Goal: Task Accomplishment & Management: Manage account settings

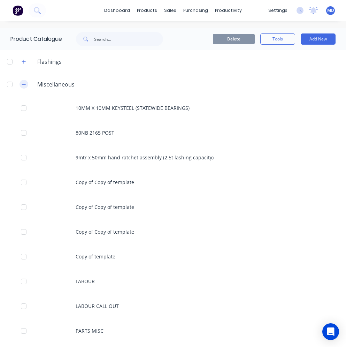
click at [26, 84] on button "button" at bounding box center [24, 84] width 9 height 9
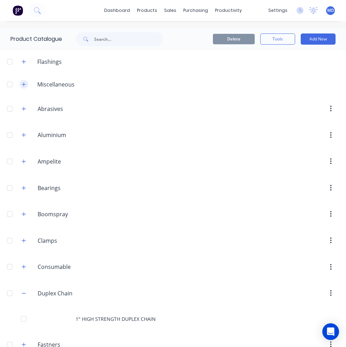
click at [26, 82] on icon "button" at bounding box center [24, 84] width 4 height 5
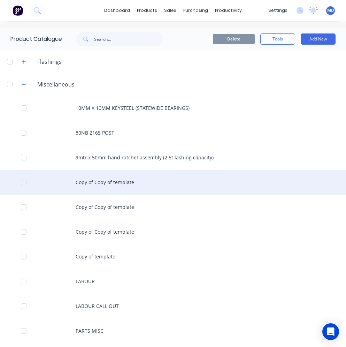
click at [92, 183] on div "Copy of Copy of template" at bounding box center [173, 182] width 346 height 25
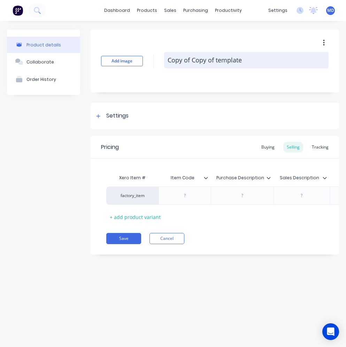
drag, startPoint x: 162, startPoint y: 57, endPoint x: 202, endPoint y: 58, distance: 40.1
click at [213, 58] on div "Add image Copy of Copy of template" at bounding box center [215, 61] width 249 height 63
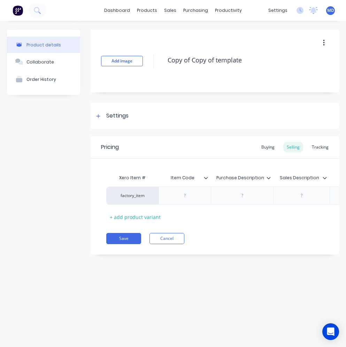
drag, startPoint x: 169, startPoint y: 60, endPoint x: 249, endPoint y: 69, distance: 79.9
click at [249, 69] on div "Copy of Copy of template" at bounding box center [246, 61] width 165 height 18
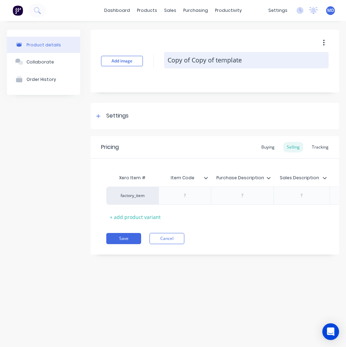
paste textarea "3/4 ASA 13T SPKT SMPLE"
type textarea "x"
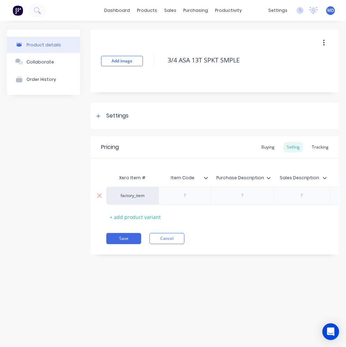
type textarea "3/4 ASA 13T SPKT SMPLE"
type textarea "x"
type textarea "3/4 ASA 13T SPKT SMPLE"
paste div
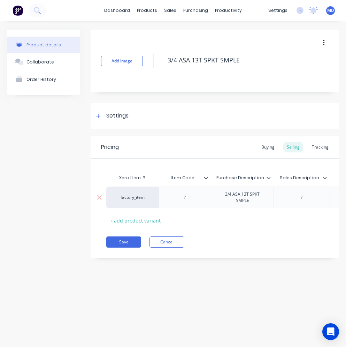
type textarea "x"
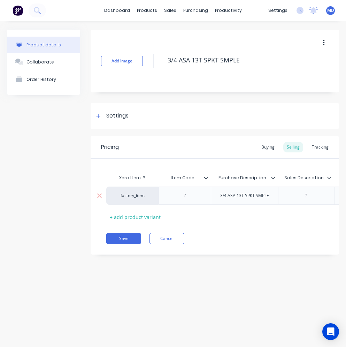
paste div
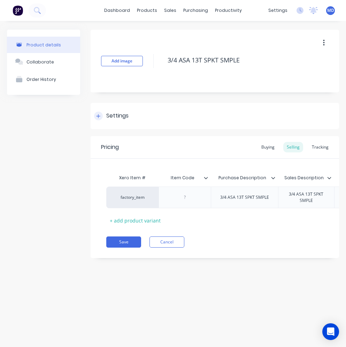
click at [123, 120] on div "Settings" at bounding box center [117, 116] width 22 height 9
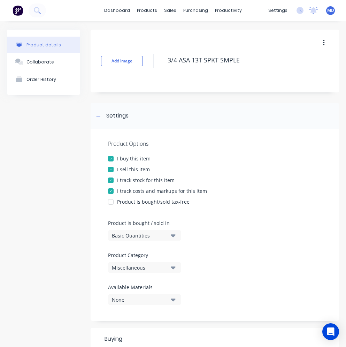
click at [145, 267] on div "Miscellaneous" at bounding box center [140, 267] width 56 height 7
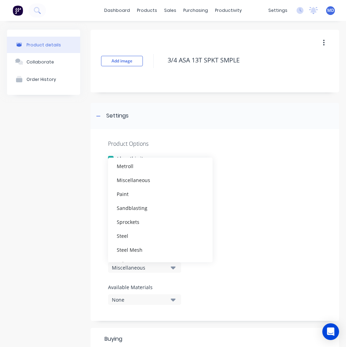
scroll to position [244, 0]
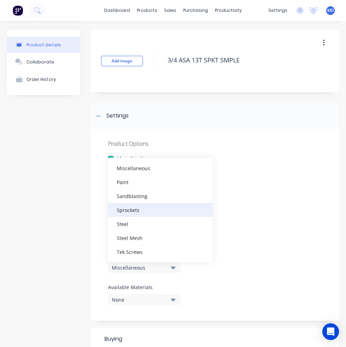
click at [138, 213] on div "Sprockets" at bounding box center [160, 210] width 105 height 14
type textarea "x"
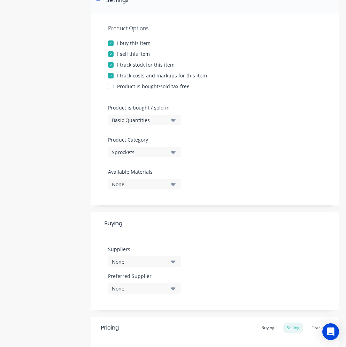
scroll to position [139, 0]
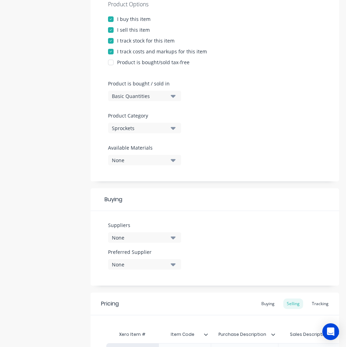
click at [155, 236] on div "None" at bounding box center [140, 237] width 56 height 7
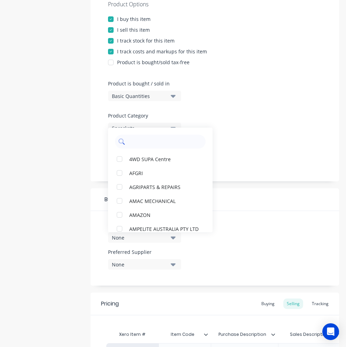
click at [143, 146] on input "text" at bounding box center [165, 142] width 74 height 14
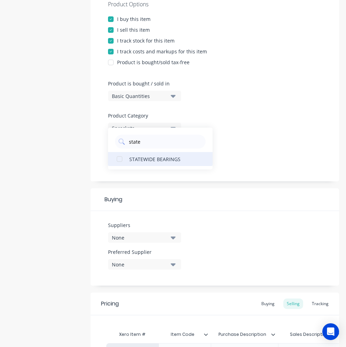
type input "state"
click at [134, 157] on div "STATEWIDE BEARINGS" at bounding box center [164, 158] width 70 height 7
click at [151, 262] on div "None" at bounding box center [140, 264] width 56 height 7
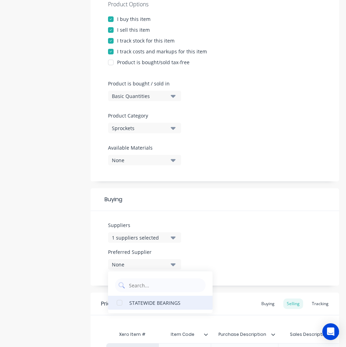
click at [151, 299] on div "STATEWIDE BEARINGS" at bounding box center [164, 302] width 70 height 7
type textarea "x"
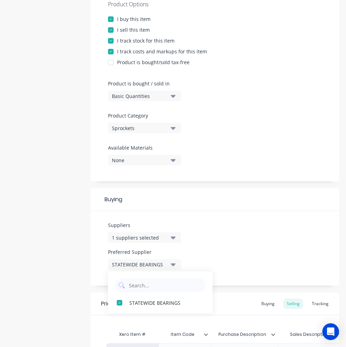
click at [232, 247] on div "Suppliers 1 suppliers selected state Preferred Supplier STATEWIDE BEARINGS STAT…" at bounding box center [215, 248] width 249 height 75
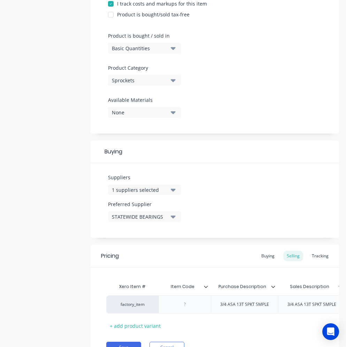
scroll to position [228, 0]
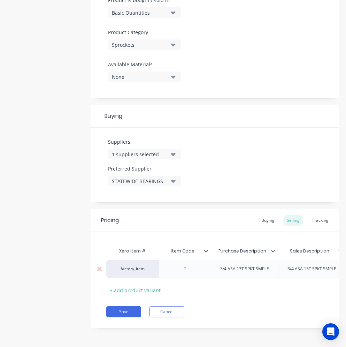
click at [173, 264] on div at bounding box center [185, 268] width 35 height 9
paste div
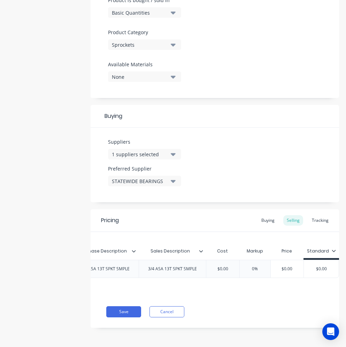
scroll to position [0, 145]
type textarea "x"
type input "$0.00"
drag, startPoint x: 226, startPoint y: 266, endPoint x: 212, endPoint y: 264, distance: 13.7
click at [212, 266] on input "$0.00" at bounding box center [222, 269] width 35 height 6
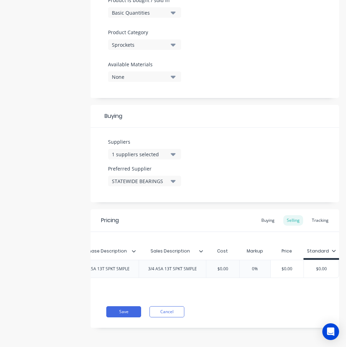
type textarea "x"
type input "4"
type textarea "x"
type input "49."
type textarea "x"
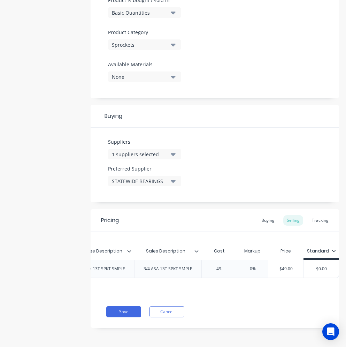
type input "49.1"
type textarea "x"
type input "49.16"
click at [262, 215] on div "Buying" at bounding box center [268, 220] width 20 height 10
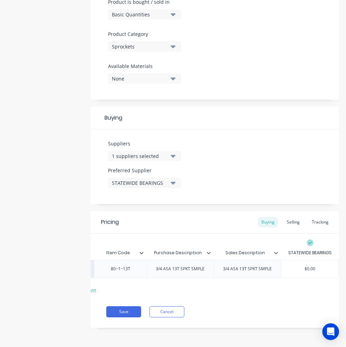
click at [291, 269] on div "$0.00" at bounding box center [310, 268] width 58 height 17
type input "$0.00"
drag, startPoint x: 312, startPoint y: 261, endPoint x: 276, endPoint y: 261, distance: 36.2
click at [281, 261] on div "$0.00 $0.00" at bounding box center [310, 269] width 58 height 18
type textarea "x"
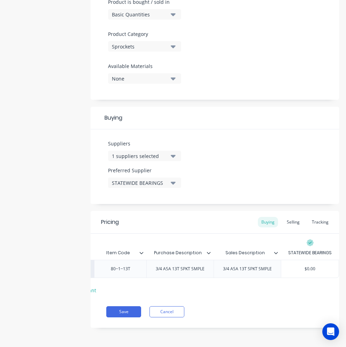
type input "4"
type textarea "x"
type input "49"
type textarea "x"
type input "49."
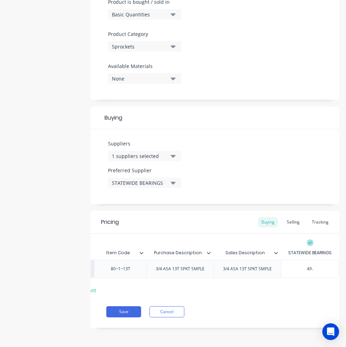
type textarea "x"
type input "49.1"
type textarea "x"
type input "49.16"
click at [293, 219] on div "Selling" at bounding box center [293, 222] width 20 height 10
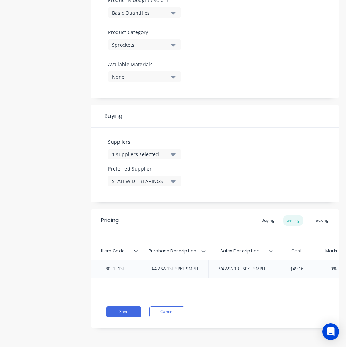
scroll to position [0, 159]
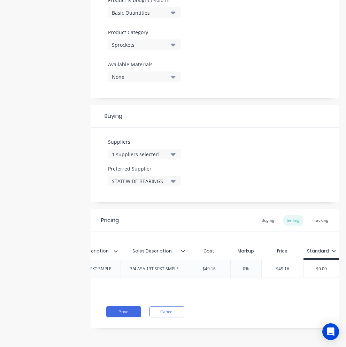
type input "0%"
drag, startPoint x: 250, startPoint y: 265, endPoint x: 237, endPoint y: 265, distance: 13.2
click at [237, 266] on input "0%" at bounding box center [246, 269] width 35 height 6
type textarea "x"
type input "4"
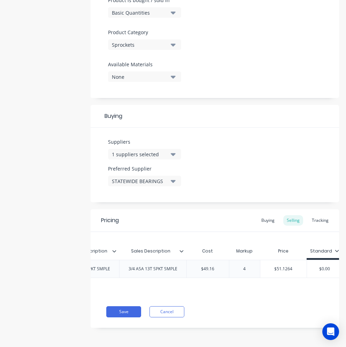
type textarea "x"
type input "40"
click at [232, 325] on div "Pricing Buying Selling Tracking Xero Item # Item Code Purchase Description Sale…" at bounding box center [215, 268] width 249 height 119
click at [135, 314] on button "Save" at bounding box center [123, 311] width 35 height 11
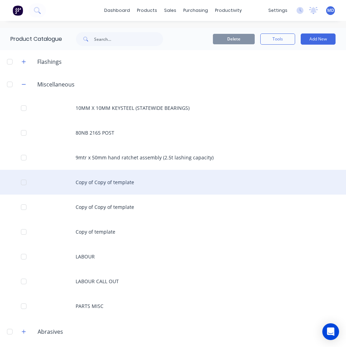
click at [93, 185] on div "Copy of Copy of template" at bounding box center [173, 182] width 346 height 25
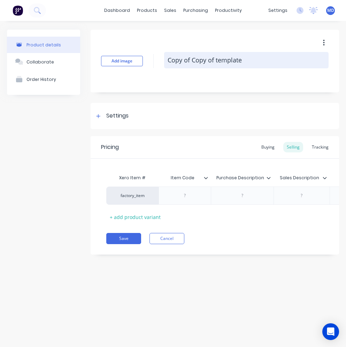
drag, startPoint x: 168, startPoint y: 58, endPoint x: 267, endPoint y: 65, distance: 99.6
click at [267, 65] on textarea "Copy of Copy of template" at bounding box center [246, 60] width 165 height 16
paste textarea "1"ASA 25T DUPLEX SPROCKET 3020"
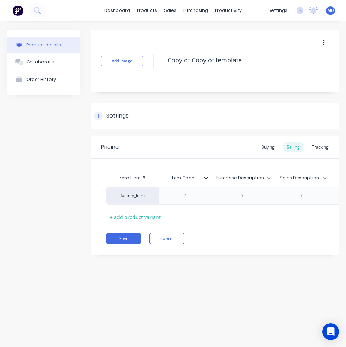
type textarea "x"
type textarea "1"ASA 25T DUPLEX SPROCKET 3020"
type textarea "x"
type textarea "1"ASA 25T DUPLEX SPROCKET 3020"
paste div
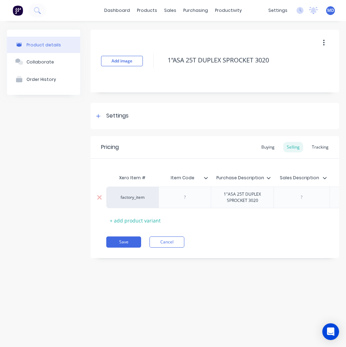
type textarea "x"
click at [304, 201] on div at bounding box center [302, 197] width 56 height 22
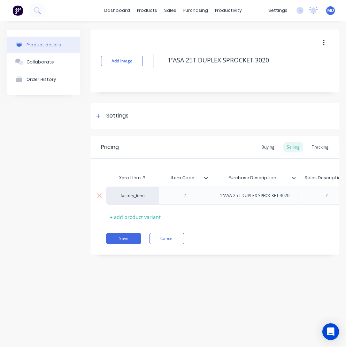
paste div
type textarea "x"
click at [194, 198] on div at bounding box center [185, 195] width 35 height 9
paste div
click at [112, 114] on div "Settings" at bounding box center [117, 116] width 22 height 9
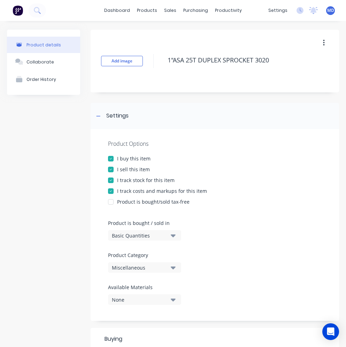
click at [139, 265] on div "Miscellaneous" at bounding box center [140, 267] width 56 height 7
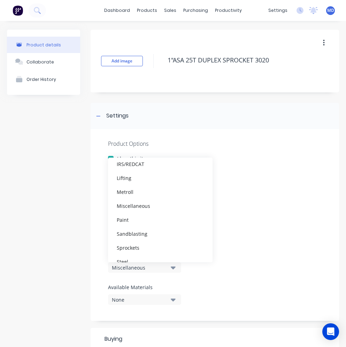
scroll to position [244, 0]
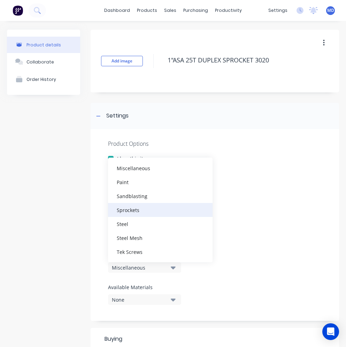
click at [140, 211] on div "Sprockets" at bounding box center [160, 210] width 105 height 14
type textarea "x"
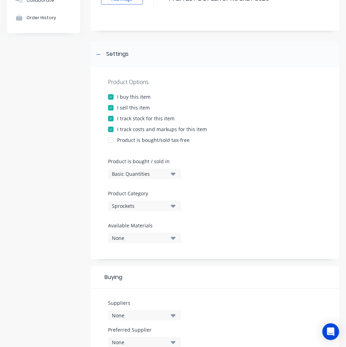
scroll to position [174, 0]
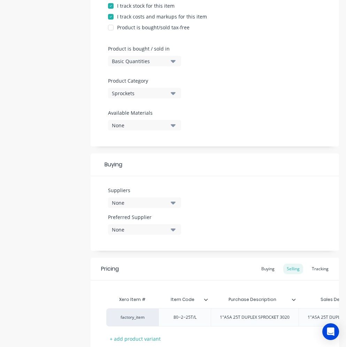
click at [154, 203] on div "None" at bounding box center [140, 202] width 56 height 7
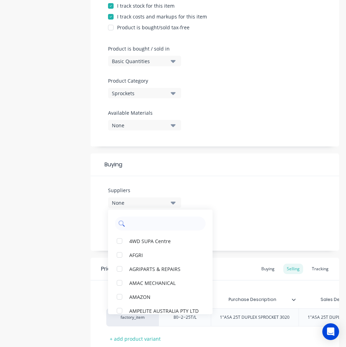
click at [156, 228] on input "text" at bounding box center [165, 223] width 74 height 14
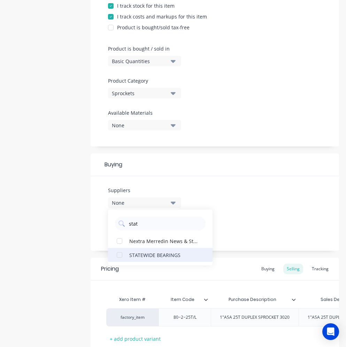
type input "stat"
click at [135, 253] on div "STATEWIDE BEARINGS" at bounding box center [164, 254] width 70 height 7
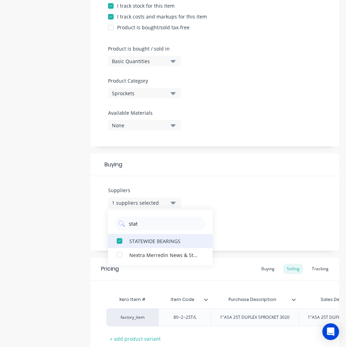
click at [157, 239] on div "STATEWIDE BEARINGS" at bounding box center [164, 240] width 70 height 7
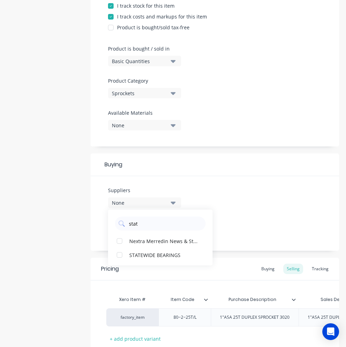
click at [243, 218] on div "Suppliers None stat Nextra Merredin News & Stationery STATEWIDE BEARINGS Prefer…" at bounding box center [215, 213] width 249 height 75
click at [174, 204] on icon "button" at bounding box center [173, 202] width 5 height 3
click at [155, 255] on div "STATEWIDE BEARINGS" at bounding box center [164, 254] width 70 height 7
click at [247, 205] on div "Suppliers 1 suppliers selected stat STATEWIDE BEARINGS Nextra Merredin News & S…" at bounding box center [215, 213] width 249 height 75
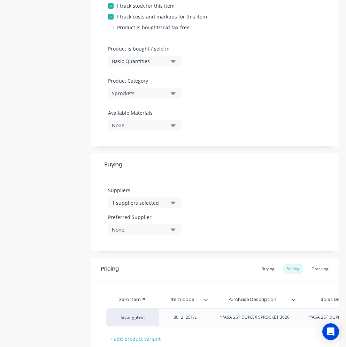
click at [158, 228] on div "None" at bounding box center [140, 229] width 56 height 7
click at [147, 267] on div "STATEWIDE BEARINGS" at bounding box center [164, 267] width 70 height 7
type textarea "x"
click at [244, 199] on div "Suppliers 1 suppliers selected stat Preferred Supplier STATEWIDE BEARINGS STATE…" at bounding box center [215, 213] width 249 height 75
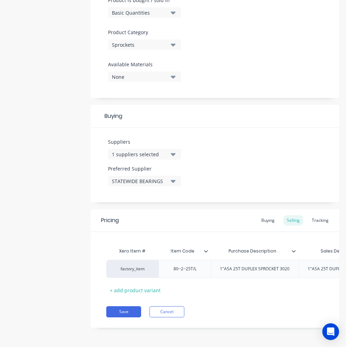
scroll to position [0, 185]
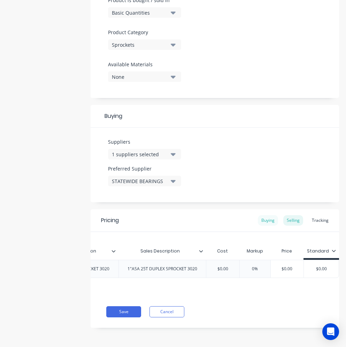
click at [261, 219] on div "Buying" at bounding box center [268, 220] width 20 height 10
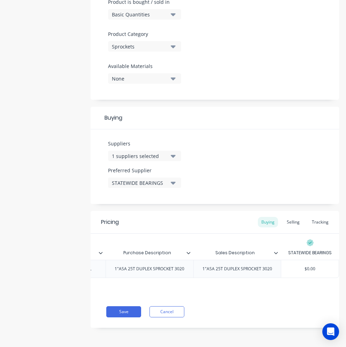
scroll to position [226, 0]
type input "$0.00"
drag, startPoint x: 314, startPoint y: 262, endPoint x: 293, endPoint y: 263, distance: 20.9
click at [293, 266] on input "$0.00" at bounding box center [310, 269] width 58 height 6
type textarea "x"
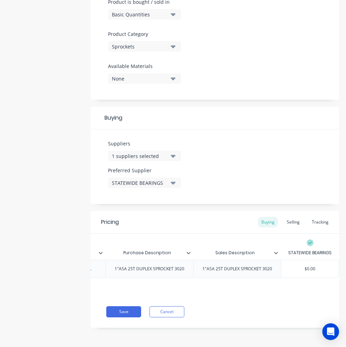
type input "2"
type textarea "x"
type input "20"
type textarea "x"
type input "205"
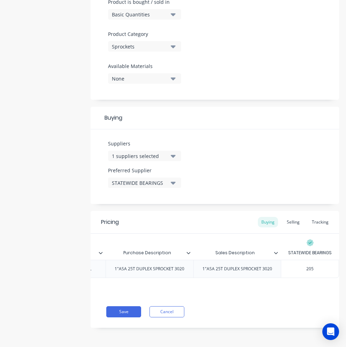
type textarea "x"
type input "205."
type textarea "x"
type input "205.9"
type textarea "x"
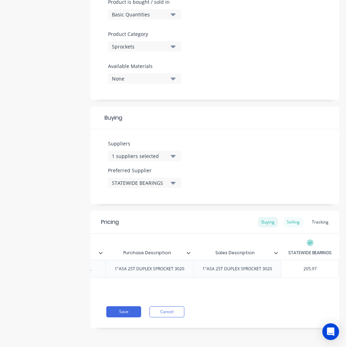
type input "205.97"
click at [285, 219] on div "Selling" at bounding box center [293, 222] width 20 height 10
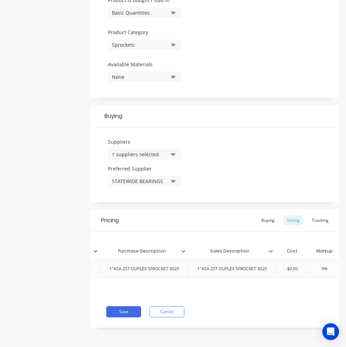
type input "$0.00"
drag, startPoint x: 299, startPoint y: 268, endPoint x: 277, endPoint y: 261, distance: 22.6
click at [283, 267] on input "$0.00" at bounding box center [292, 269] width 35 height 6
type textarea "x"
type input "2"
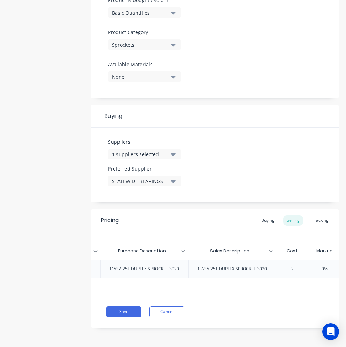
type textarea "x"
type input "20"
type textarea "x"
type input "205."
type textarea "x"
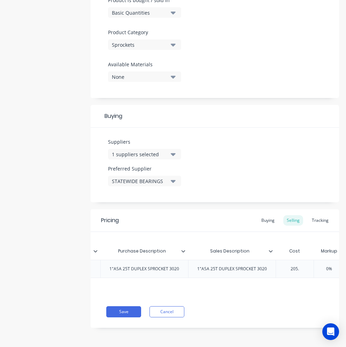
type input "205.9"
type textarea "x"
type input "205.97"
type input "0%"
click at [328, 267] on input "0%" at bounding box center [336, 269] width 35 height 6
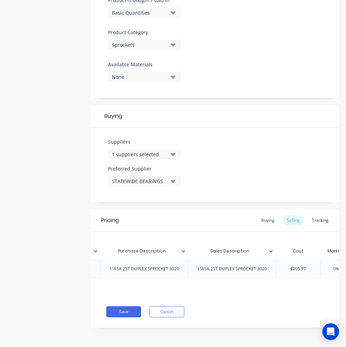
type textarea "x"
type input "40%"
click at [281, 319] on div "Pricing Buying Selling Tracking Xero Item # Item Code Purchase Description Sale…" at bounding box center [215, 268] width 249 height 119
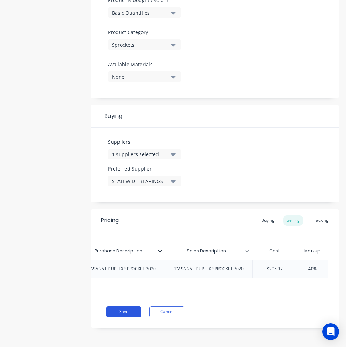
click at [134, 313] on button "Save" at bounding box center [123, 311] width 35 height 11
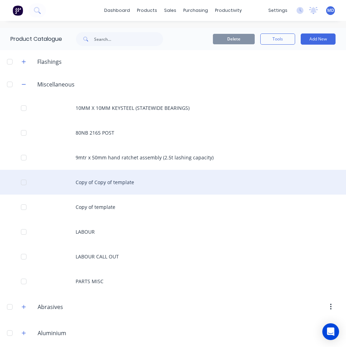
click at [125, 183] on div "Copy of Copy of template" at bounding box center [173, 182] width 346 height 25
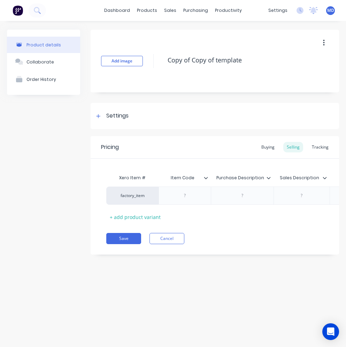
type textarea "x"
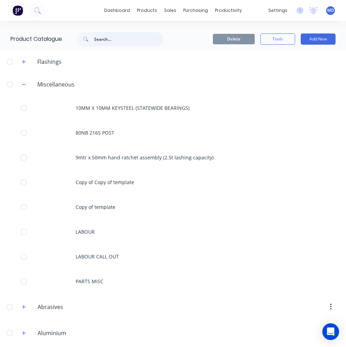
click at [111, 43] on input "text" at bounding box center [128, 39] width 69 height 14
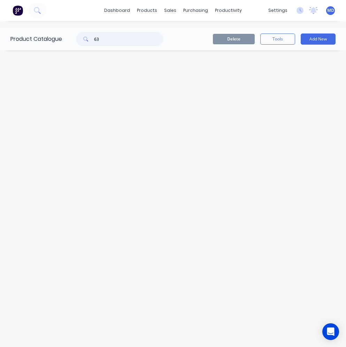
type input "6"
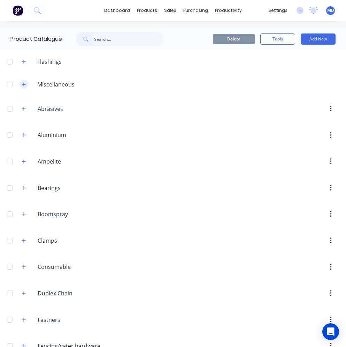
click at [23, 86] on icon "button" at bounding box center [24, 84] width 4 height 5
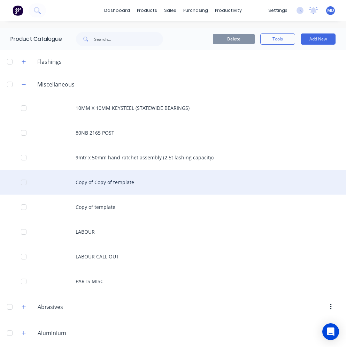
click at [98, 185] on div "Copy of Copy of template" at bounding box center [173, 182] width 346 height 25
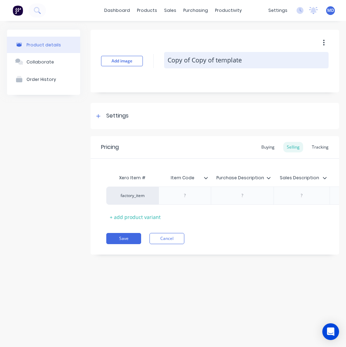
drag, startPoint x: 165, startPoint y: 57, endPoint x: 283, endPoint y: 67, distance: 119.0
click at [283, 67] on textarea "Copy of Copy of template" at bounding box center [246, 60] width 165 height 16
paste textarea "6304−2RS JP"
type textarea "x"
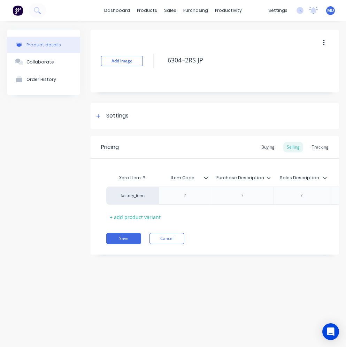
type textarea "6304−2RS JP"
type textarea "x"
type textarea "6304−2RS JP"
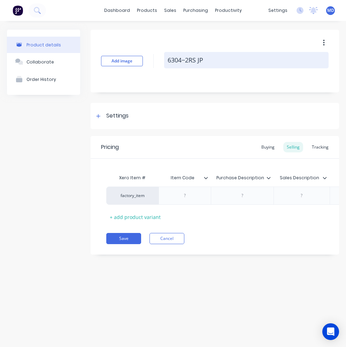
click at [214, 57] on textarea "6304−2RS JP" at bounding box center [246, 60] width 165 height 16
paste textarea "METRIC BALL BRG"
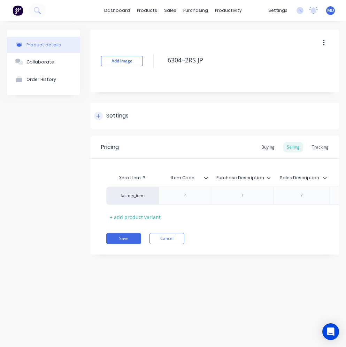
type textarea "x"
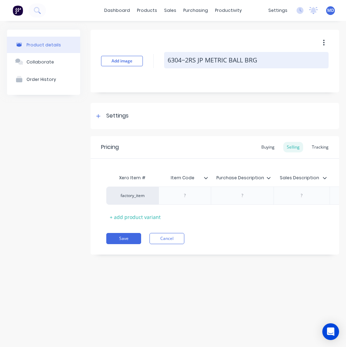
drag, startPoint x: 168, startPoint y: 61, endPoint x: 290, endPoint y: 60, distance: 122.0
click at [290, 60] on textarea "6304−2RS JP METRIC BALL BRG" at bounding box center [246, 60] width 165 height 16
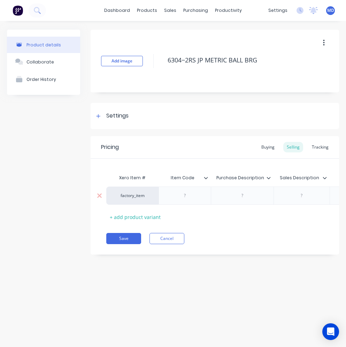
click at [255, 201] on div at bounding box center [242, 195] width 63 height 18
type textarea "6304−2RS JP METRIC BALL BRG"
type textarea "x"
type textarea "6304−2RS JP METRIC BALL BRG"
click at [245, 198] on div at bounding box center [242, 195] width 35 height 9
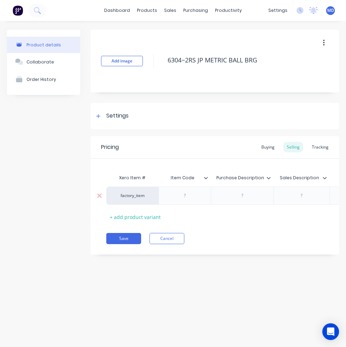
paste div
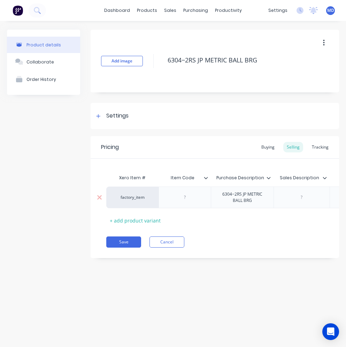
type textarea "x"
click at [303, 193] on div at bounding box center [301, 197] width 35 height 9
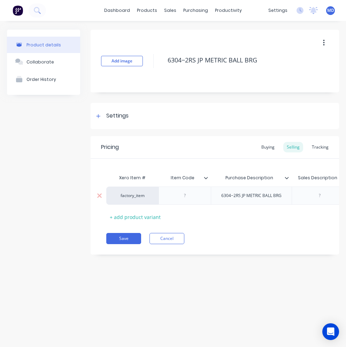
paste div
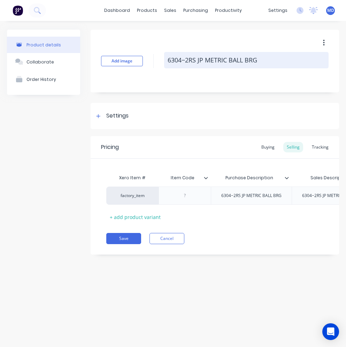
drag, startPoint x: 168, startPoint y: 61, endPoint x: 204, endPoint y: 62, distance: 36.3
click at [204, 62] on textarea "6304−2RS JP METRIC BALL BRG" at bounding box center [246, 60] width 165 height 16
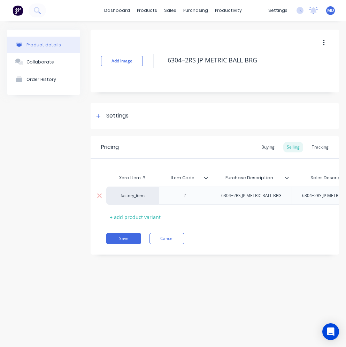
type textarea "x"
click at [188, 195] on div at bounding box center [185, 195] width 35 height 9
paste div
click at [108, 119] on div "Settings" at bounding box center [117, 116] width 22 height 9
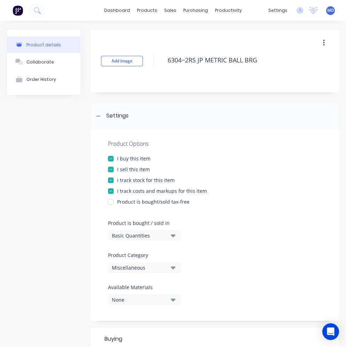
click at [139, 265] on div "Miscellaneous" at bounding box center [140, 267] width 56 height 7
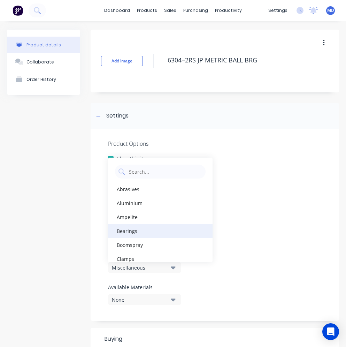
click at [144, 232] on div "Bearings" at bounding box center [160, 231] width 105 height 14
type textarea "x"
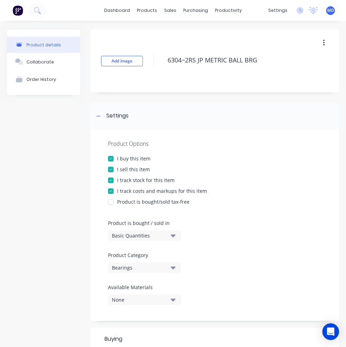
scroll to position [174, 0]
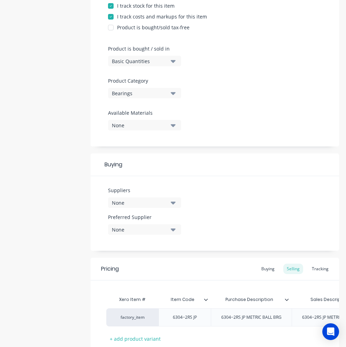
click at [169, 202] on button "None" at bounding box center [144, 202] width 73 height 10
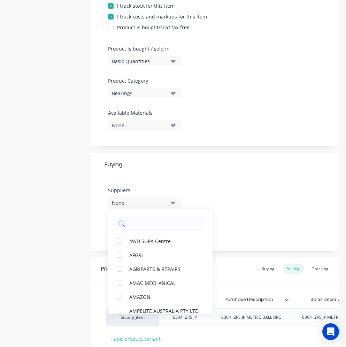
click at [141, 219] on input "text" at bounding box center [165, 223] width 74 height 14
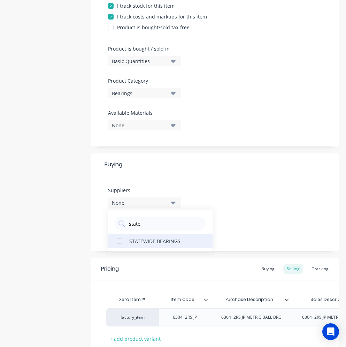
type input "state"
click at [131, 239] on div "STATEWIDE BEARINGS" at bounding box center [164, 240] width 70 height 7
click at [256, 235] on div "Suppliers 1 suppliers selected state STATEWIDE BEARINGS Preferred Supplier None" at bounding box center [215, 213] width 249 height 75
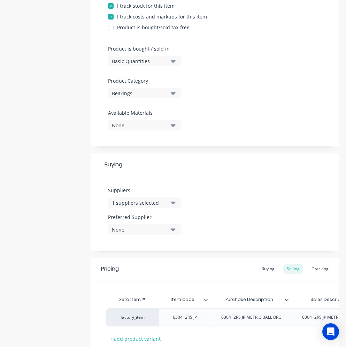
click at [172, 229] on icon "button" at bounding box center [173, 229] width 5 height 3
click at [153, 268] on div "STATEWIDE BEARINGS" at bounding box center [164, 267] width 70 height 7
type textarea "x"
click at [255, 224] on div "Suppliers 1 suppliers selected state Preferred Supplier STATEWIDE BEARINGS STAT…" at bounding box center [215, 213] width 249 height 75
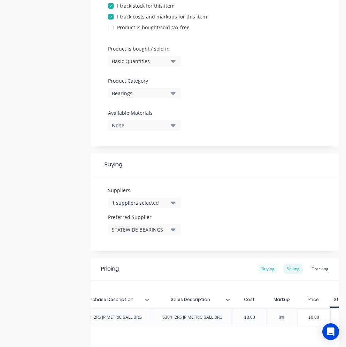
click at [268, 269] on div "Buying" at bounding box center [268, 268] width 20 height 10
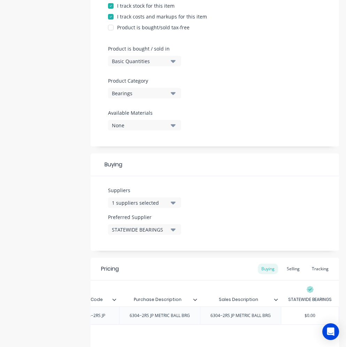
scroll to position [0, 97]
type input "$0.00"
drag, startPoint x: 311, startPoint y: 314, endPoint x: 299, endPoint y: 314, distance: 12.2
click at [299, 314] on input "$0.00" at bounding box center [310, 315] width 58 height 6
type textarea "x"
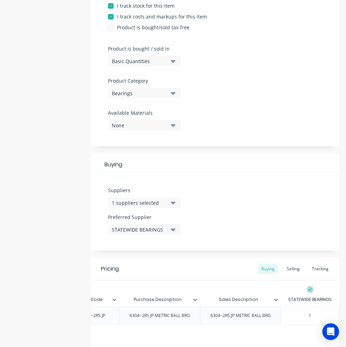
type input "11"
type textarea "x"
type input "11."
type textarea "x"
type input "11.4"
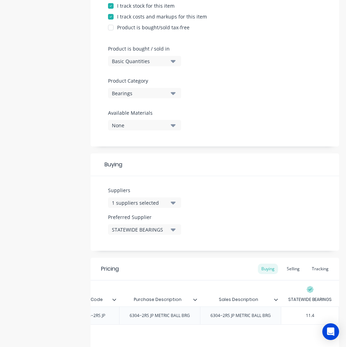
type textarea "x"
type input "11.45"
click at [285, 268] on div "Selling" at bounding box center [293, 268] width 20 height 10
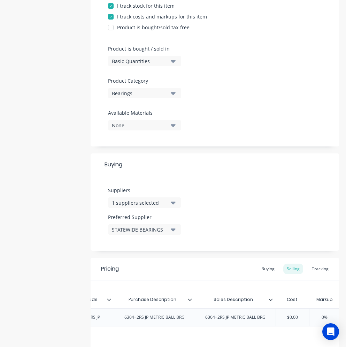
type input "$0.00"
drag, startPoint x: 291, startPoint y: 316, endPoint x: 283, endPoint y: 316, distance: 8.4
click at [283, 316] on input "$0.00" at bounding box center [292, 317] width 35 height 6
type textarea "x"
type input "1"
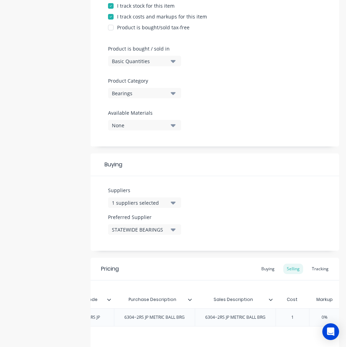
type textarea "x"
type input "11."
type textarea "x"
type input "11.45"
type textarea "x"
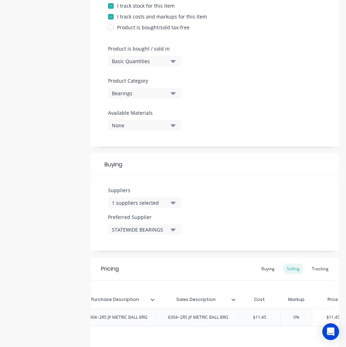
scroll to position [0, 151]
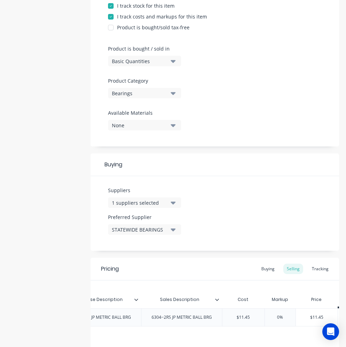
type input "11.45"
type input "0%"
click at [271, 317] on input "0%" at bounding box center [280, 317] width 35 height 6
type textarea "x"
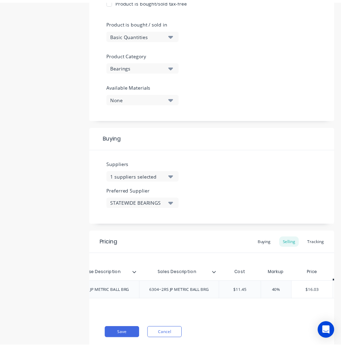
scroll to position [228, 0]
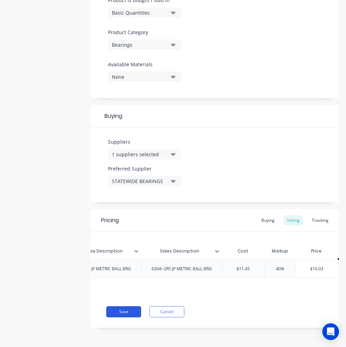
type input "40%"
click at [128, 306] on button "Save" at bounding box center [123, 311] width 35 height 11
type textarea "x"
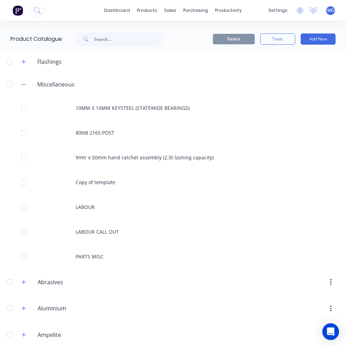
click at [94, 37] on span at bounding box center [85, 39] width 18 height 14
click at [100, 36] on input "text" at bounding box center [128, 39] width 69 height 14
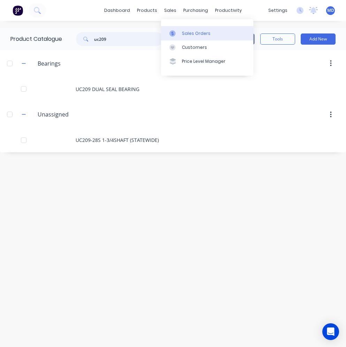
type input "uc209"
click at [185, 36] on div "Sales Orders" at bounding box center [196, 33] width 29 height 6
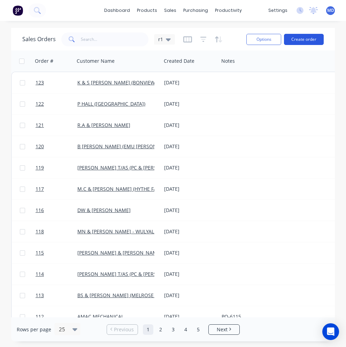
click at [292, 38] on button "Create order" at bounding box center [304, 39] width 40 height 11
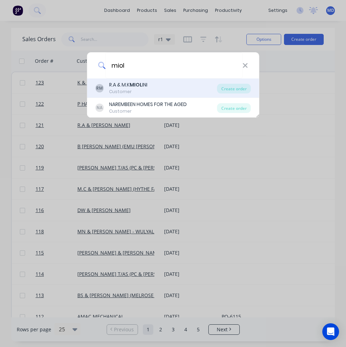
type input "miol"
click at [162, 85] on div "RM [PERSON_NAME] & [PERSON_NAME] MIOL INI Customer" at bounding box center [156, 88] width 122 height 14
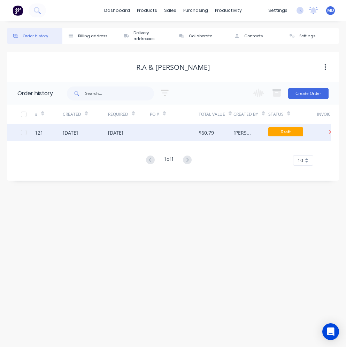
click at [182, 129] on div at bounding box center [174, 132] width 49 height 17
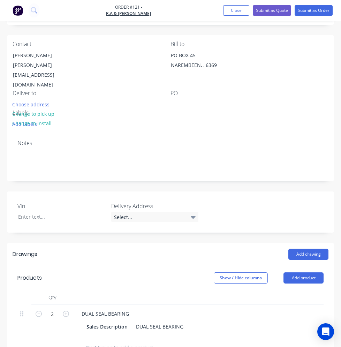
scroll to position [139, 0]
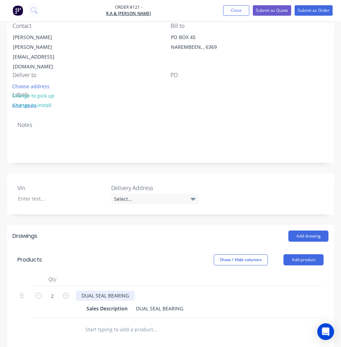
click at [114, 290] on div "DUAL SEAL BEARING" at bounding box center [105, 295] width 59 height 10
click at [147, 303] on div "DUAL SEAL BEARING" at bounding box center [159, 308] width 53 height 10
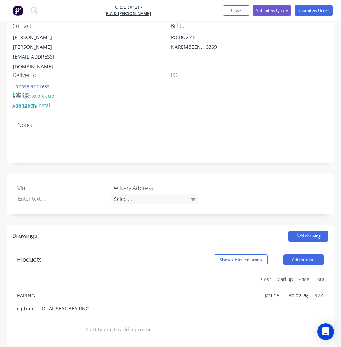
scroll to position [0, 145]
click at [314, 293] on icon "button" at bounding box center [315, 297] width 2 height 8
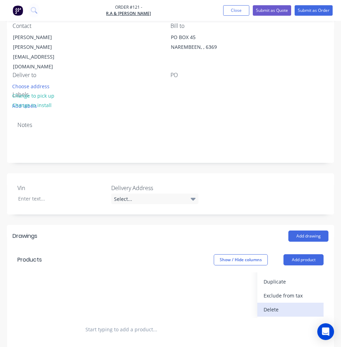
click at [278, 304] on div "Delete" at bounding box center [290, 309] width 54 height 10
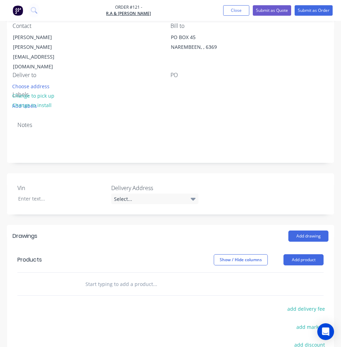
click at [54, 273] on div at bounding box center [56, 284] width 42 height 23
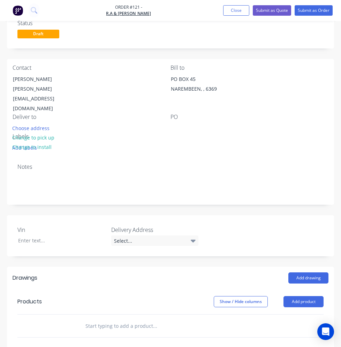
scroll to position [120, 0]
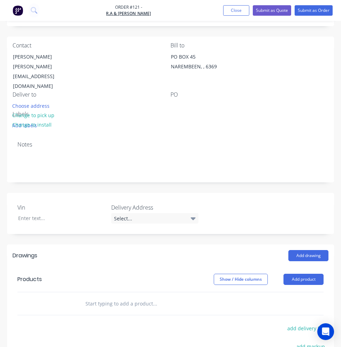
click at [98, 296] on input "text" at bounding box center [137, 303] width 105 height 14
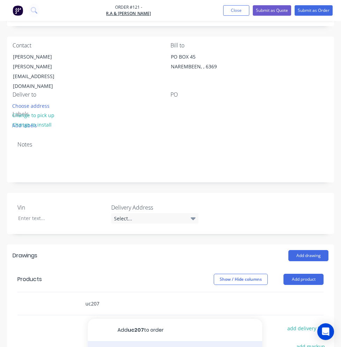
type input "uc207"
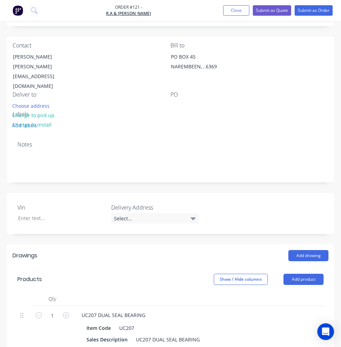
type input "1"
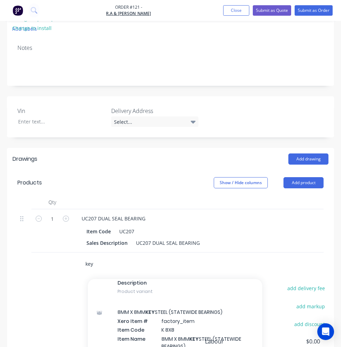
scroll to position [174, 0]
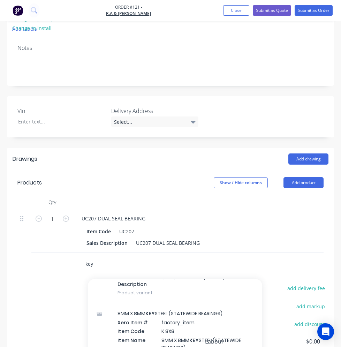
click at [97, 257] on input "key" at bounding box center [137, 264] width 105 height 14
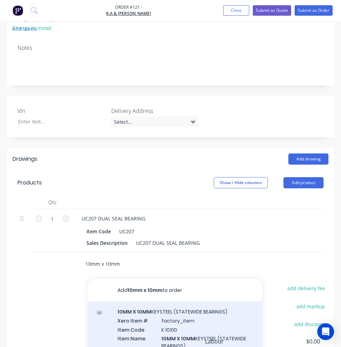
type input "10mm x 10mm"
click at [136, 301] on div "10MM X 10MM KEYSTEEL (STATEWIDE BEARINGS) Xero Item # factory_item Item Code K …" at bounding box center [175, 349] width 174 height 96
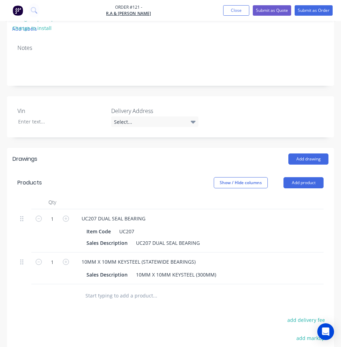
click at [94, 288] on input "text" at bounding box center [137, 295] width 105 height 14
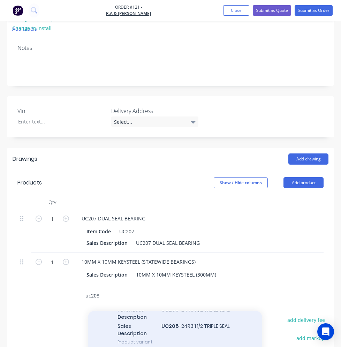
scroll to position [139, 0]
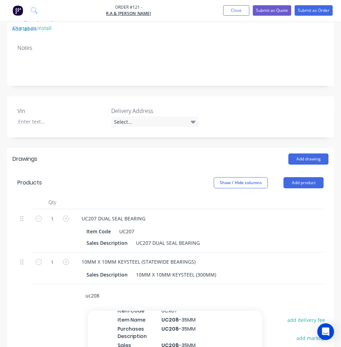
type input "uc208"
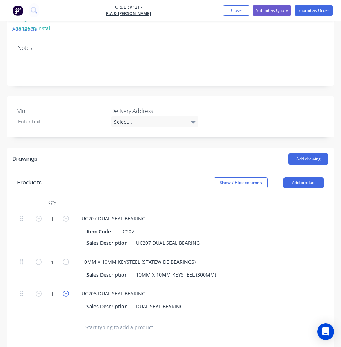
click at [67, 290] on icon "button" at bounding box center [66, 293] width 6 height 6
type input "2"
type input "$59.50"
click at [90, 320] on input "text" at bounding box center [137, 327] width 105 height 14
type input "uc209"
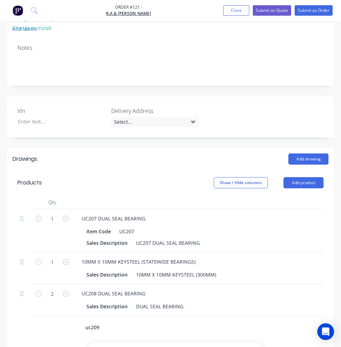
click at [67, 322] on icon "button" at bounding box center [66, 325] width 6 height 6
type input "2"
type input "$75.84"
click at [67, 322] on icon "button" at bounding box center [66, 325] width 6 height 6
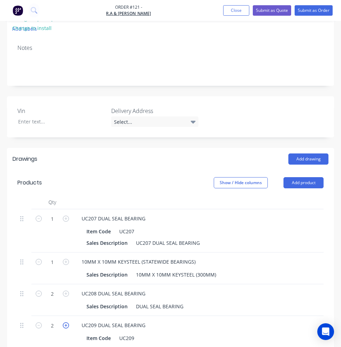
type input "3"
type input "$113.76"
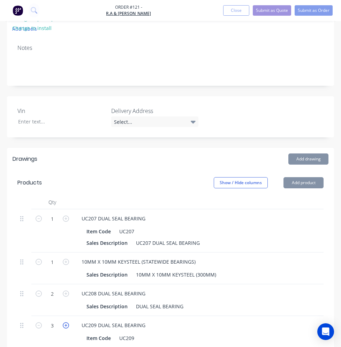
click at [67, 322] on icon "button" at bounding box center [66, 325] width 6 height 6
type input "4"
type input "$151.68"
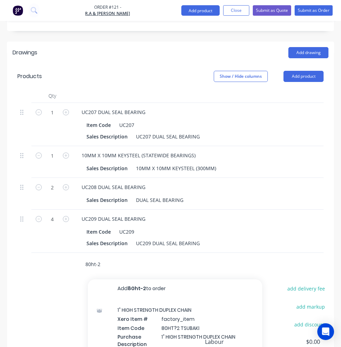
scroll to position [323, 0]
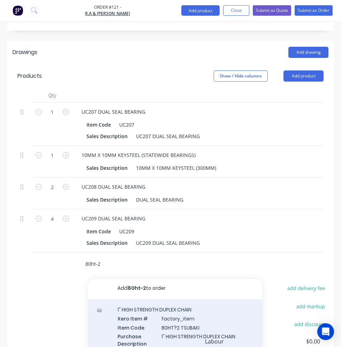
type input "80ht-2"
click at [148, 299] on div "1" HIGH STRENGTH DUPLEX CHAIN Xero Item # factory_item Item Code 80HT?2 TSUBAKI…" at bounding box center [175, 339] width 174 height 80
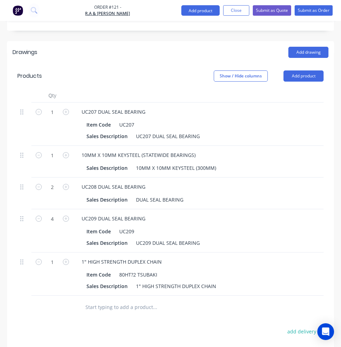
click at [114, 300] on input "text" at bounding box center [137, 307] width 105 height 14
type input "8"
type input "1" asa"
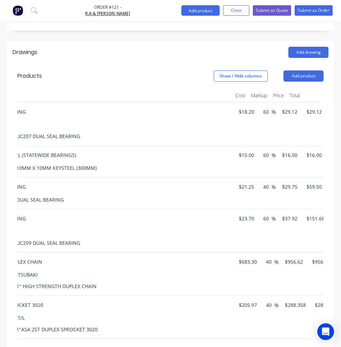
scroll to position [0, 149]
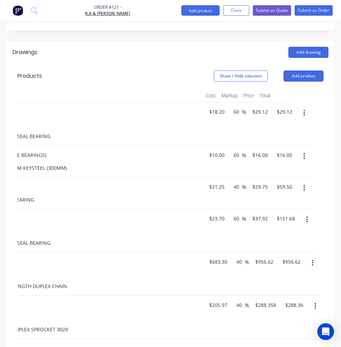
click at [317, 300] on button "button" at bounding box center [315, 306] width 16 height 13
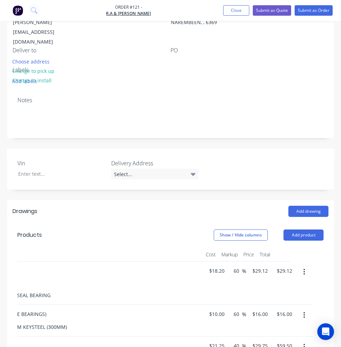
scroll to position [149, 0]
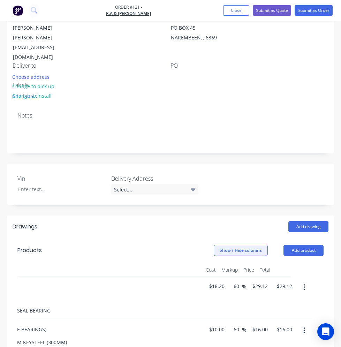
click at [251, 245] on button "Show / Hide columns" at bounding box center [241, 250] width 54 height 11
click at [237, 190] on span "Discount" at bounding box center [260, 191] width 52 height 7
click at [216, 188] on input "Discount" at bounding box center [216, 188] width 0 height 0
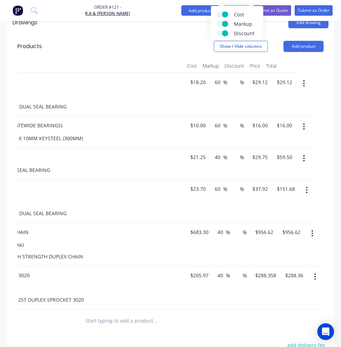
scroll to position [358, 0]
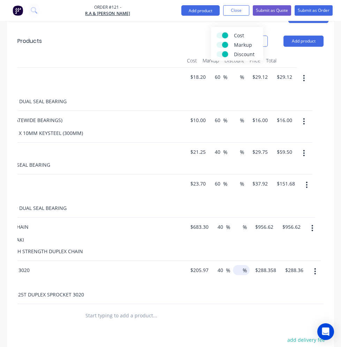
click at [239, 265] on input at bounding box center [238, 270] width 10 height 10
type input "30"
type input "$201.85"
click at [213, 308] on div at bounding box center [166, 315] width 174 height 14
drag, startPoint x: 240, startPoint y: 171, endPoint x: 237, endPoint y: 170, distance: 3.5
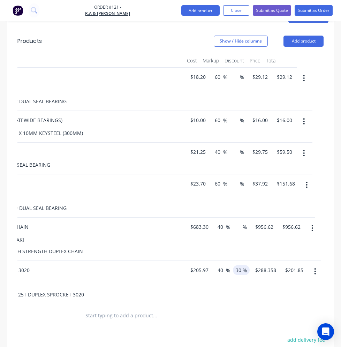
click at [237, 265] on input "30" at bounding box center [238, 270] width 10 height 10
type input "25"
type input "$216.27"
click at [200, 308] on div at bounding box center [166, 315] width 174 height 14
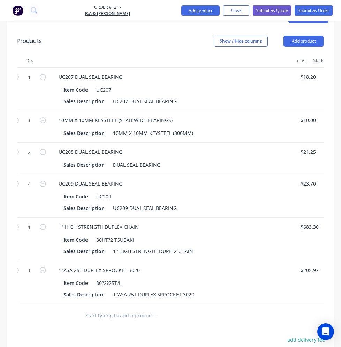
scroll to position [0, 17]
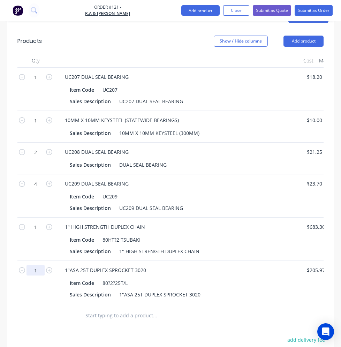
click at [39, 265] on input "1" at bounding box center [35, 270] width 18 height 10
type input "10"
type input "$2,162.69"
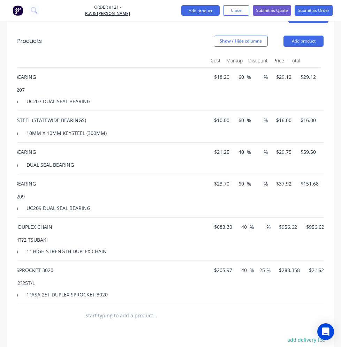
scroll to position [0, 137]
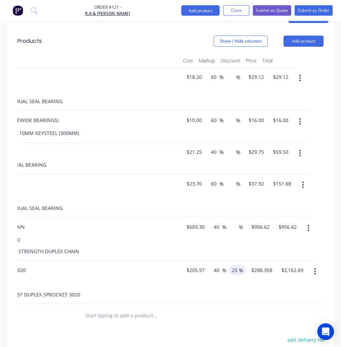
drag, startPoint x: 237, startPoint y: 170, endPoint x: 232, endPoint y: 171, distance: 4.9
click at [232, 265] on input "25" at bounding box center [234, 270] width 10 height 10
type input "30"
type input "$2,018.51"
click at [190, 308] on div at bounding box center [166, 315] width 174 height 14
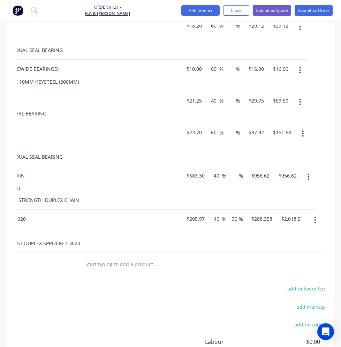
scroll to position [410, 0]
click at [94, 283] on div "add delivery fee add markup add discount Labour $0.00 Sub total $3,231.43 Margi…" at bounding box center [171, 350] width 316 height 135
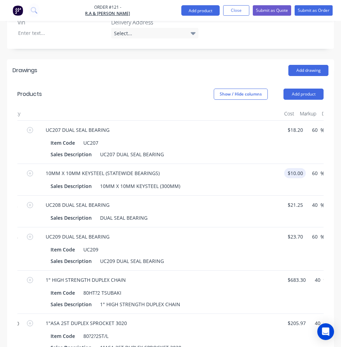
scroll to position [200, 0]
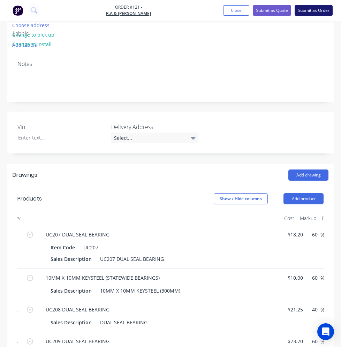
click at [322, 13] on button "Submit as Order" at bounding box center [314, 10] width 38 height 10
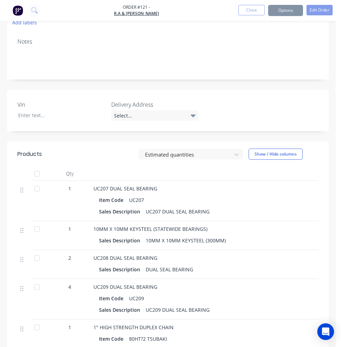
scroll to position [0, 0]
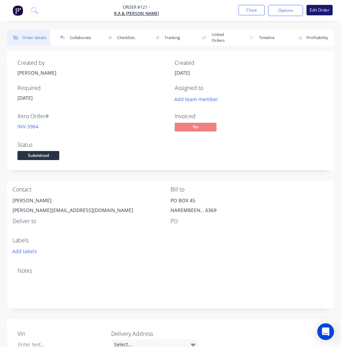
click at [315, 10] on button "Edit Order" at bounding box center [319, 10] width 26 height 10
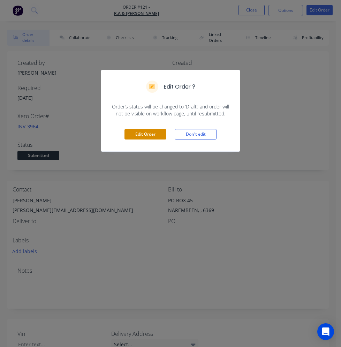
click at [155, 138] on button "Edit Order" at bounding box center [145, 134] width 42 height 10
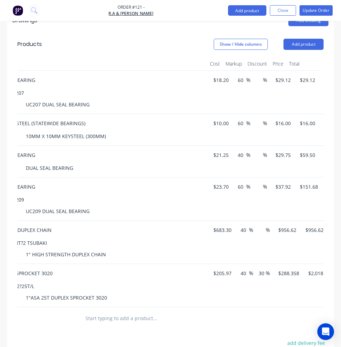
scroll to position [0, 110]
click at [222, 225] on input "683.3" at bounding box center [220, 230] width 16 height 10
click at [221, 225] on input "683.3" at bounding box center [220, 230] width 16 height 10
click at [219, 225] on input "683.3" at bounding box center [220, 230] width 16 height 10
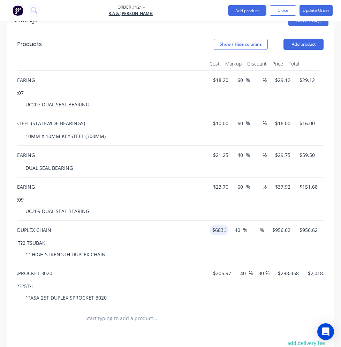
click at [213, 221] on div "$683.30 683.3" at bounding box center [218, 242] width 22 height 43
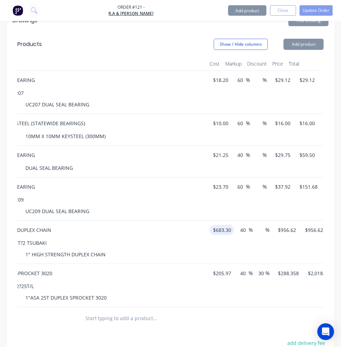
type input "683.3"
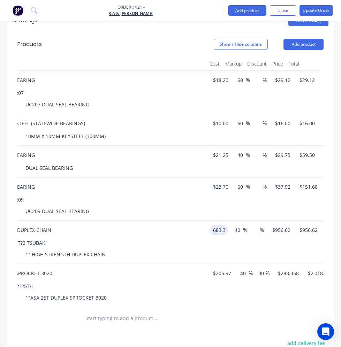
click at [222, 225] on input "683.3" at bounding box center [220, 230] width 16 height 10
type input "$68.33"
type input "$95.662"
type input "$95.66"
click at [161, 238] on div "Item Code 80HT?2 TSUBAKI" at bounding box center [83, 243] width 220 height 10
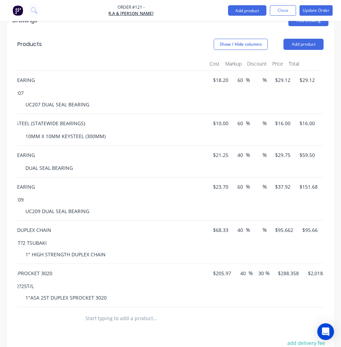
scroll to position [0, 137]
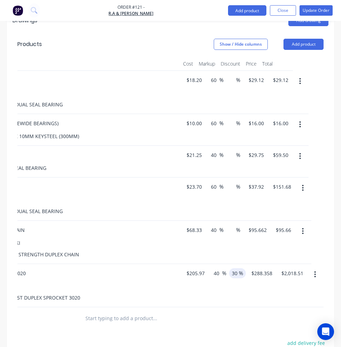
drag, startPoint x: 238, startPoint y: 197, endPoint x: 230, endPoint y: 200, distance: 8.4
click at [230, 268] on input "30" at bounding box center [234, 273] width 10 height 10
type input "$2,883.58"
click at [110, 281] on div "Item Code 80?2?25T/L" at bounding box center [57, 286] width 220 height 10
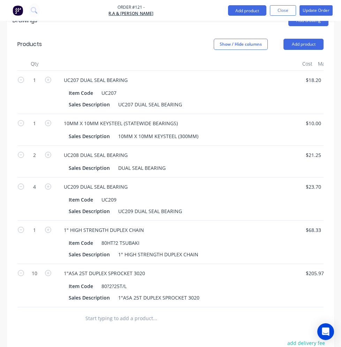
scroll to position [0, 0]
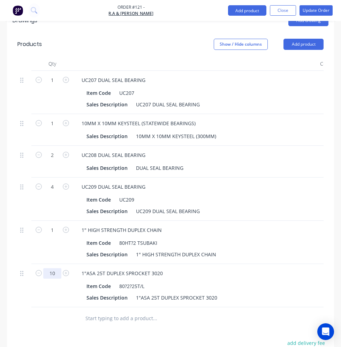
click at [56, 268] on input "10" at bounding box center [52, 273] width 18 height 10
type input "1"
type input "$288.36"
drag, startPoint x: 48, startPoint y: 148, endPoint x: 55, endPoint y: 147, distance: 7.3
click at [48, 224] on div "1" at bounding box center [52, 229] width 18 height 10
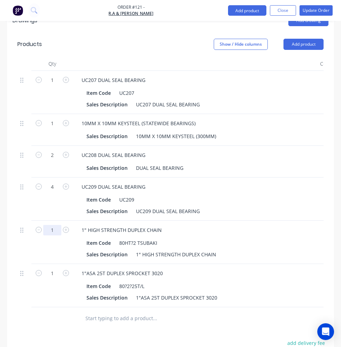
click at [56, 225] on input "1" at bounding box center [52, 230] width 18 height 10
type input "10"
type input "$956.62"
click at [76, 307] on div at bounding box center [56, 318] width 42 height 23
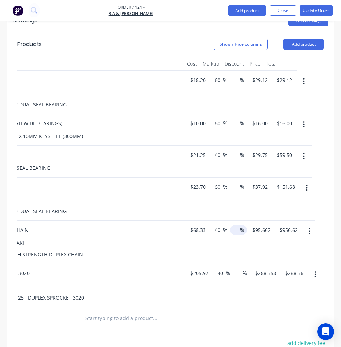
click at [238, 225] on input at bounding box center [235, 230] width 10 height 10
type input "30"
type input "$669.63"
click at [208, 259] on div "Drawings Add drawing Products Show / Hide columns Add product Qty Cost Markup D…" at bounding box center [170, 243] width 327 height 469
click at [234, 225] on input "30" at bounding box center [235, 230] width 10 height 10
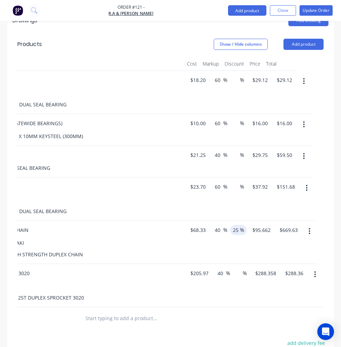
type input "25"
type input "$717.47"
click at [161, 249] on div "Sales Description 1" HIGH STRENGTH DUPLEX CHAIN" at bounding box center [61, 254] width 220 height 10
click at [236, 225] on input "25" at bounding box center [235, 230] width 10 height 10
type input "20"
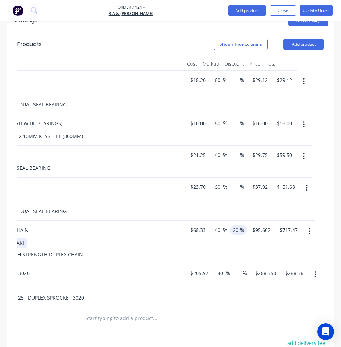
type input "$765.30"
click at [158, 238] on div "Item Code 80HT?2 TSUBAKI" at bounding box center [61, 243] width 220 height 10
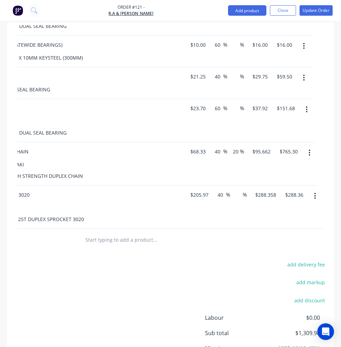
scroll to position [463, 0]
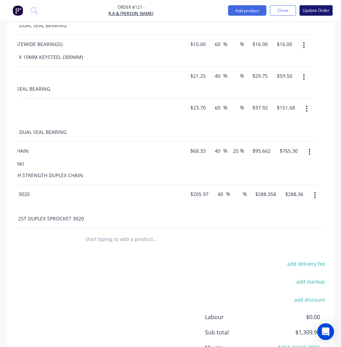
click at [316, 13] on button "Update Order" at bounding box center [315, 10] width 33 height 10
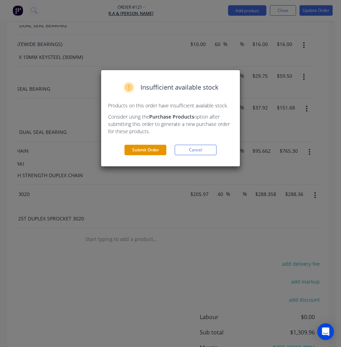
click at [130, 155] on button "Submit Order" at bounding box center [145, 150] width 42 height 10
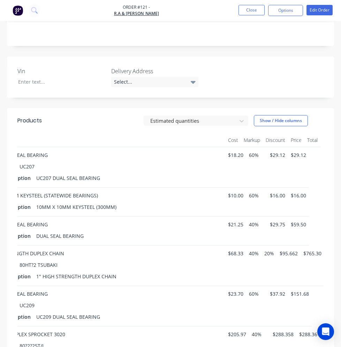
scroll to position [344, 0]
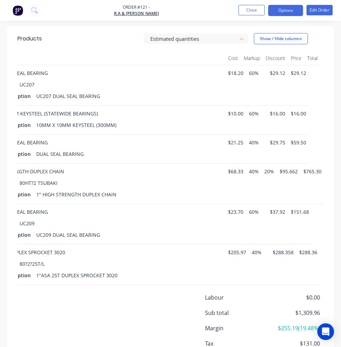
click at [285, 11] on button "Options" at bounding box center [285, 10] width 35 height 11
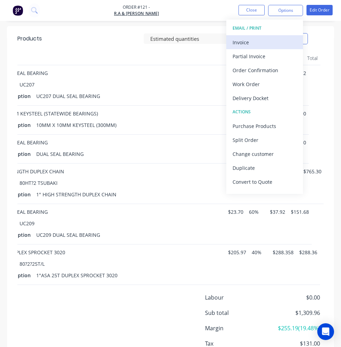
click at [269, 39] on div "Invoice" at bounding box center [264, 42] width 64 height 10
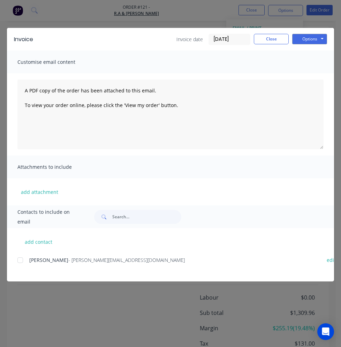
click at [57, 262] on span "[PERSON_NAME]" at bounding box center [48, 260] width 39 height 7
click at [23, 260] on div at bounding box center [20, 260] width 14 height 14
click at [301, 40] on button "Options" at bounding box center [309, 39] width 35 height 10
click at [307, 72] on button "Email" at bounding box center [314, 75] width 45 height 12
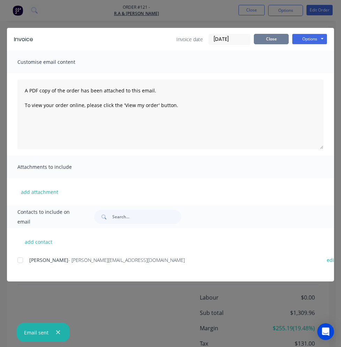
click at [274, 38] on button "Close" at bounding box center [271, 39] width 35 height 10
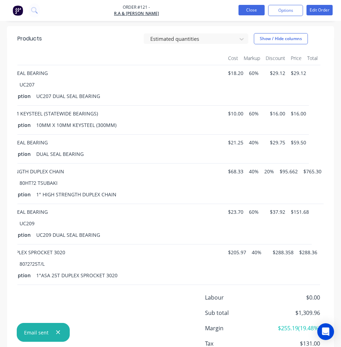
click at [254, 13] on button "Close" at bounding box center [251, 10] width 26 height 10
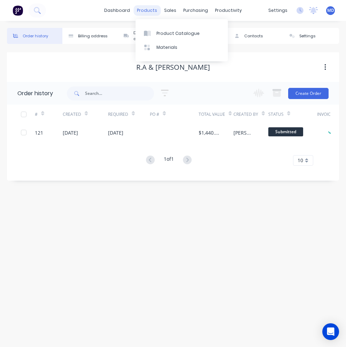
click at [144, 10] on div "products" at bounding box center [146, 10] width 27 height 10
click at [154, 35] on div at bounding box center [149, 33] width 10 height 6
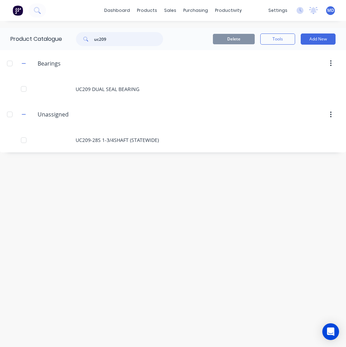
drag, startPoint x: 114, startPoint y: 36, endPoint x: 87, endPoint y: 35, distance: 26.5
click at [89, 35] on div "uc209" at bounding box center [119, 39] width 87 height 14
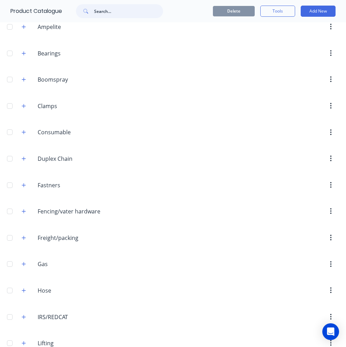
scroll to position [174, 0]
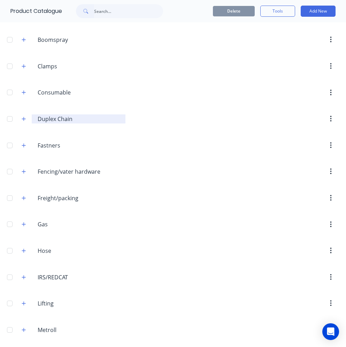
drag, startPoint x: 56, startPoint y: 117, endPoint x: 60, endPoint y: 117, distance: 4.5
click at [56, 117] on input "Duplex Chain" at bounding box center [79, 119] width 83 height 8
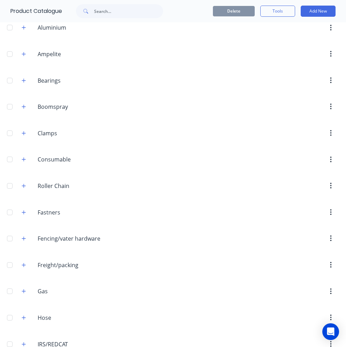
scroll to position [105, 0]
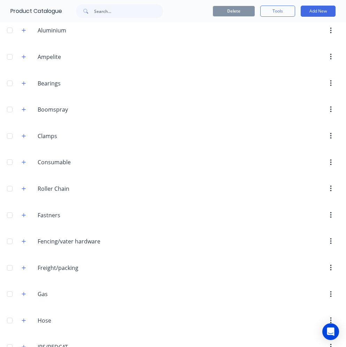
type input "Roller Chain"
click at [100, 10] on input "text" at bounding box center [128, 11] width 69 height 14
click at [113, 11] on input "text" at bounding box center [128, 11] width 69 height 14
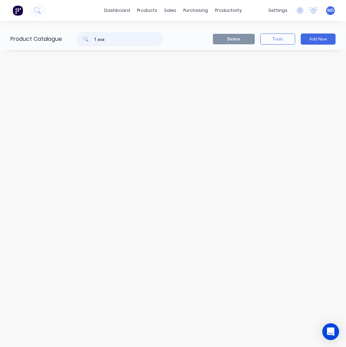
type input "1: asa"
drag, startPoint x: 118, startPoint y: 40, endPoint x: 85, endPoint y: 38, distance: 32.8
click at [85, 38] on div "1: asa" at bounding box center [119, 39] width 87 height 14
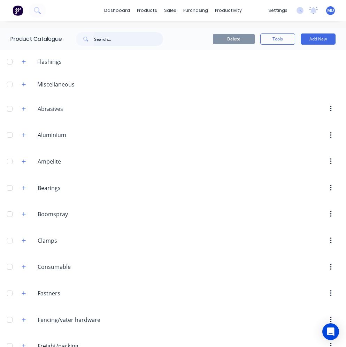
click at [106, 38] on input "text" at bounding box center [128, 39] width 69 height 14
drag, startPoint x: 106, startPoint y: 38, endPoint x: 107, endPoint y: 89, distance: 50.5
click at [95, 105] on input "Abrasives" at bounding box center [79, 109] width 83 height 8
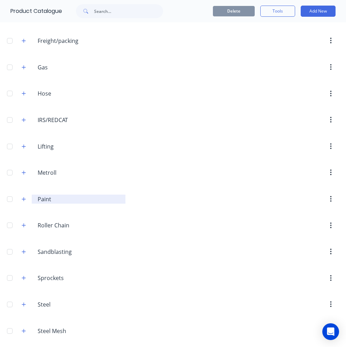
scroll to position [349, 0]
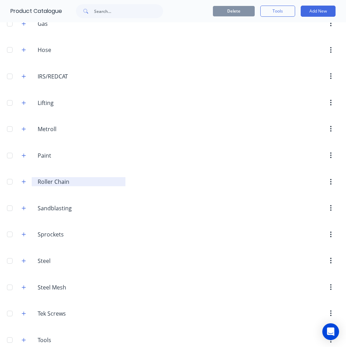
click at [58, 177] on input "Roller Chain" at bounding box center [79, 181] width 83 height 8
click at [26, 183] on button "button" at bounding box center [24, 181] width 9 height 9
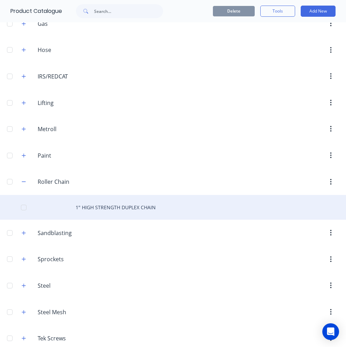
click at [97, 208] on div "1" HIGH STRENGTH DUPLEX CHAIN" at bounding box center [173, 207] width 346 height 25
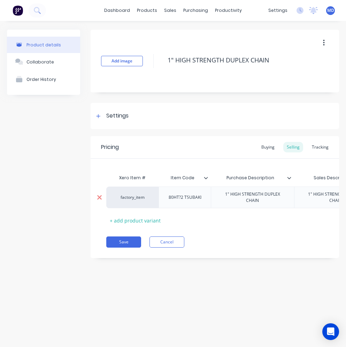
type textarea "x"
click at [120, 115] on div "Settings" at bounding box center [117, 116] width 22 height 9
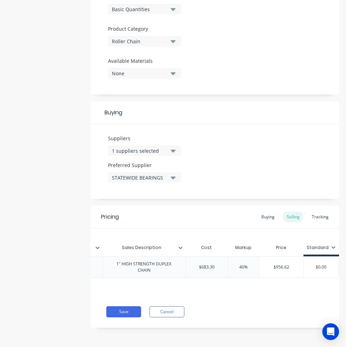
scroll to position [0, 197]
type input "$683.30"
click at [202, 264] on input "$683.30" at bounding box center [207, 267] width 42 height 6
type textarea "x"
type input "$6830"
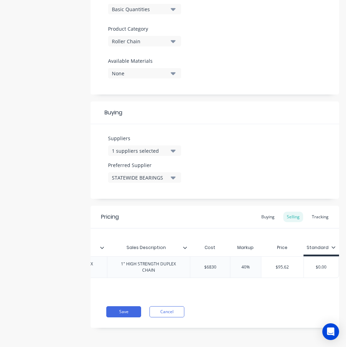
type textarea "x"
type input "$680"
type textarea "x"
type input "$68.0"
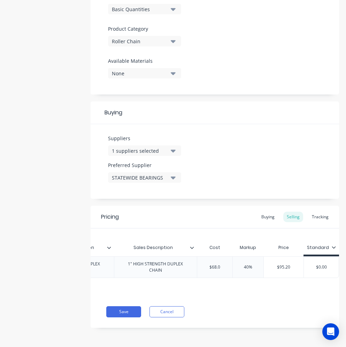
type textarea "x"
type input "$68.30"
type textarea "x"
type input "$68.33"
click at [231, 313] on div "Save Cancel" at bounding box center [222, 311] width 233 height 11
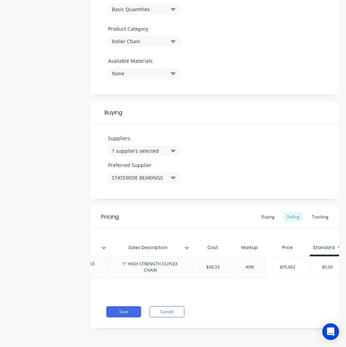
scroll to position [0, 0]
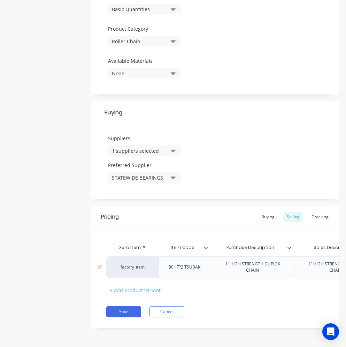
click at [180, 263] on div "80HT?2 TSUBAKI" at bounding box center [185, 266] width 44 height 9
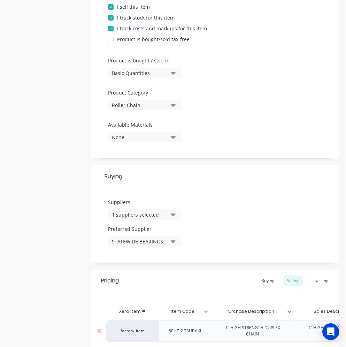
scroll to position [231, 0]
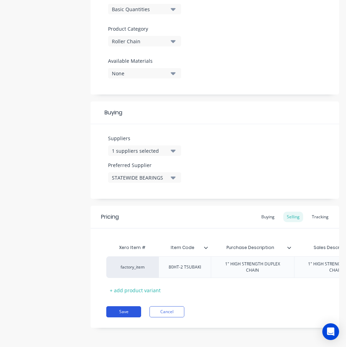
click at [125, 308] on button "Save" at bounding box center [123, 311] width 35 height 11
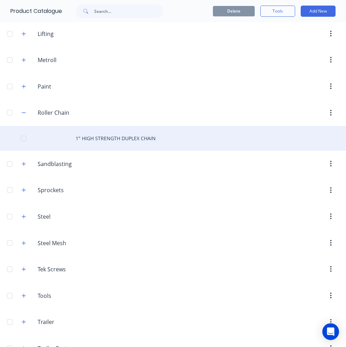
scroll to position [418, 0]
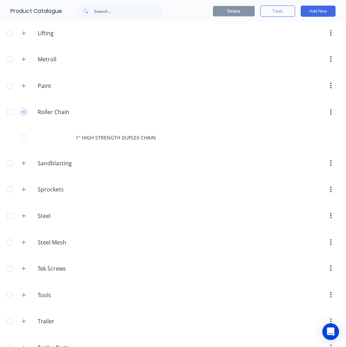
click at [25, 113] on icon "button" at bounding box center [24, 111] width 4 height 5
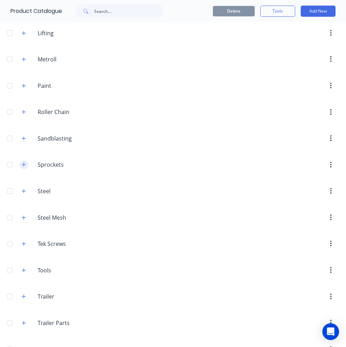
click at [26, 163] on icon "button" at bounding box center [24, 164] width 4 height 5
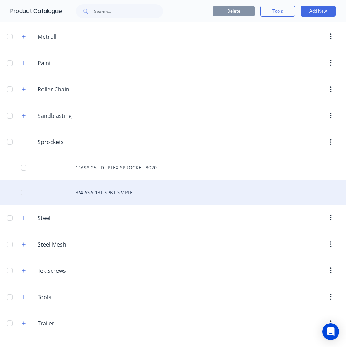
scroll to position [453, 0]
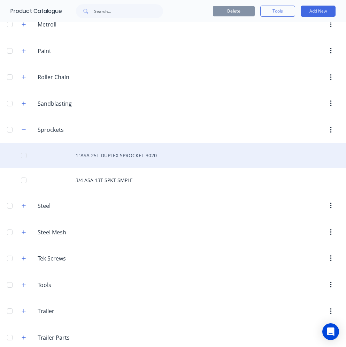
click at [86, 160] on div "1"ASA 25T DUPLEX SPROCKET 3020" at bounding box center [173, 155] width 346 height 25
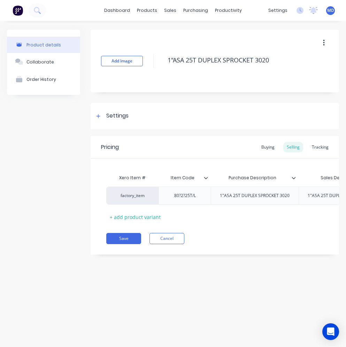
type textarea "x"
click at [180, 196] on div "80?2?25T/L" at bounding box center [185, 195] width 35 height 9
click at [125, 242] on button "Save" at bounding box center [123, 238] width 35 height 11
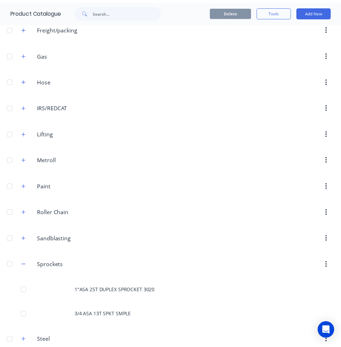
scroll to position [349, 0]
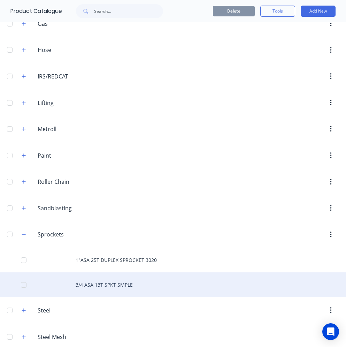
click at [91, 281] on div "3/4 ASA 13T SPKT SMPLE" at bounding box center [173, 284] width 346 height 25
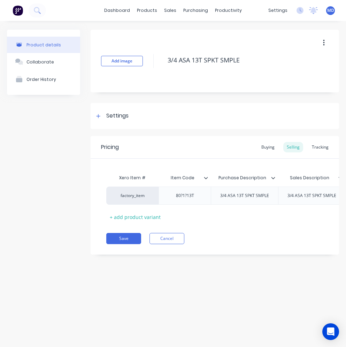
type textarea "x"
click at [183, 197] on div "80?1?13T" at bounding box center [185, 195] width 35 height 9
click at [131, 241] on button "Save" at bounding box center [123, 238] width 35 height 11
type textarea "x"
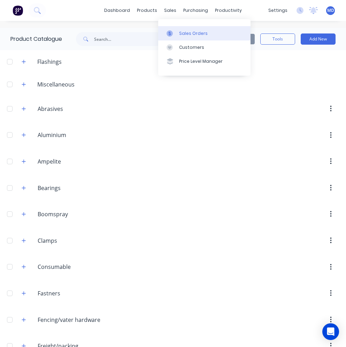
click at [184, 34] on div "Sales Orders" at bounding box center [193, 33] width 29 height 6
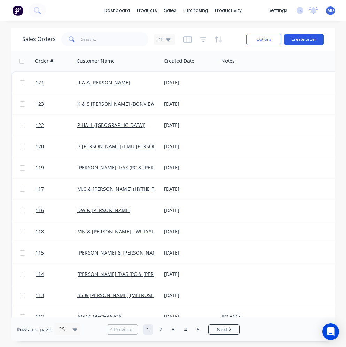
click at [301, 43] on button "Create order" at bounding box center [304, 39] width 40 height 11
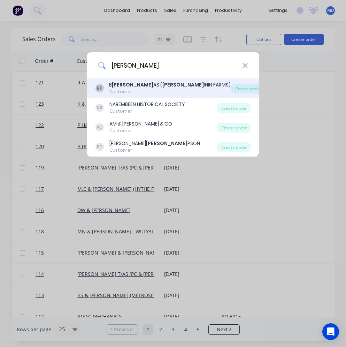
type input "[PERSON_NAME]"
click at [169, 84] on div "[PERSON_NAME] AS ( [PERSON_NAME] FARMS)" at bounding box center [170, 84] width 122 height 7
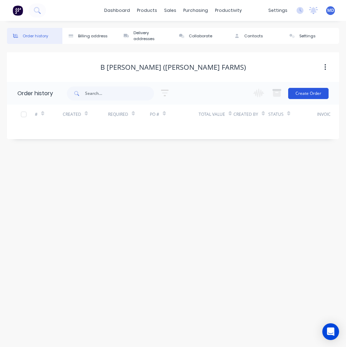
click at [296, 91] on button "Create Order" at bounding box center [308, 93] width 40 height 11
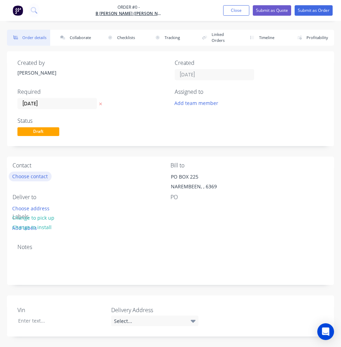
click at [50, 171] on button "Choose contact" at bounding box center [30, 175] width 43 height 9
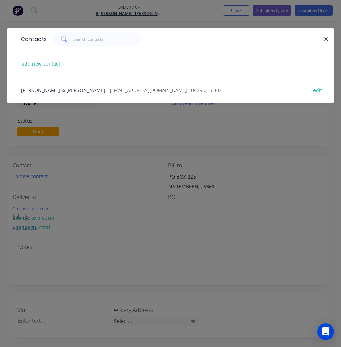
click at [49, 93] on span "[PERSON_NAME] & [PERSON_NAME]" at bounding box center [63, 90] width 84 height 7
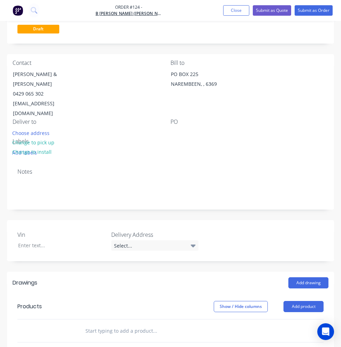
scroll to position [105, 0]
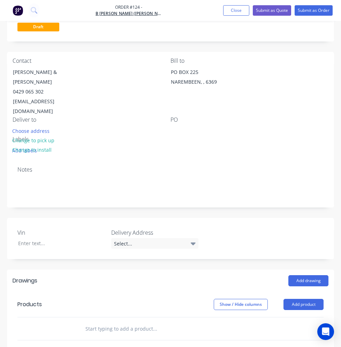
click at [95, 321] on input "text" at bounding box center [137, 328] width 105 height 14
paste input "PLATE 765 X 161 WITH HOLE TO EMAIL"
type input "P"
click at [304, 299] on button "Add product" at bounding box center [303, 304] width 40 height 11
click at [272, 331] on div "Basic product" at bounding box center [290, 336] width 54 height 10
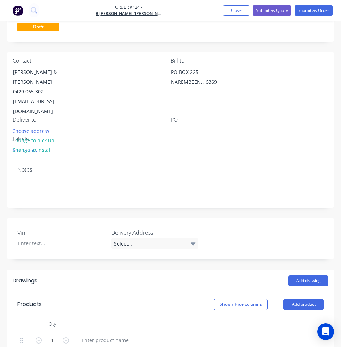
click at [106, 346] on div at bounding box center [117, 351] width 71 height 10
paste div
drag, startPoint x: 243, startPoint y: 247, endPoint x: 223, endPoint y: 247, distance: 19.9
click at [203, 331] on div "1 PLATE 765 X 161 WITH HOLE TO EMAIL 32mm m/s % $0.00 $0.00 $0.00 $0.00" at bounding box center [50, 350] width 306 height 39
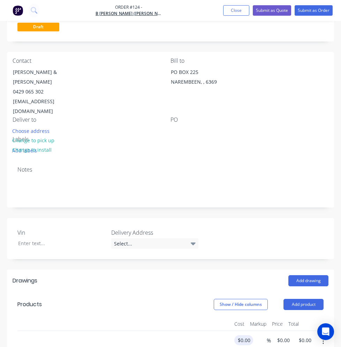
drag, startPoint x: 253, startPoint y: 249, endPoint x: 250, endPoint y: 249, distance: 3.5
click at [253, 331] on div "%" at bounding box center [262, 350] width 18 height 39
type input "$161.17"
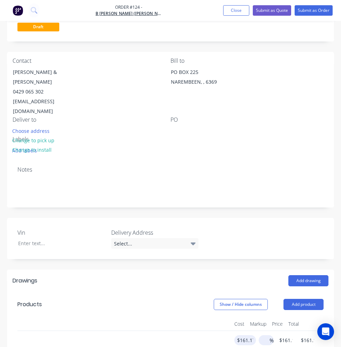
click at [260, 331] on div "%" at bounding box center [265, 350] width 18 height 39
click at [264, 335] on input at bounding box center [268, 340] width 8 height 10
type input "40"
type input "$225.638"
type input "$225.64"
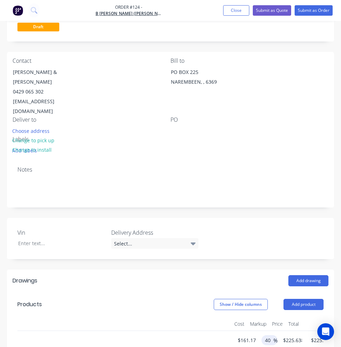
click at [63, 337] on icon "button" at bounding box center [66, 340] width 6 height 6
type input "2"
type input "$451.28"
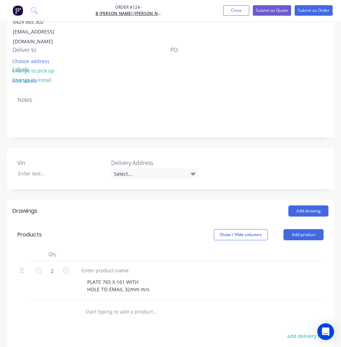
scroll to position [209, 0]
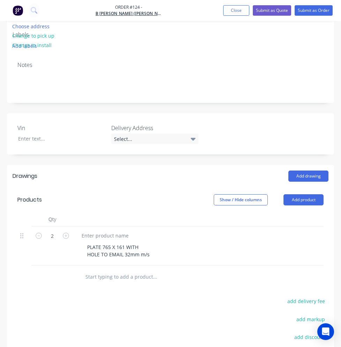
click at [109, 269] on input "text" at bounding box center [137, 276] width 105 height 14
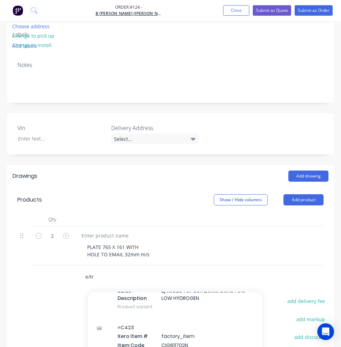
scroll to position [1080, 0]
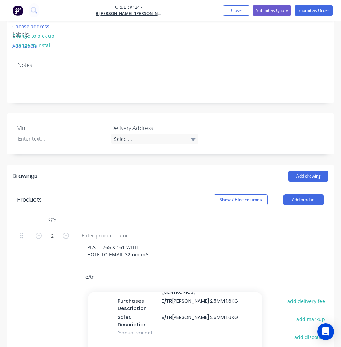
type input "e/tr"
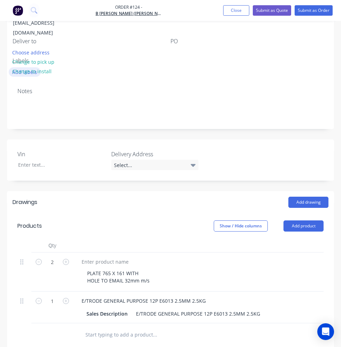
scroll to position [35, 0]
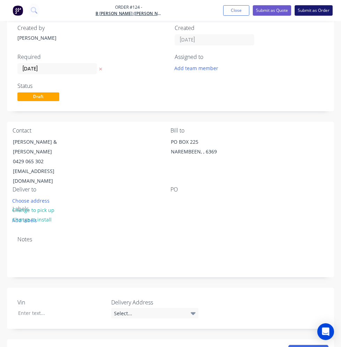
click at [322, 11] on button "Submit as Order" at bounding box center [314, 10] width 38 height 10
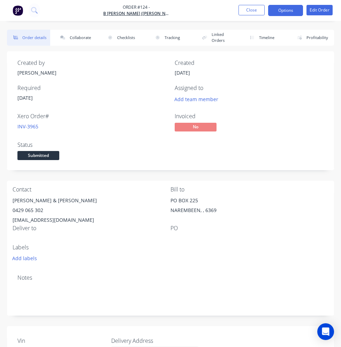
click at [274, 9] on button "Options" at bounding box center [285, 10] width 35 height 11
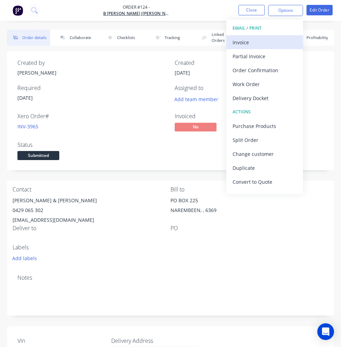
click at [259, 48] on button "Invoice" at bounding box center [264, 42] width 77 height 14
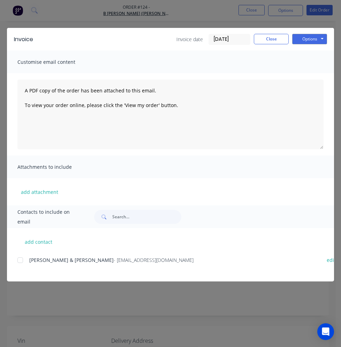
click at [41, 258] on span "[PERSON_NAME] & [PERSON_NAME]" at bounding box center [71, 260] width 84 height 7
click at [23, 261] on div at bounding box center [20, 260] width 14 height 14
click at [316, 39] on button "Options" at bounding box center [309, 39] width 35 height 10
click at [308, 73] on button "Email" at bounding box center [314, 75] width 45 height 12
click at [266, 42] on button "Close" at bounding box center [271, 39] width 35 height 10
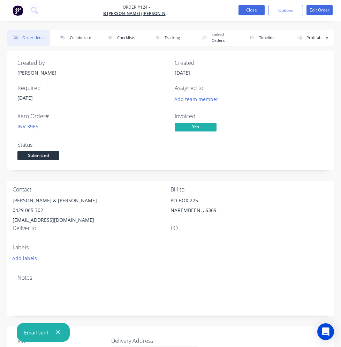
click at [256, 13] on button "Close" at bounding box center [251, 10] width 26 height 10
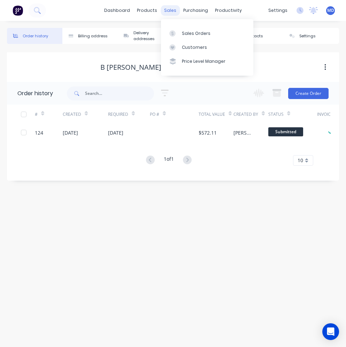
click at [163, 13] on div "sales" at bounding box center [170, 10] width 19 height 10
click at [184, 34] on div "Sales Orders" at bounding box center [196, 33] width 29 height 6
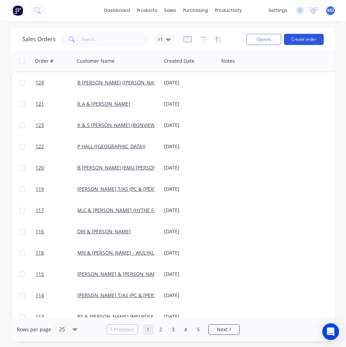
click at [295, 41] on button "Create order" at bounding box center [304, 39] width 40 height 11
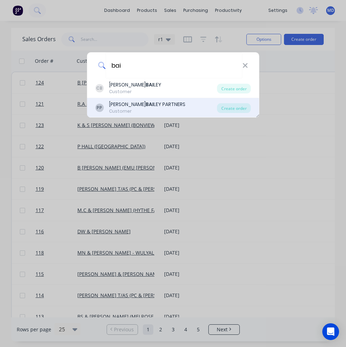
type input "bai"
click at [144, 110] on div "Customer" at bounding box center [147, 111] width 76 height 6
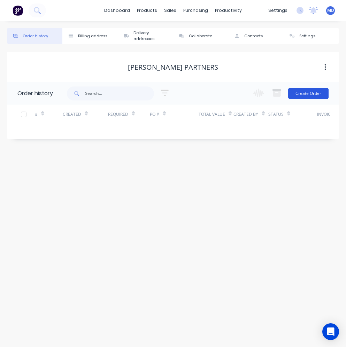
click at [298, 94] on button "Create Order" at bounding box center [308, 93] width 40 height 11
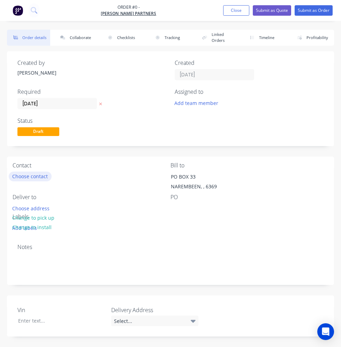
click at [26, 171] on button "Choose contact" at bounding box center [30, 175] width 43 height 9
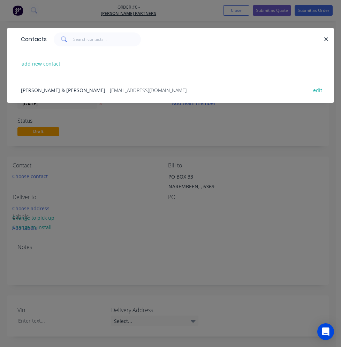
click at [54, 89] on span "[PERSON_NAME] & [PERSON_NAME]" at bounding box center [63, 90] width 84 height 7
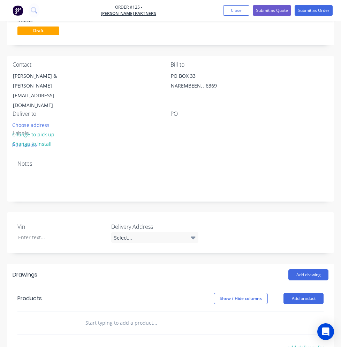
scroll to position [105, 0]
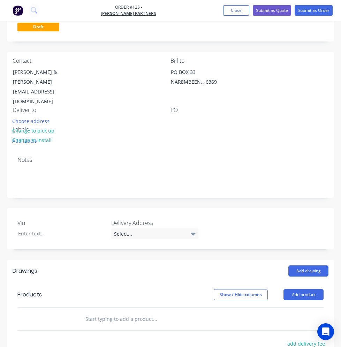
click at [115, 312] on input "text" at bounding box center [137, 319] width 105 height 14
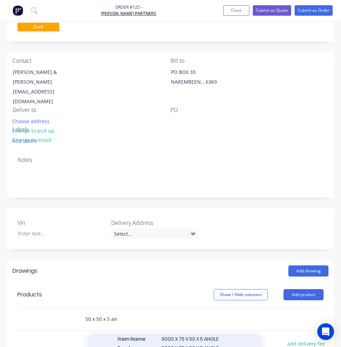
scroll to position [70, 0]
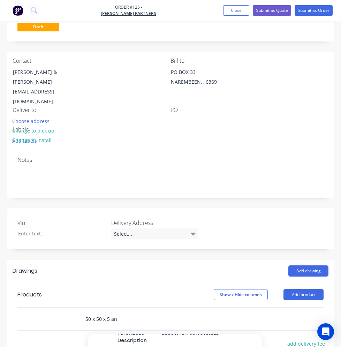
type input "50 x 50 x 5 an"
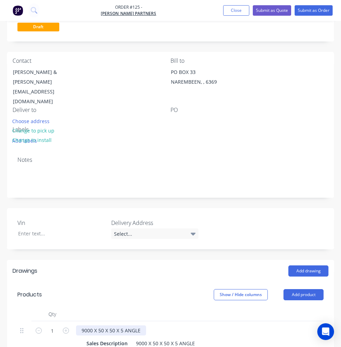
click at [82, 325] on div "9000 X 50 X 50 X 5 ANGLE" at bounding box center [111, 330] width 70 height 10
click at [135, 338] on div "9000 X 50 X 50 X 5 ANGLE" at bounding box center [165, 343] width 64 height 10
click at [57, 325] on input "1" at bounding box center [52, 330] width 18 height 10
drag, startPoint x: 235, startPoint y: 238, endPoint x: 226, endPoint y: 242, distance: 9.8
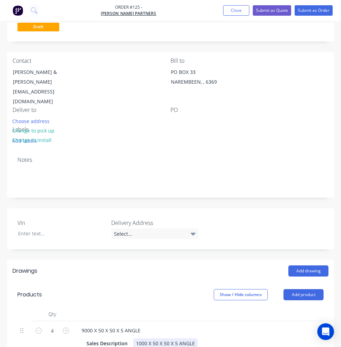
click at [235, 338] on div "Sales Description 1000 X 50 X 50 X 5 ANGLE" at bounding box center [211, 343] width 255 height 10
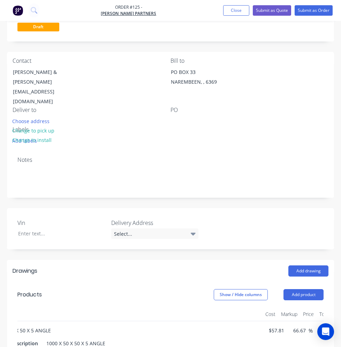
scroll to position [0, 109]
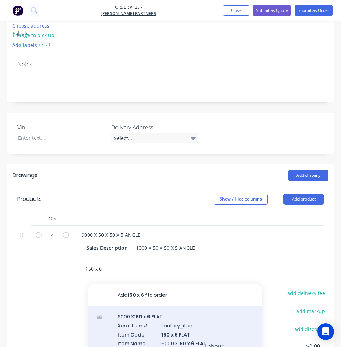
scroll to position [205, 0]
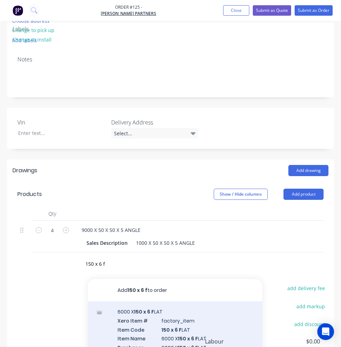
click at [147, 301] on div "6000 X 150 x 6 F LAT Xero Item # factory_item Item Code 150 x 6 F LAT Item Name…" at bounding box center [175, 345] width 174 height 89
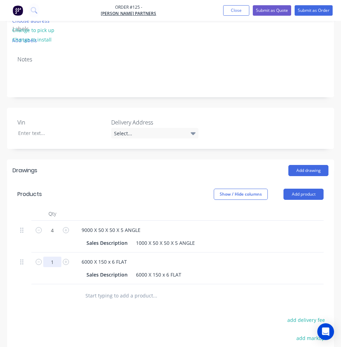
click at [56, 257] on input "1" at bounding box center [52, 262] width 18 height 10
click at [119, 218] on div "Drawings Add drawing Products Show / Hide columns Add product Qty Cost Markup P…" at bounding box center [170, 307] width 327 height 296
click at [135, 269] on div "6000 X 150 x 6 FLAT" at bounding box center [158, 274] width 51 height 10
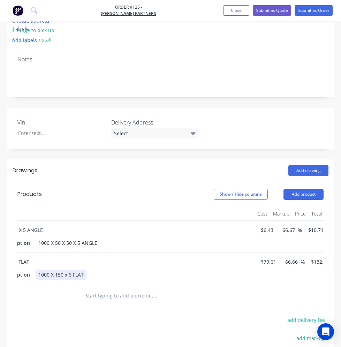
scroll to position [0, 151]
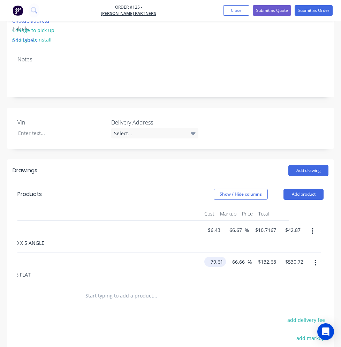
click at [224, 257] on input "79.61" at bounding box center [216, 262] width 19 height 10
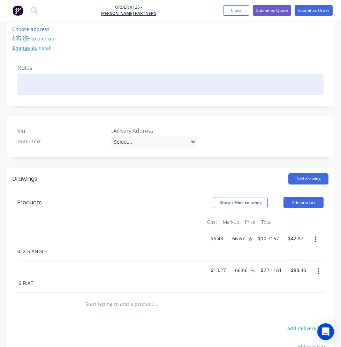
scroll to position [28, 0]
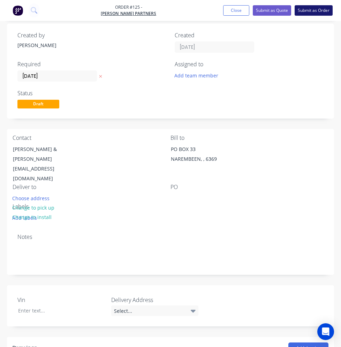
click at [306, 14] on button "Submit as Order" at bounding box center [314, 10] width 38 height 10
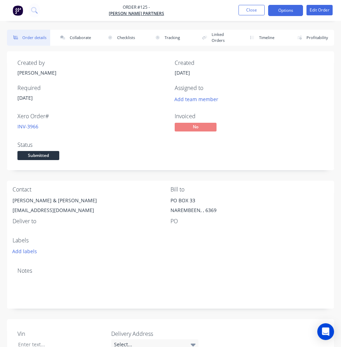
click at [293, 9] on button "Options" at bounding box center [285, 10] width 35 height 11
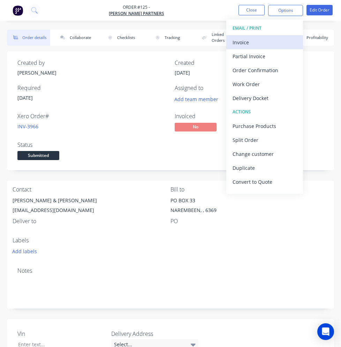
click at [268, 39] on div "Invoice" at bounding box center [264, 42] width 64 height 10
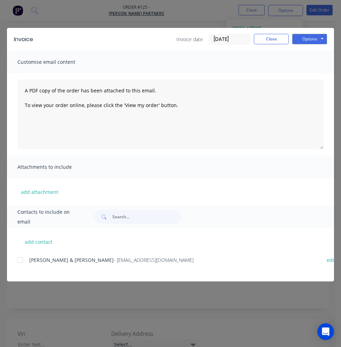
click at [22, 261] on div at bounding box center [20, 260] width 14 height 14
click at [306, 41] on button "Options" at bounding box center [309, 39] width 35 height 10
click at [305, 72] on button "Email" at bounding box center [314, 75] width 45 height 12
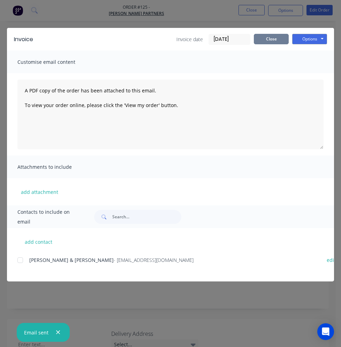
click at [269, 38] on button "Close" at bounding box center [271, 39] width 35 height 10
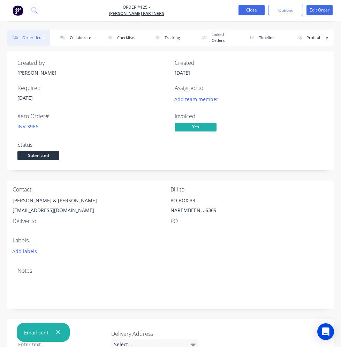
click at [253, 11] on button "Close" at bounding box center [251, 10] width 26 height 10
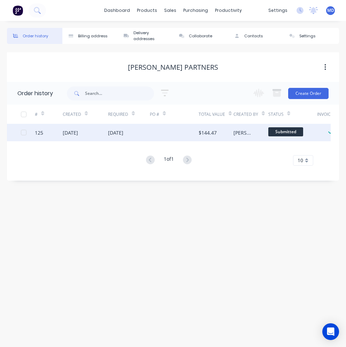
click at [152, 132] on div at bounding box center [174, 132] width 49 height 17
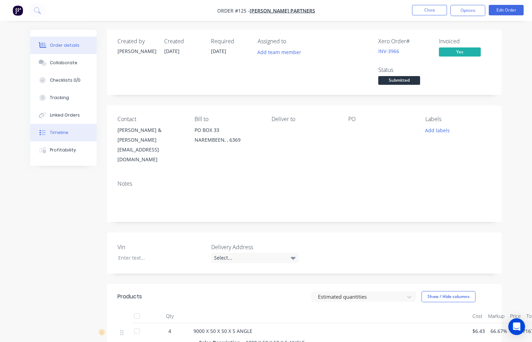
click at [45, 131] on icon at bounding box center [42, 132] width 6 height 6
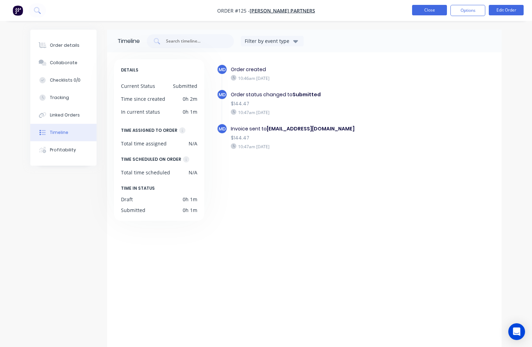
click at [346, 8] on button "Close" at bounding box center [429, 10] width 35 height 10
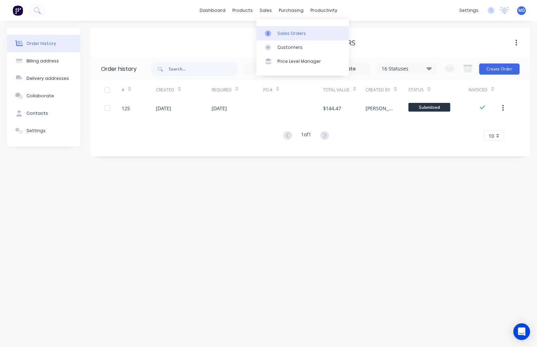
click at [284, 33] on div "Sales Orders" at bounding box center [291, 33] width 29 height 6
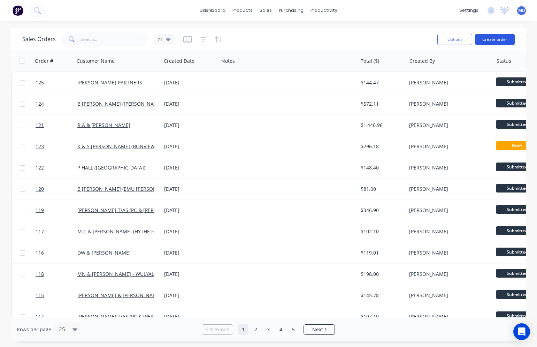
click at [346, 41] on button "Create order" at bounding box center [495, 39] width 40 height 11
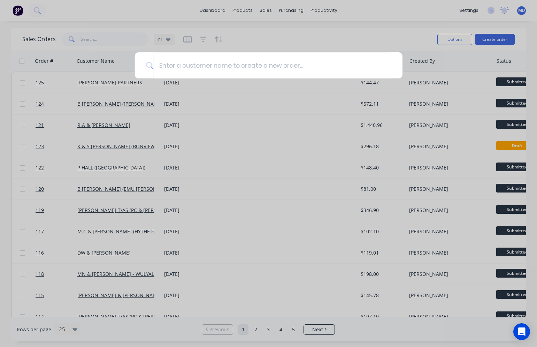
click at [323, 145] on div at bounding box center [268, 173] width 537 height 347
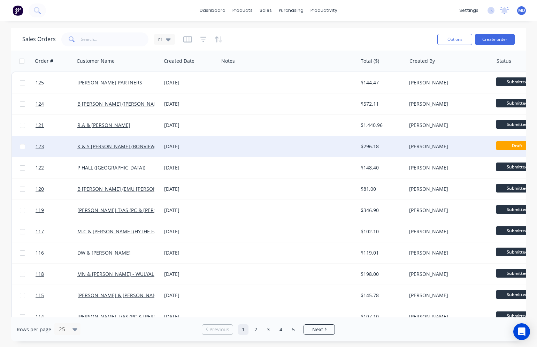
click at [225, 147] on div at bounding box center [288, 146] width 139 height 21
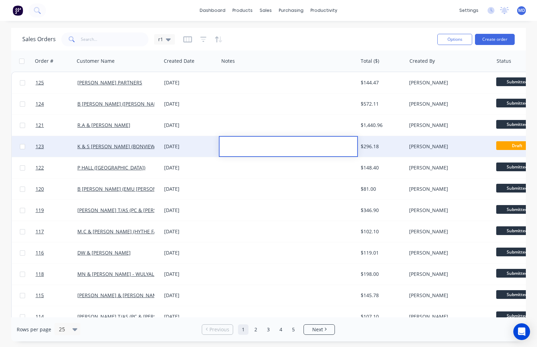
click at [162, 148] on div "[DATE]" at bounding box center [190, 146] width 58 height 21
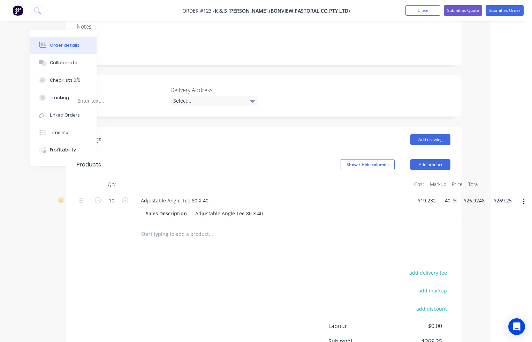
scroll to position [139, 0]
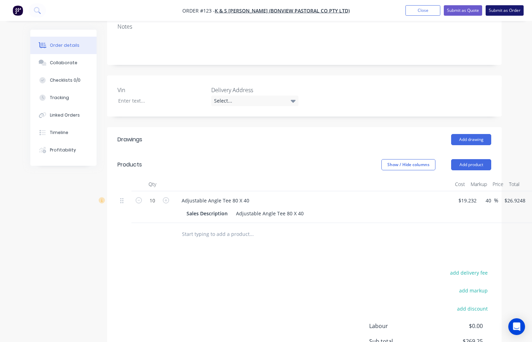
click at [346, 13] on button "Submit as Order" at bounding box center [505, 10] width 38 height 10
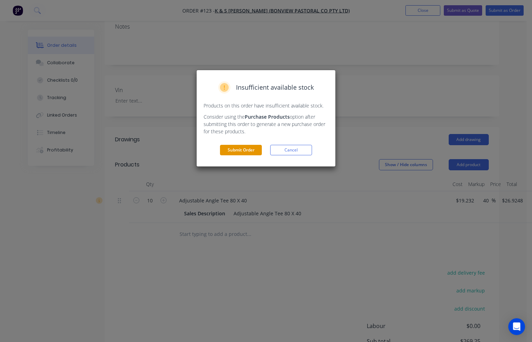
click at [243, 155] on button "Submit Order" at bounding box center [241, 150] width 42 height 10
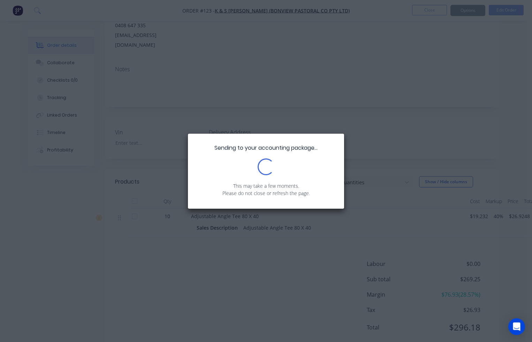
scroll to position [124, 0]
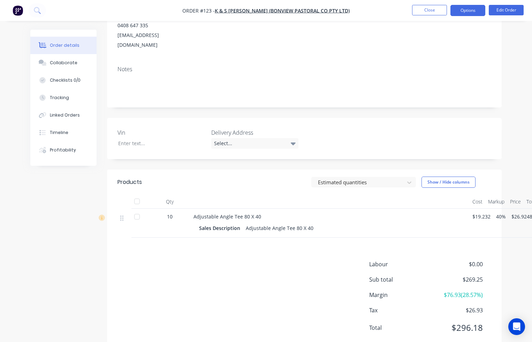
click at [346, 6] on button "Options" at bounding box center [467, 10] width 35 height 11
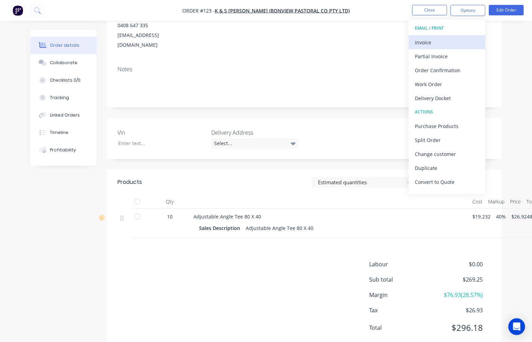
click at [346, 46] on div "Invoice" at bounding box center [447, 42] width 64 height 10
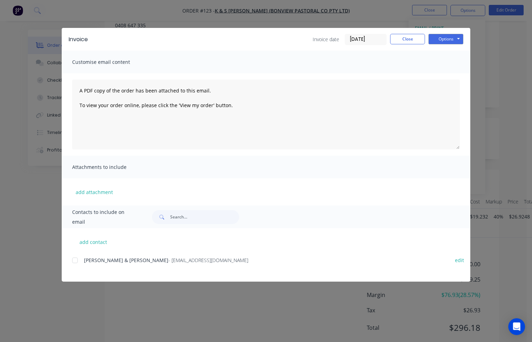
click at [70, 264] on div "add contact [PERSON_NAME] & [PERSON_NAME] - [EMAIL_ADDRESS][DOMAIN_NAME] edit" at bounding box center [266, 254] width 408 height 53
click at [77, 261] on div at bounding box center [75, 260] width 14 height 14
click at [346, 39] on button "Options" at bounding box center [445, 39] width 35 height 10
click at [346, 74] on button "Email" at bounding box center [450, 75] width 45 height 12
click at [346, 41] on button "Close" at bounding box center [407, 39] width 35 height 10
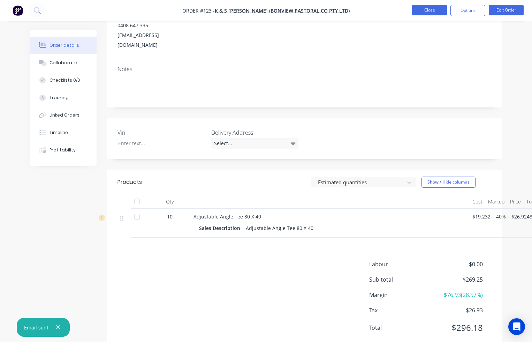
click at [346, 14] on button "Close" at bounding box center [429, 10] width 35 height 10
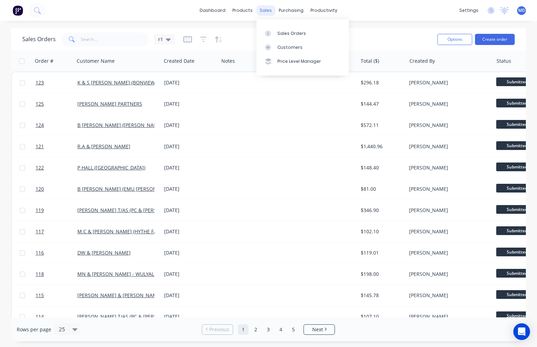
click at [270, 13] on div "sales" at bounding box center [265, 10] width 19 height 10
click at [284, 34] on div "Sales Orders" at bounding box center [291, 33] width 29 height 6
click at [346, 43] on button "Create order" at bounding box center [495, 39] width 40 height 11
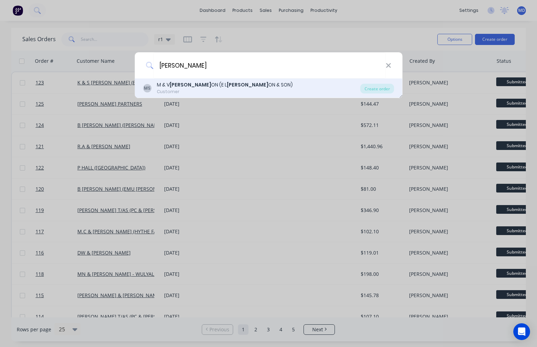
click at [196, 82] on div "M & V [PERSON_NAME] ON (E L [PERSON_NAME] ON & SON)" at bounding box center [225, 84] width 136 height 7
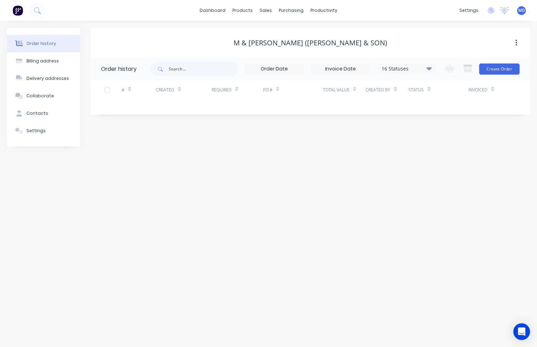
click at [346, 79] on div "Change order status Submitted Waiting on Supplier Welding Painting Assembly To …" at bounding box center [479, 69] width 79 height 23
click at [346, 71] on button "Create Order" at bounding box center [499, 68] width 40 height 11
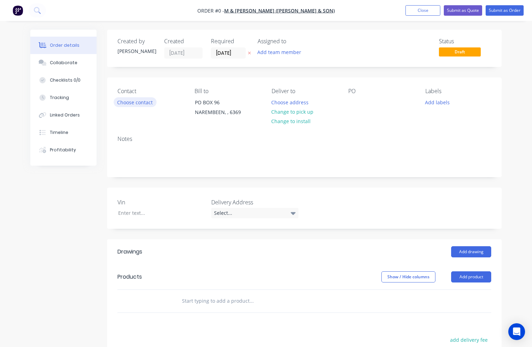
click at [149, 102] on button "Choose contact" at bounding box center [135, 101] width 43 height 9
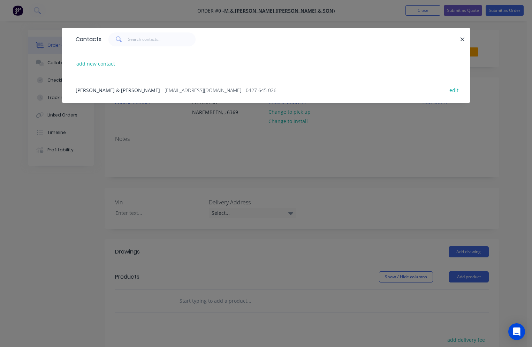
click at [161, 93] on span "- [EMAIL_ADDRESS][DOMAIN_NAME] - 0427 645 026" at bounding box center [218, 90] width 115 height 7
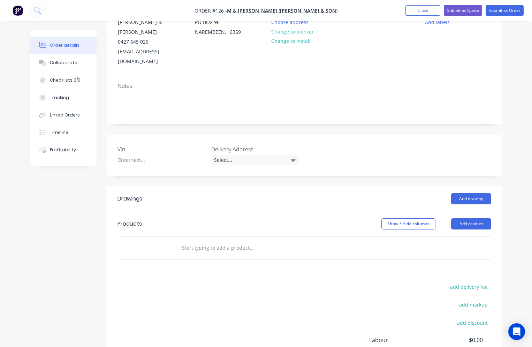
scroll to position [151, 0]
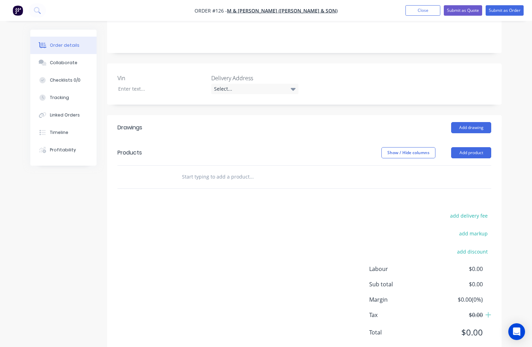
click at [206, 170] on input "text" at bounding box center [251, 177] width 139 height 14
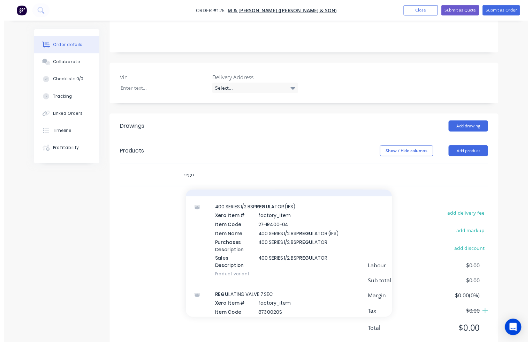
scroll to position [105, 0]
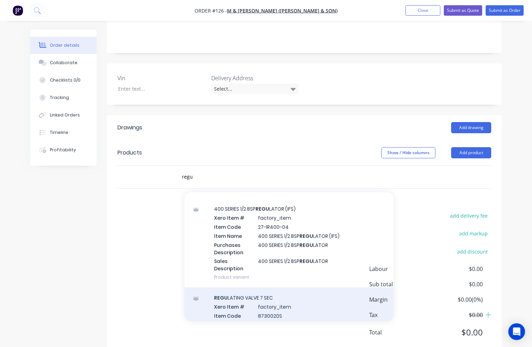
click at [275, 287] on div "REGU LATING VALVE 7 SEC Xero Item # factory_item Item Code 8730020S Item Name R…" at bounding box center [288, 331] width 209 height 89
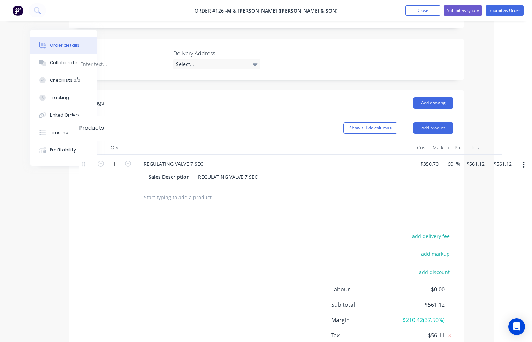
scroll to position [201, 38]
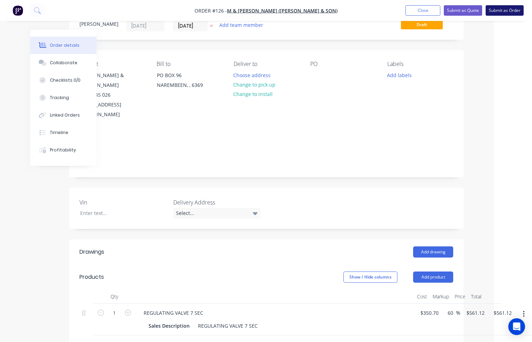
click at [346, 10] on button "Submit as Order" at bounding box center [505, 10] width 38 height 10
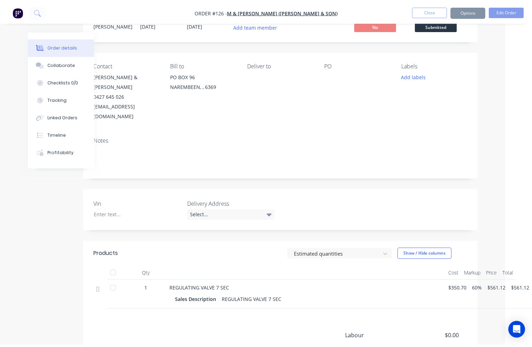
scroll to position [0, 0]
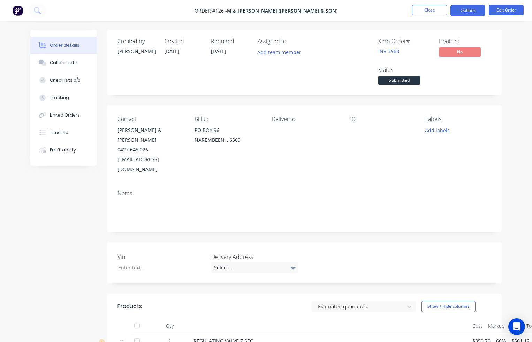
click at [346, 10] on button "Options" at bounding box center [467, 10] width 35 height 11
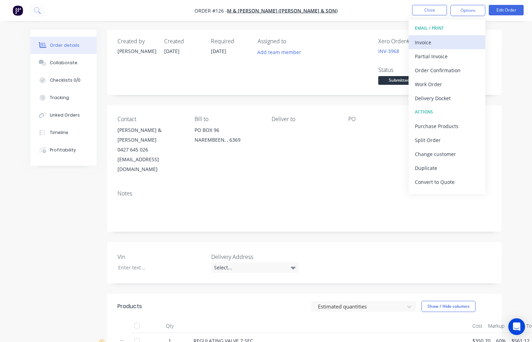
click at [346, 39] on div "Invoice" at bounding box center [447, 42] width 64 height 10
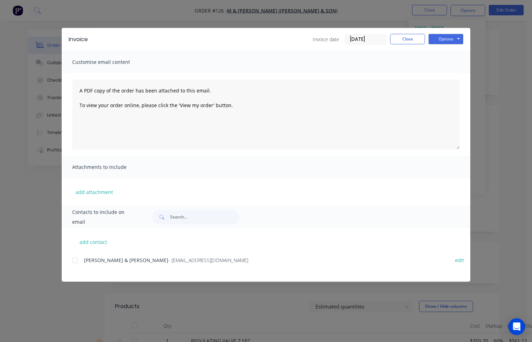
click at [72, 260] on div at bounding box center [75, 260] width 14 height 14
click at [346, 39] on button "Options" at bounding box center [445, 39] width 35 height 10
click at [346, 75] on button "Email" at bounding box center [450, 75] width 45 height 12
click at [346, 35] on button "Close" at bounding box center [407, 39] width 35 height 10
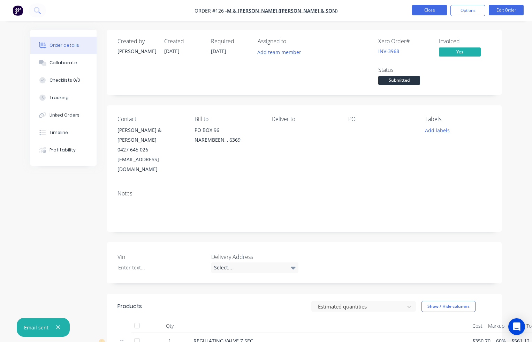
click at [346, 11] on button "Close" at bounding box center [429, 10] width 35 height 10
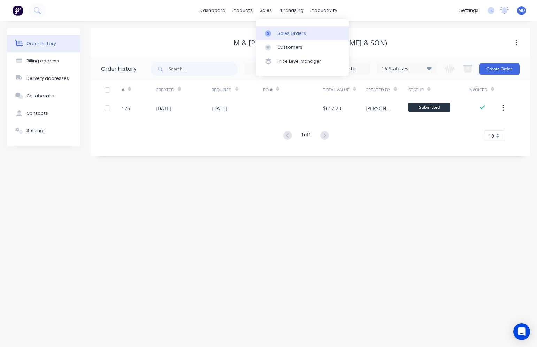
drag, startPoint x: 269, startPoint y: 15, endPoint x: 287, endPoint y: 26, distance: 21.3
click at [269, 15] on div "sales" at bounding box center [265, 10] width 19 height 10
click at [295, 32] on div "Sales Orders" at bounding box center [291, 33] width 29 height 6
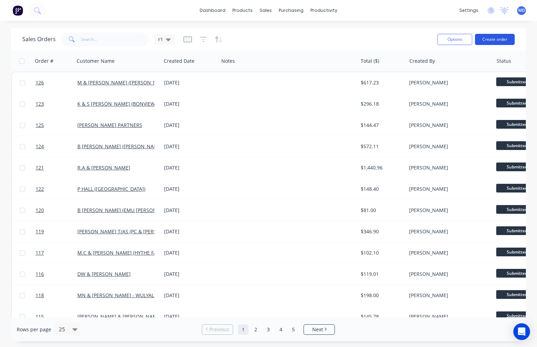
click at [346, 42] on button "Create order" at bounding box center [495, 39] width 40 height 11
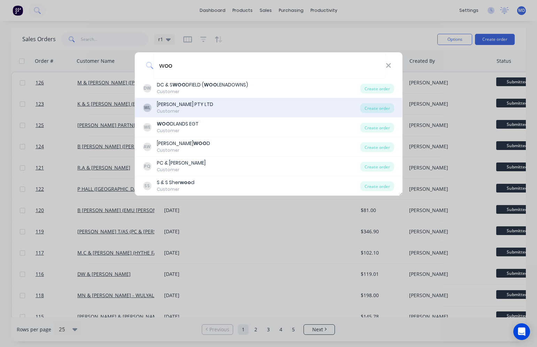
click at [224, 106] on div "[PERSON_NAME] PTY LTD Customer" at bounding box center [251, 108] width 217 height 14
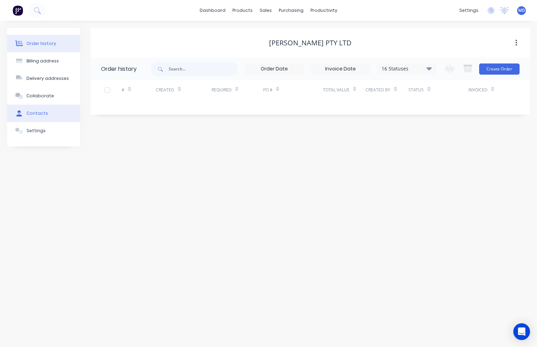
click at [37, 114] on div "Contacts" at bounding box center [37, 113] width 22 height 6
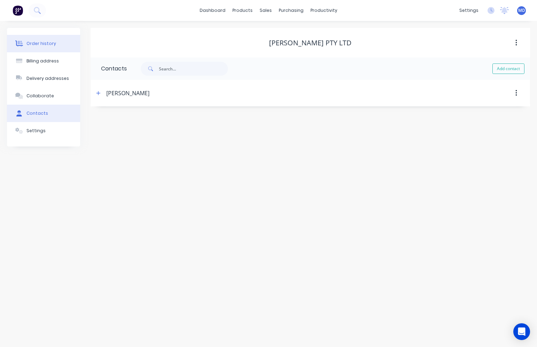
click at [45, 45] on div "Order history" at bounding box center [41, 43] width 30 height 6
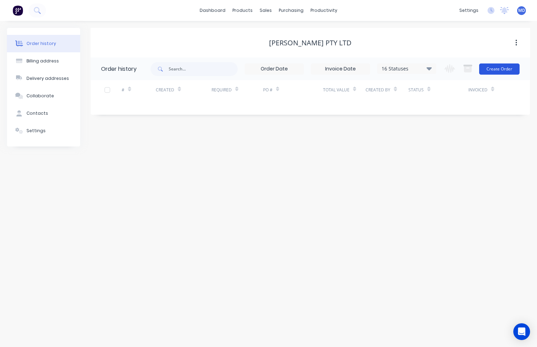
click at [346, 71] on button "Create Order" at bounding box center [499, 68] width 40 height 11
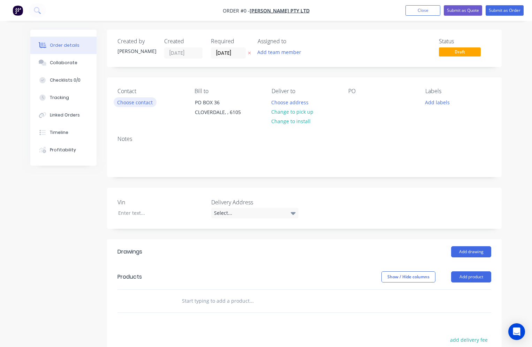
click at [133, 98] on button "Choose contact" at bounding box center [135, 101] width 43 height 9
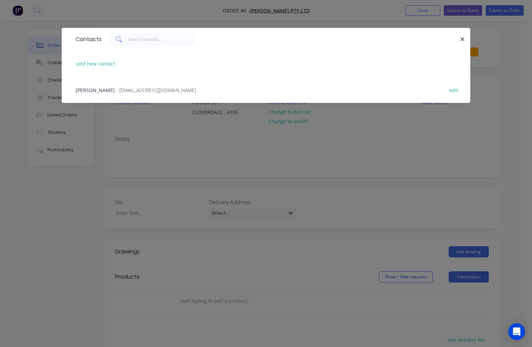
click at [131, 90] on span "- [EMAIL_ADDRESS][DOMAIN_NAME] -" at bounding box center [157, 90] width 83 height 7
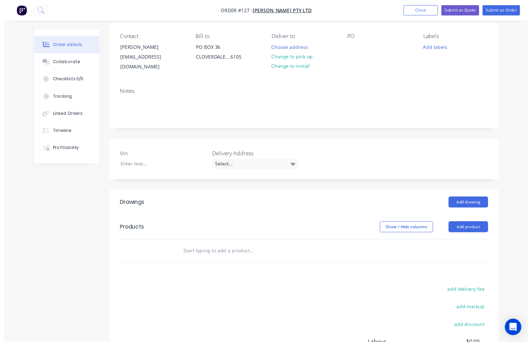
scroll to position [105, 0]
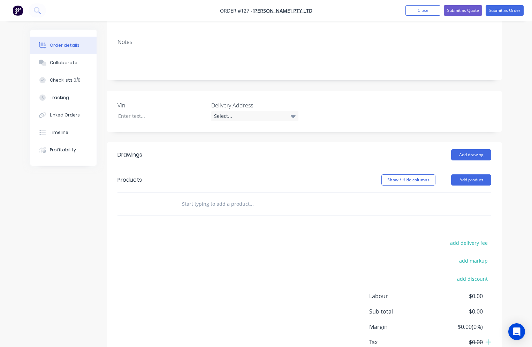
click at [190, 197] on input "text" at bounding box center [251, 204] width 139 height 14
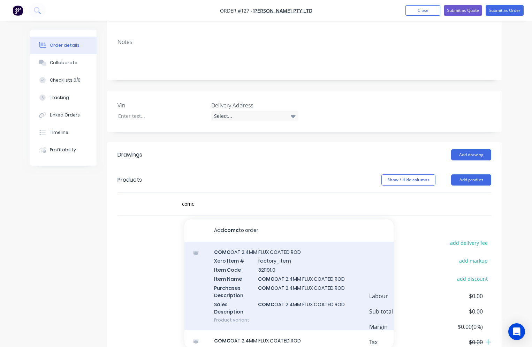
click at [256, 250] on div "COMC OAT 2.4MM FLUX COATED ROD Xero Item # factory_item Item Code 321191.0 Item…" at bounding box center [288, 286] width 209 height 89
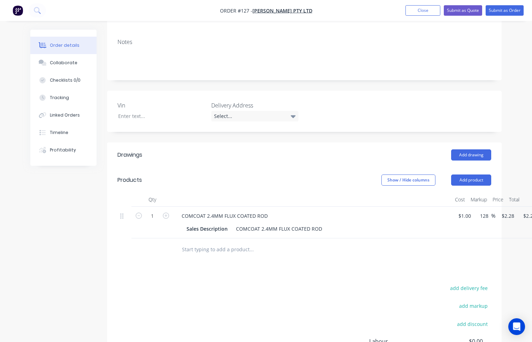
click at [169, 211] on button "button" at bounding box center [165, 214] width 9 height 7
click at [346, 10] on button "Submit as Order" at bounding box center [505, 10] width 38 height 10
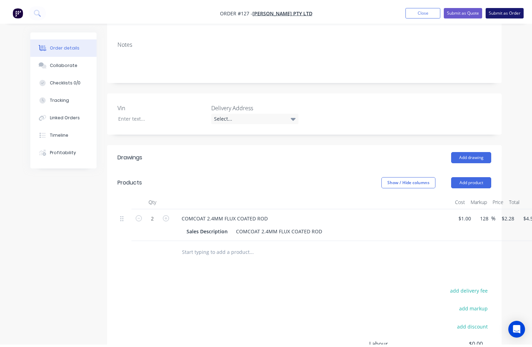
scroll to position [0, 0]
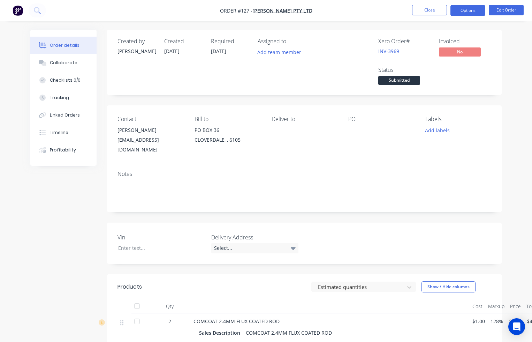
click at [346, 13] on button "Options" at bounding box center [467, 10] width 35 height 11
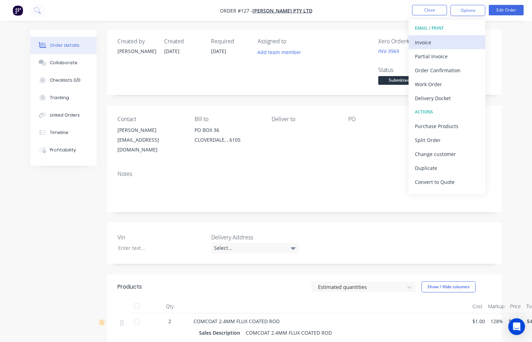
click at [346, 44] on div "Invoice" at bounding box center [447, 42] width 64 height 10
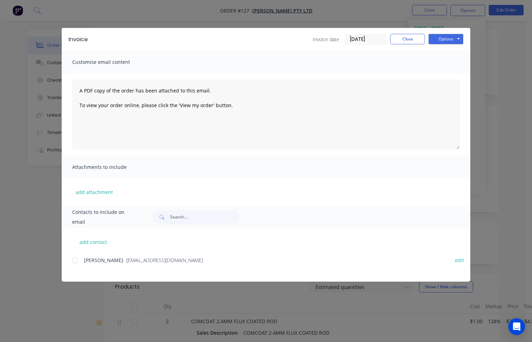
click at [75, 262] on div at bounding box center [75, 260] width 14 height 14
click at [346, 36] on button "Options" at bounding box center [445, 39] width 35 height 10
click at [346, 74] on button "Email" at bounding box center [450, 75] width 45 height 12
click at [346, 45] on div "Invoice date [DATE] Close Options Preview Print Email" at bounding box center [388, 39] width 151 height 11
click at [346, 39] on button "Close" at bounding box center [407, 39] width 35 height 10
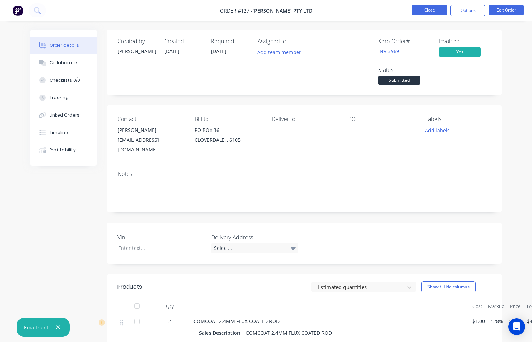
click at [346, 12] on button "Close" at bounding box center [429, 10] width 35 height 10
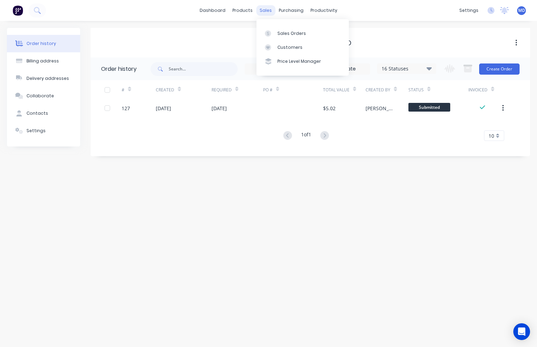
click at [267, 12] on div "sales" at bounding box center [265, 10] width 19 height 10
click at [285, 37] on link "Sales Orders" at bounding box center [303, 33] width 92 height 14
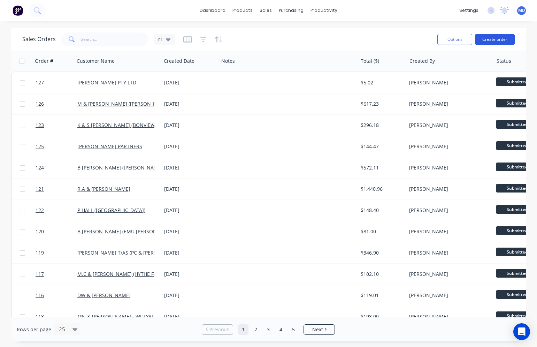
click at [346, 36] on button "Create order" at bounding box center [495, 39] width 40 height 11
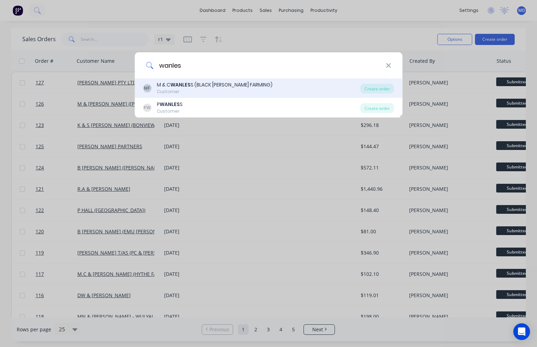
click at [221, 86] on div "M & C WANLES S (BLACK [PERSON_NAME] FARMING)" at bounding box center [215, 84] width 116 height 7
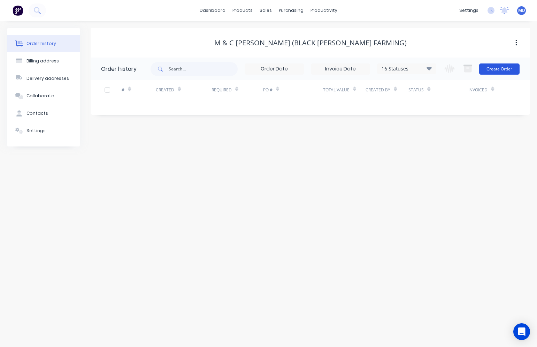
click at [346, 71] on button "Create Order" at bounding box center [499, 68] width 40 height 11
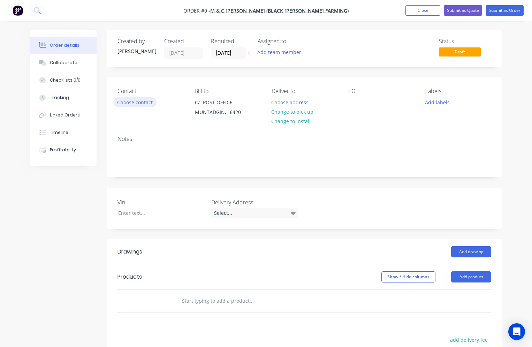
click at [143, 102] on button "Choose contact" at bounding box center [135, 101] width 43 height 9
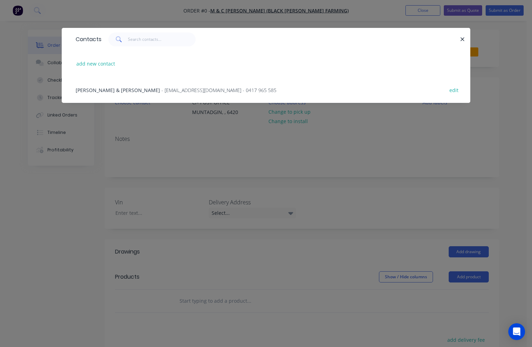
click at [115, 87] on span "[PERSON_NAME] & [PERSON_NAME]" at bounding box center [118, 90] width 84 height 7
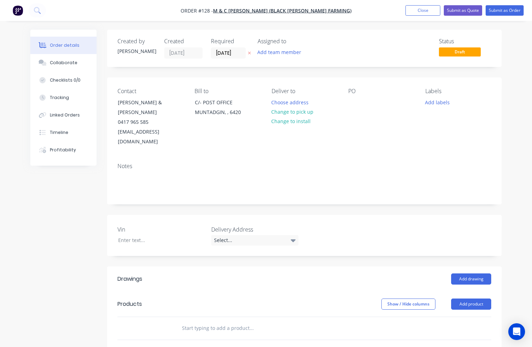
click at [188, 321] on input "text" at bounding box center [251, 328] width 139 height 14
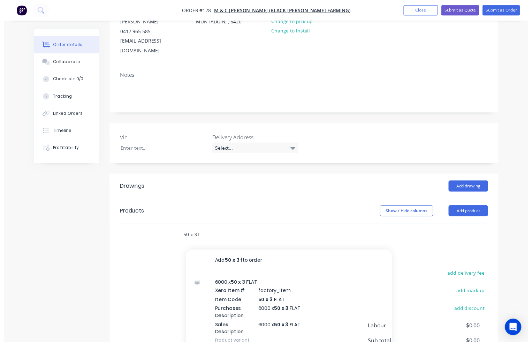
scroll to position [105, 0]
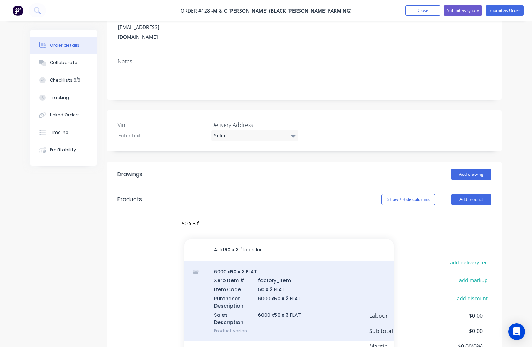
click at [242, 285] on div "6000 x 50 x 3 F LAT Xero Item # factory_item Item Code 50 x 3 F LAT Purchases D…" at bounding box center [288, 301] width 209 height 80
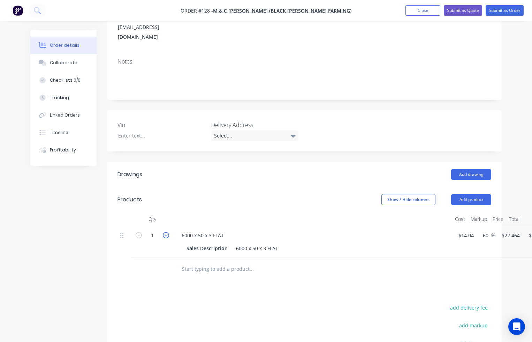
click at [166, 232] on icon "button" at bounding box center [166, 235] width 6 height 6
click at [346, 11] on button "Submit as Order" at bounding box center [505, 10] width 38 height 10
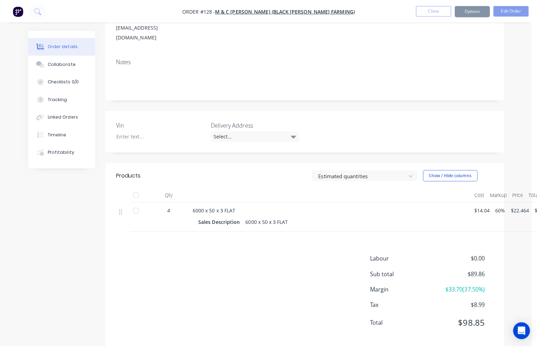
scroll to position [0, 0]
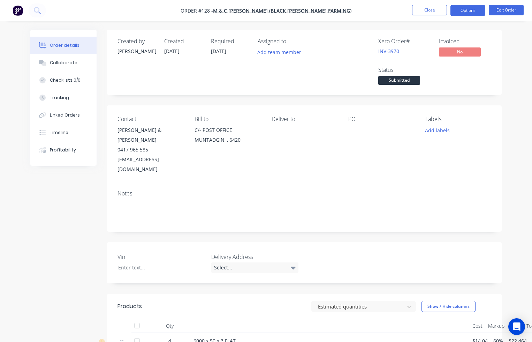
click at [346, 14] on button "Options" at bounding box center [467, 10] width 35 height 11
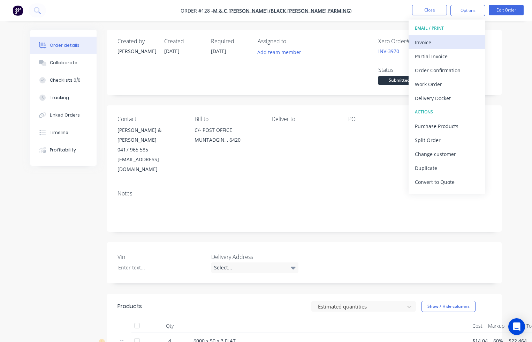
click at [346, 37] on button "Invoice" at bounding box center [446, 42] width 77 height 14
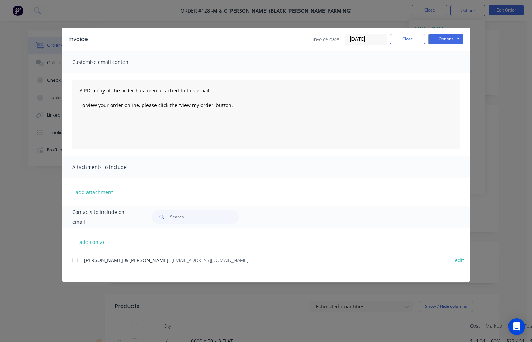
click at [74, 261] on div at bounding box center [75, 260] width 14 height 14
click at [346, 41] on button "Options" at bounding box center [445, 39] width 35 height 10
click at [346, 75] on button "Email" at bounding box center [450, 75] width 45 height 12
click at [346, 43] on button "Close" at bounding box center [407, 39] width 35 height 10
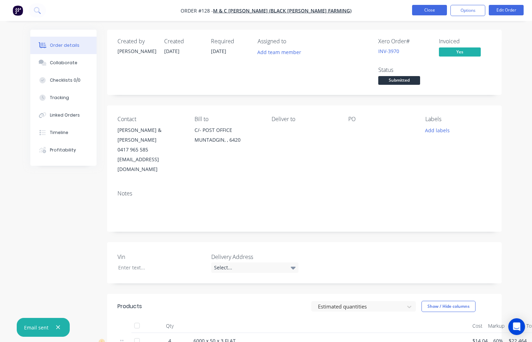
click at [346, 12] on button "Close" at bounding box center [429, 10] width 35 height 10
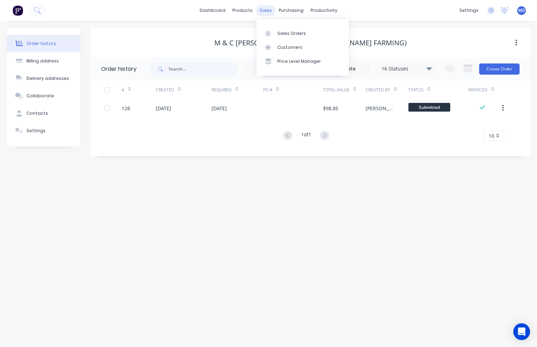
click at [270, 11] on div "sales" at bounding box center [265, 10] width 19 height 10
click at [281, 28] on link "Sales Orders" at bounding box center [303, 33] width 92 height 14
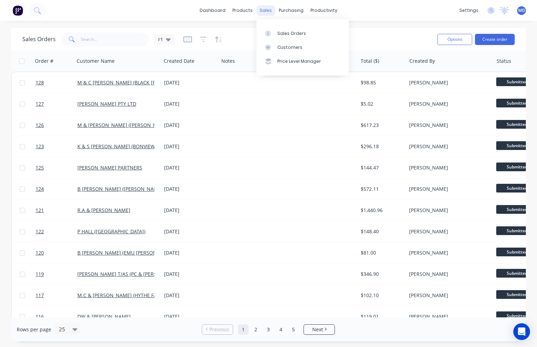
click at [272, 11] on div "sales" at bounding box center [265, 10] width 19 height 10
click at [280, 34] on div "Sales Orders" at bounding box center [291, 33] width 29 height 6
click at [346, 37] on button "Create order" at bounding box center [495, 39] width 40 height 11
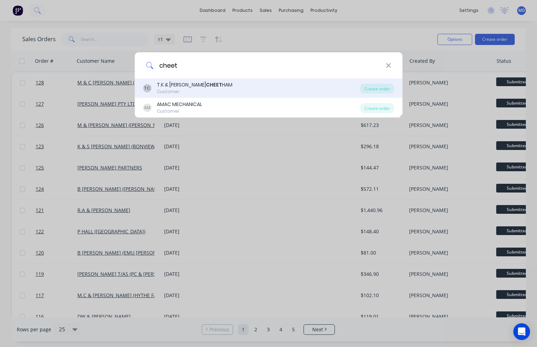
click at [195, 90] on div "Customer" at bounding box center [195, 92] width 76 height 6
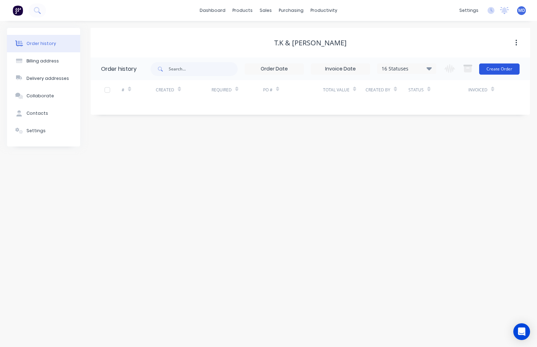
click at [346, 69] on button "Create Order" at bounding box center [499, 68] width 40 height 11
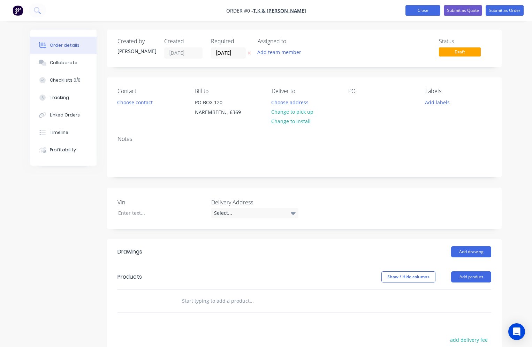
click at [346, 12] on button "Close" at bounding box center [422, 10] width 35 height 10
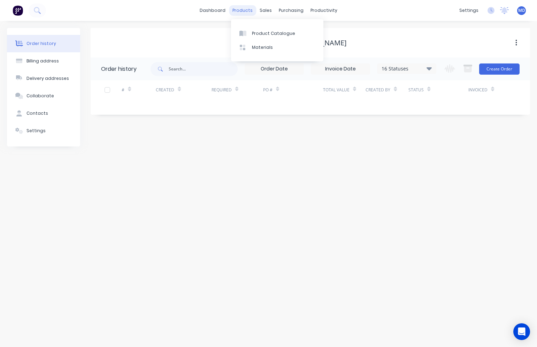
click at [248, 12] on div "products" at bounding box center [242, 10] width 27 height 10
click at [254, 27] on link "Product Catalogue" at bounding box center [277, 33] width 92 height 14
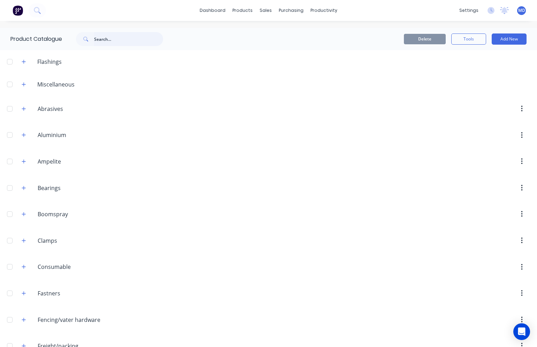
click at [111, 40] on input "text" at bounding box center [128, 39] width 69 height 14
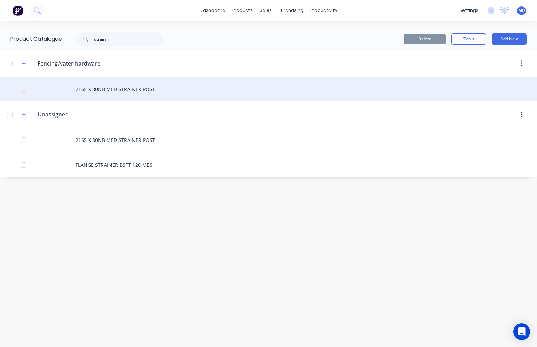
click at [116, 92] on div "2165 X 80NB MED STRAINER POST" at bounding box center [268, 89] width 537 height 25
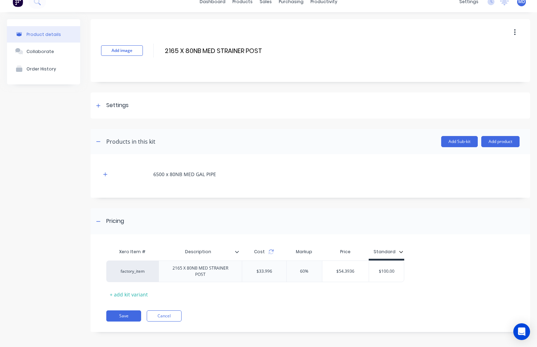
scroll to position [11, 0]
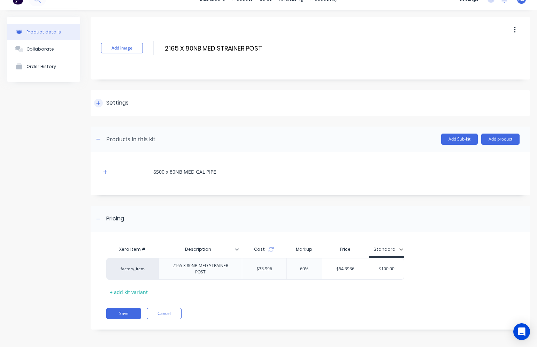
click at [99, 103] on icon at bounding box center [99, 103] width 4 height 4
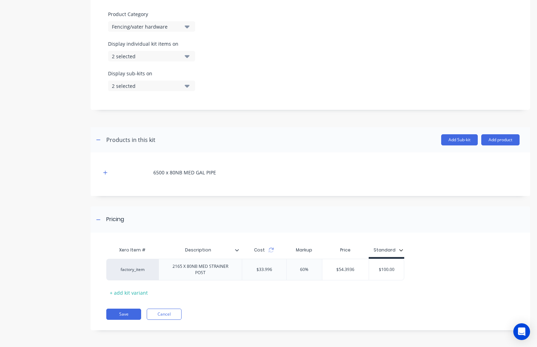
scroll to position [212, 0]
click at [104, 170] on icon "button" at bounding box center [105, 171] width 4 height 5
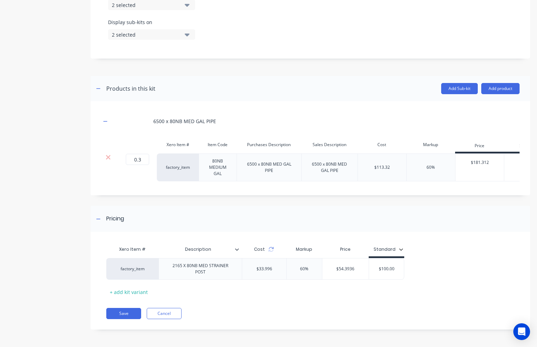
scroll to position [267, 0]
drag, startPoint x: 304, startPoint y: 268, endPoint x: 298, endPoint y: 269, distance: 6.4
click at [298, 269] on input "60%" at bounding box center [304, 269] width 35 height 6
click at [293, 315] on div "Save Cancel" at bounding box center [318, 313] width 424 height 11
click at [300, 291] on div "Xero Item # Description Cost Markup Price Standard factory_item 2165 X 80NB MED…" at bounding box center [308, 269] width 404 height 55
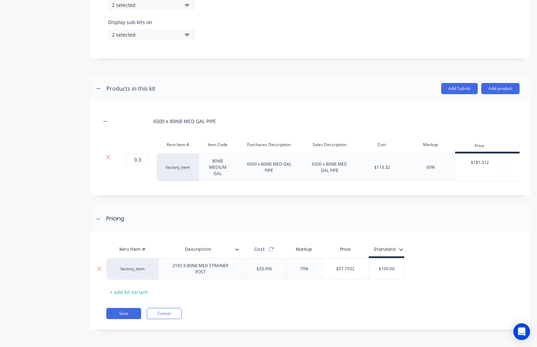
drag, startPoint x: 396, startPoint y: 268, endPoint x: 364, endPoint y: 268, distance: 32.1
click at [346, 268] on input "$100.00" at bounding box center [386, 269] width 35 height 6
click at [302, 266] on input "70%" at bounding box center [304, 269] width 35 height 6
click at [319, 294] on div "Xero Item # Description Cost Markup Price Standard factory_item 2165 X 80NB MED…" at bounding box center [308, 269] width 404 height 55
click at [138, 314] on button "Save" at bounding box center [123, 313] width 35 height 11
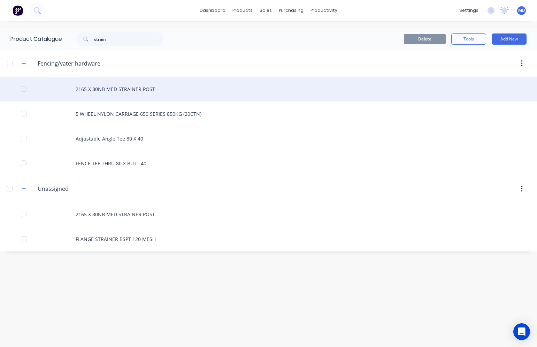
click at [116, 90] on div "2165 X 80NB MED STRAINER POST" at bounding box center [268, 89] width 537 height 25
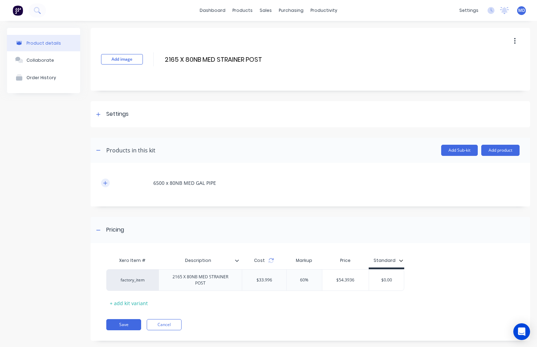
click at [106, 181] on icon "button" at bounding box center [105, 183] width 4 height 5
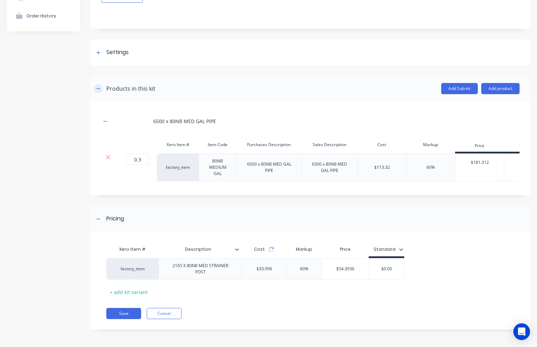
click at [100, 86] on icon "button" at bounding box center [98, 88] width 4 height 5
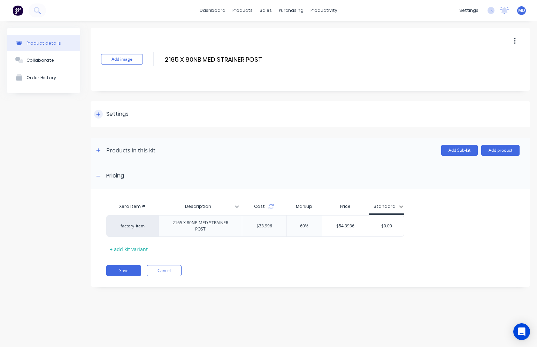
click at [99, 110] on div at bounding box center [98, 114] width 9 height 9
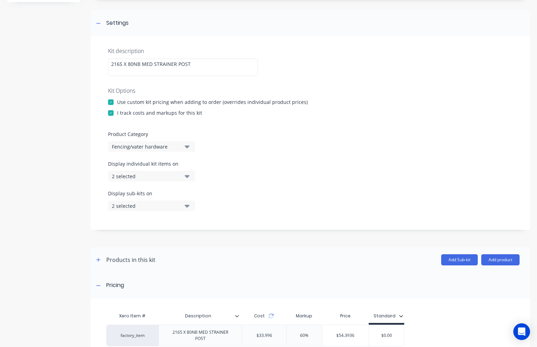
scroll to position [105, 0]
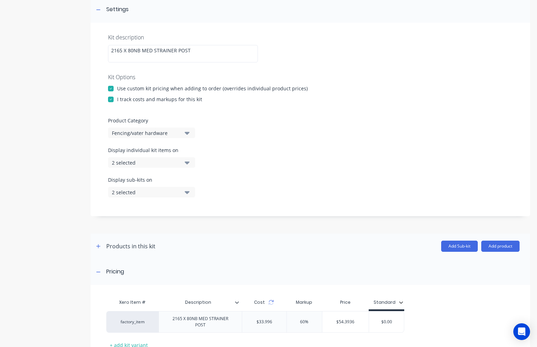
click at [110, 90] on div at bounding box center [111, 89] width 14 height 14
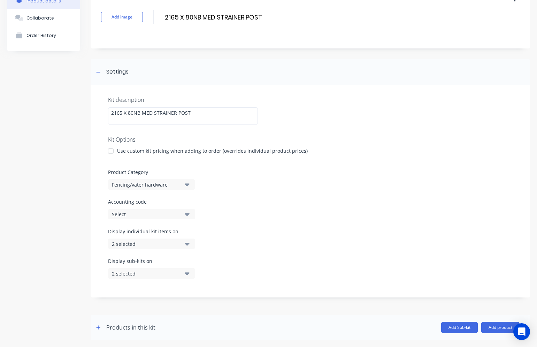
click at [112, 150] on div at bounding box center [111, 151] width 14 height 14
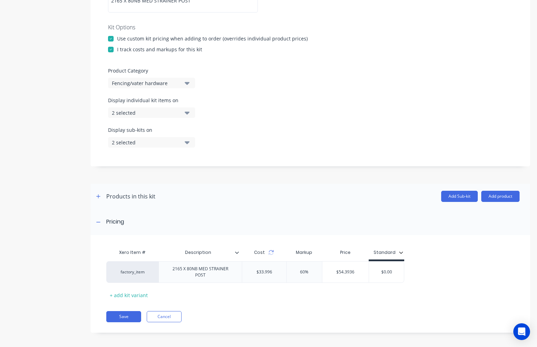
scroll to position [158, 0]
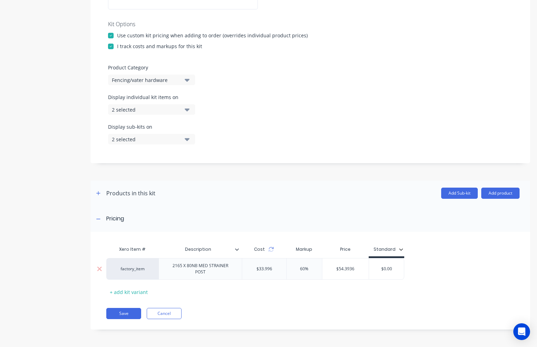
drag, startPoint x: 296, startPoint y: 268, endPoint x: 315, endPoint y: 268, distance: 18.8
click at [315, 268] on input "60%" at bounding box center [304, 269] width 35 height 6
click at [284, 304] on div "Xero Item # Description Cost Markup Price Standard factory_item 2165 X 80NB MED…" at bounding box center [310, 284] width 439 height 91
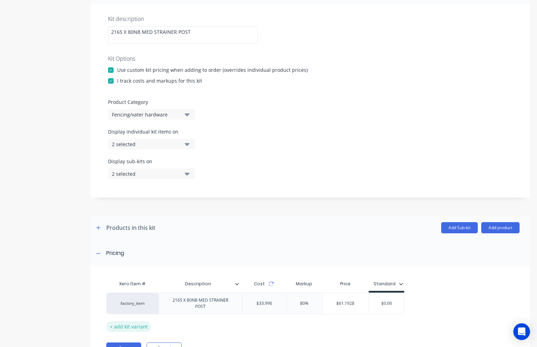
scroll to position [123, 0]
click at [181, 144] on button "2 selected" at bounding box center [151, 144] width 87 height 10
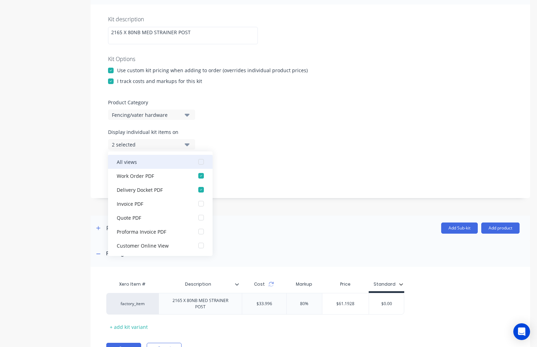
click at [194, 162] on div "button" at bounding box center [201, 162] width 14 height 14
click at [240, 152] on div "Display individual kit items on None" at bounding box center [310, 143] width 405 height 30
click at [233, 145] on div "Display individual kit items on None" at bounding box center [310, 143] width 405 height 30
click at [190, 144] on button "None" at bounding box center [151, 144] width 87 height 10
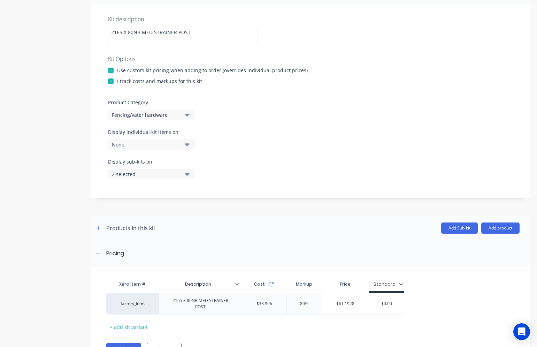
click at [188, 175] on icon "button" at bounding box center [187, 174] width 5 height 8
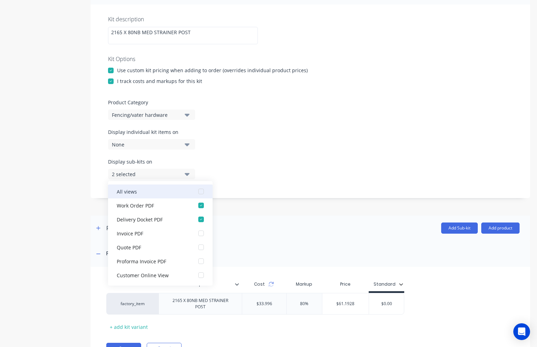
click at [198, 190] on div "button" at bounding box center [201, 191] width 14 height 14
click at [232, 168] on div "Display sub-kits on 7 selected" at bounding box center [310, 173] width 405 height 30
click at [196, 189] on div "button" at bounding box center [201, 191] width 14 height 14
click at [236, 161] on div "Display sub-kits on None" at bounding box center [310, 173] width 405 height 30
click at [274, 171] on div "Display sub-kits on None" at bounding box center [310, 173] width 405 height 30
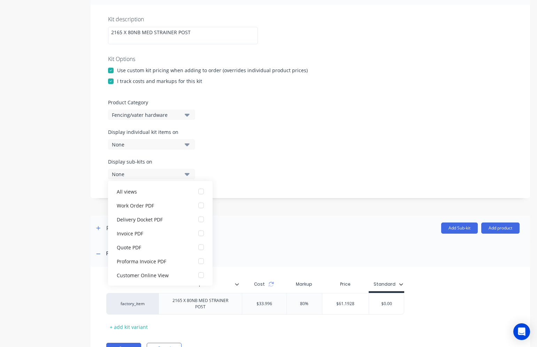
click at [191, 172] on button "None" at bounding box center [151, 174] width 87 height 10
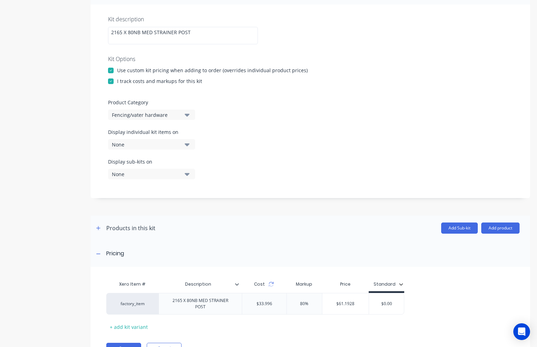
scroll to position [158, 0]
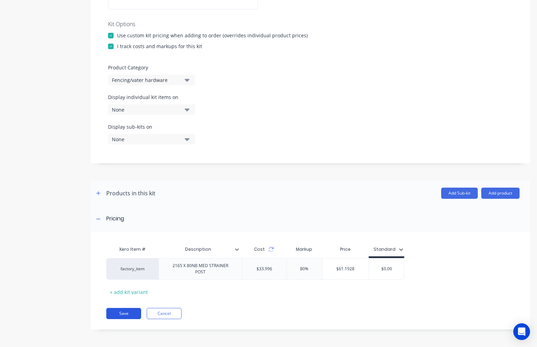
click at [129, 314] on button "Save" at bounding box center [123, 313] width 35 height 11
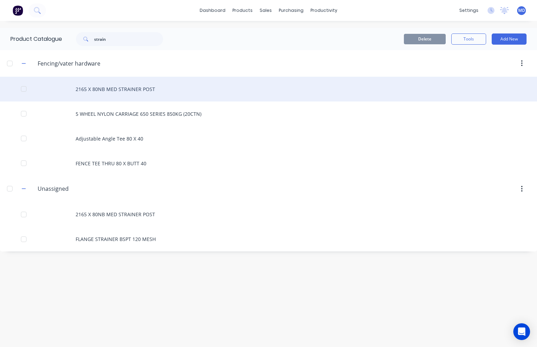
click at [117, 90] on div "2165 X 80NB MED STRAINER POST" at bounding box center [268, 89] width 537 height 25
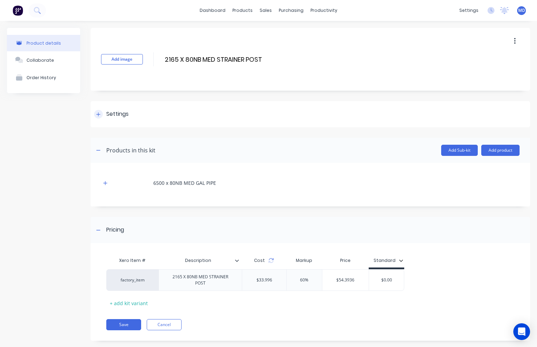
click at [103, 112] on div "Settings" at bounding box center [111, 114] width 35 height 9
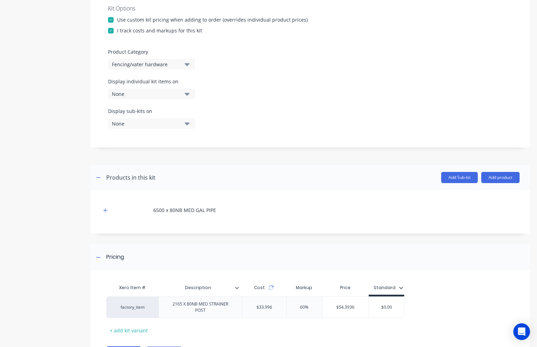
scroll to position [212, 0]
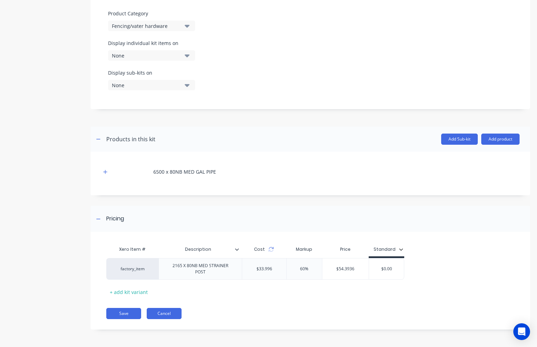
click at [164, 311] on button "Cancel" at bounding box center [164, 313] width 35 height 11
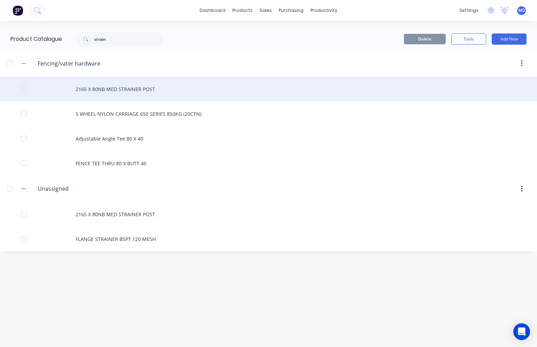
click at [236, 93] on div "2165 X 80NB MED STRAINER POST" at bounding box center [268, 89] width 537 height 25
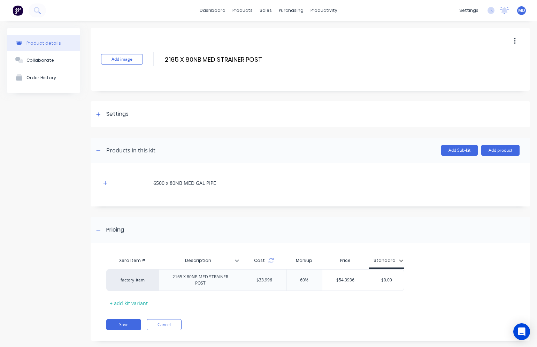
click at [346, 38] on icon "button" at bounding box center [515, 41] width 2 height 8
click at [255, 54] on div "Add image 2165 X 80NB MED STRAINER POST 2165 X 80NB MED STRAINER POST Enter kit…" at bounding box center [310, 59] width 439 height 63
drag, startPoint x: 272, startPoint y: 59, endPoint x: 164, endPoint y: 59, distance: 107.7
click at [163, 59] on div "Add image 2165 X 80NB MED STRAINER POST 2165 X 80NB MED STRAINER POST Enter kit…" at bounding box center [310, 59] width 439 height 63
click at [346, 41] on button "button" at bounding box center [515, 41] width 16 height 13
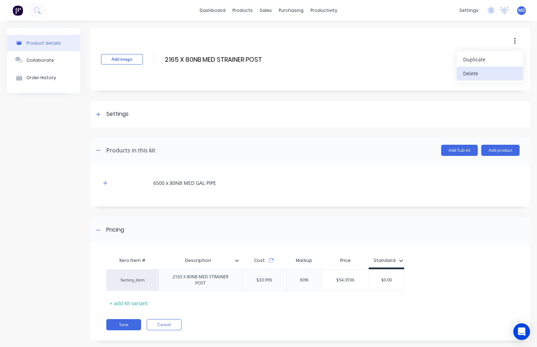
click at [346, 72] on div "Delete" at bounding box center [490, 73] width 54 height 10
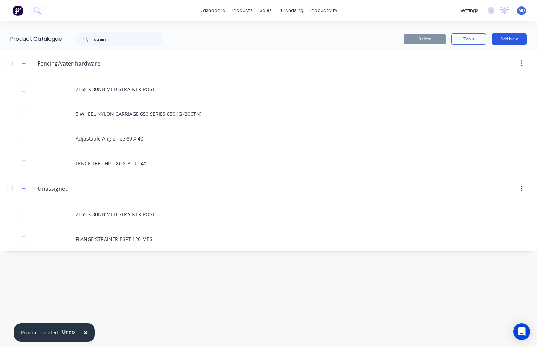
click at [346, 44] on button "Add New" at bounding box center [509, 38] width 35 height 11
click at [346, 98] on div "Product Kit" at bounding box center [494, 99] width 54 height 10
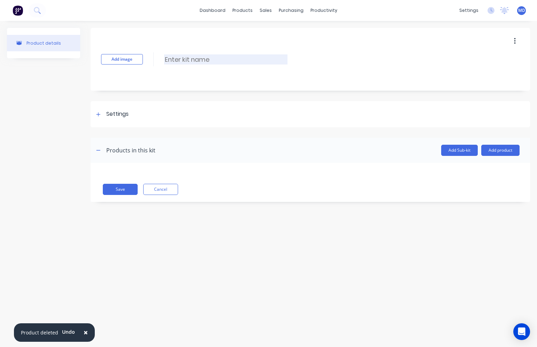
click at [167, 60] on input at bounding box center [225, 59] width 123 height 10
paste input "2165 X 80NB MED STRAINER POST"
click at [100, 116] on icon at bounding box center [98, 114] width 4 height 5
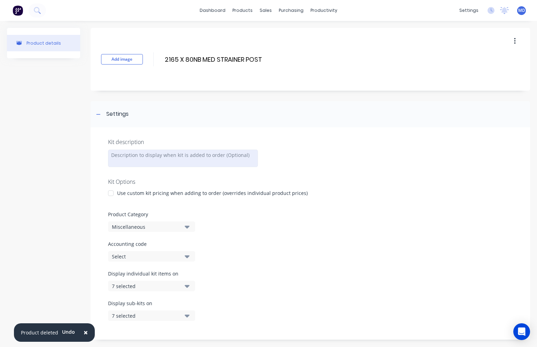
paste div
click at [113, 192] on div at bounding box center [111, 193] width 14 height 14
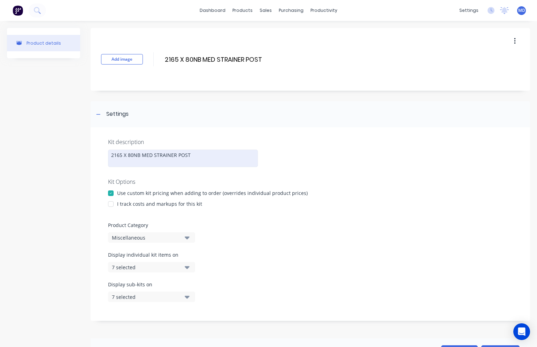
click at [112, 204] on div at bounding box center [111, 204] width 14 height 14
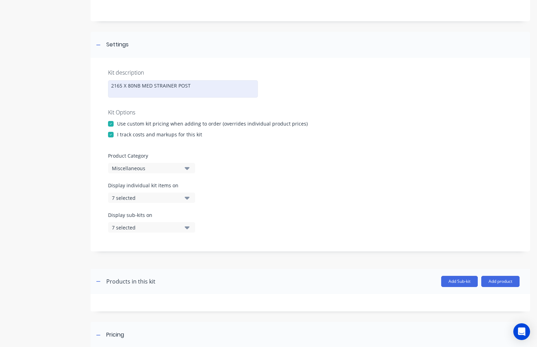
scroll to position [70, 0]
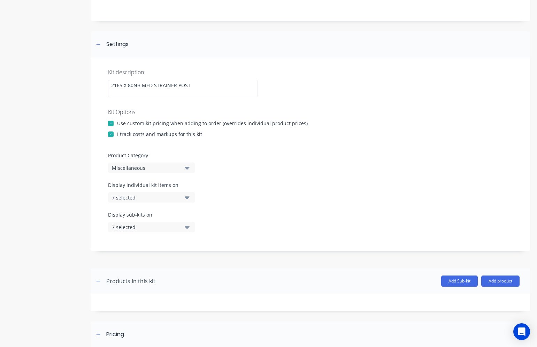
click at [185, 171] on button "Miscellaneous" at bounding box center [151, 167] width 87 height 10
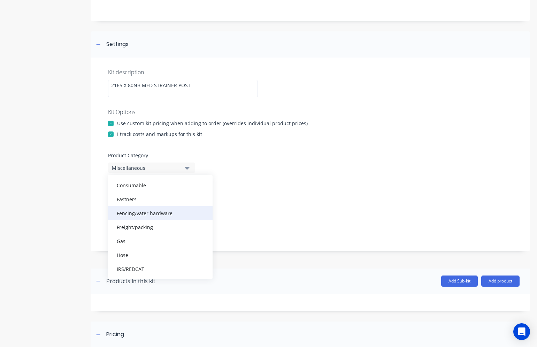
click at [136, 215] on div "Fencing/vater hardware" at bounding box center [160, 213] width 105 height 14
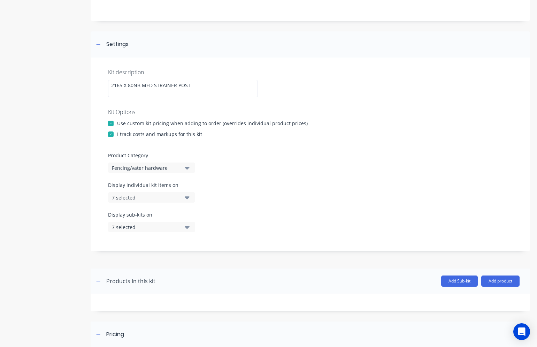
click at [170, 199] on div "7 selected" at bounding box center [146, 197] width 68 height 7
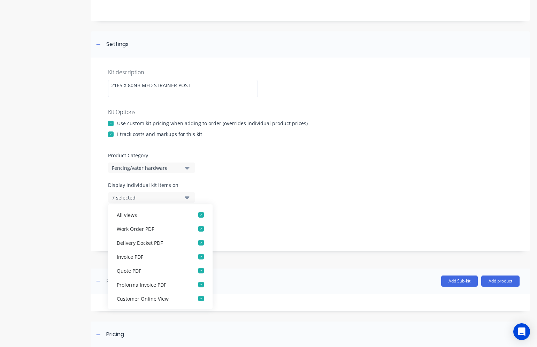
click at [224, 187] on div "Display individual kit items on 7 selected" at bounding box center [310, 196] width 405 height 30
click at [195, 214] on div "button" at bounding box center [201, 215] width 14 height 14
click at [223, 188] on div "Display individual kit items on None" at bounding box center [310, 196] width 405 height 30
click at [190, 199] on button "None" at bounding box center [151, 197] width 87 height 10
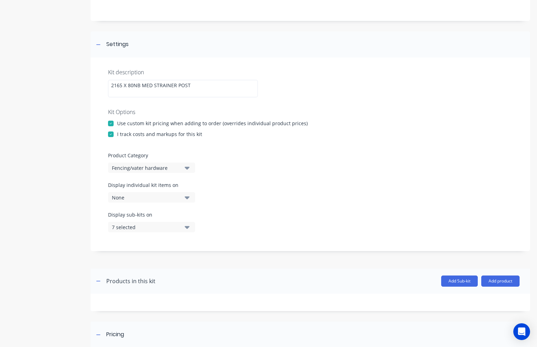
click at [190, 227] on button "7 selected" at bounding box center [151, 227] width 87 height 10
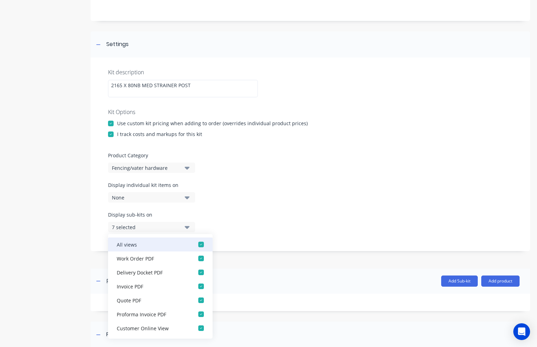
click at [196, 241] on div "button" at bounding box center [201, 244] width 14 height 14
click at [228, 212] on div "Display sub-kits on None" at bounding box center [310, 226] width 405 height 30
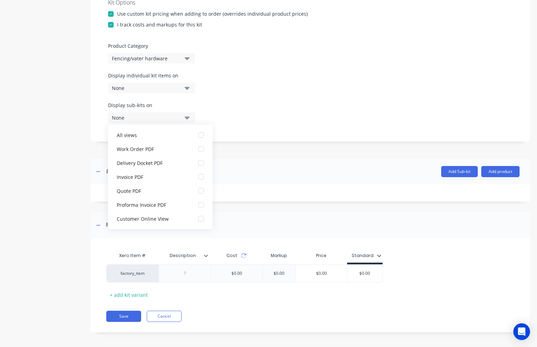
scroll to position [182, 0]
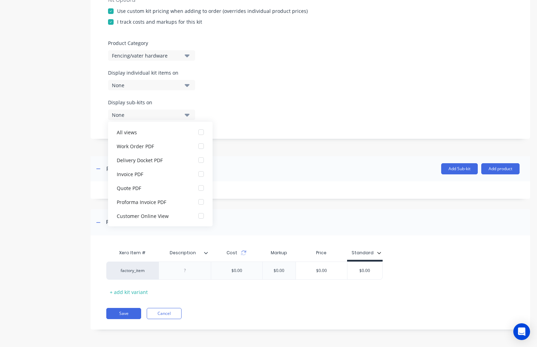
click at [263, 147] on div at bounding box center [310, 151] width 439 height 10
click at [193, 274] on div at bounding box center [185, 270] width 35 height 9
paste div
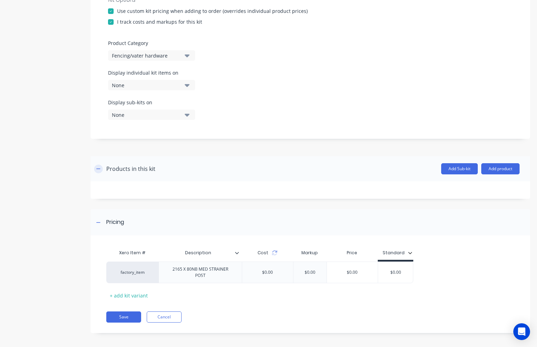
click at [101, 168] on button "button" at bounding box center [98, 169] width 9 height 9
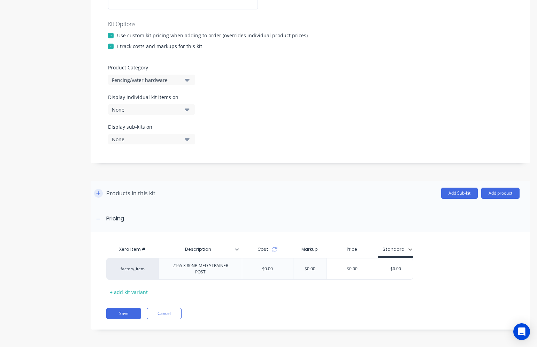
click at [98, 193] on icon "button" at bounding box center [99, 193] width 4 height 4
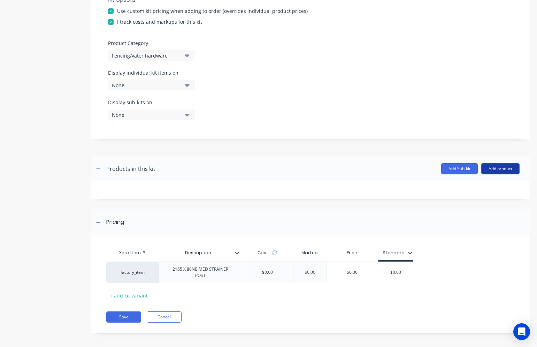
click at [346, 170] on button "Add product" at bounding box center [500, 168] width 38 height 11
click at [346, 186] on div "Product catalogue" at bounding box center [487, 187] width 54 height 10
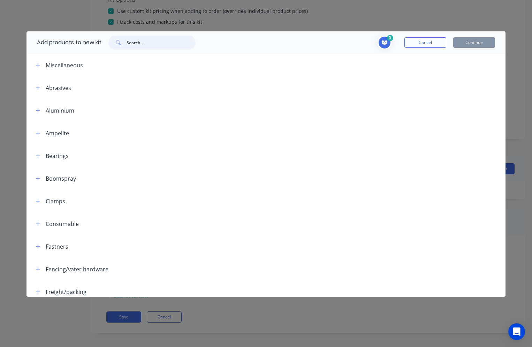
click at [147, 47] on input "text" at bounding box center [161, 43] width 69 height 14
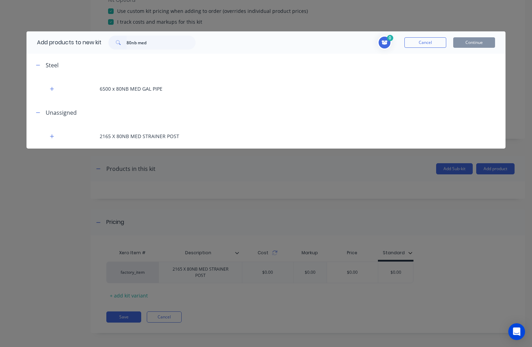
click at [127, 89] on div "6500 x 80NB MED GAL PIPE" at bounding box center [265, 88] width 479 height 25
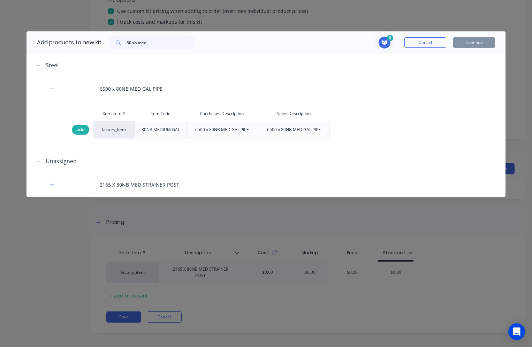
click at [85, 129] on span "add" at bounding box center [80, 129] width 8 height 7
click at [346, 43] on button "Continue" at bounding box center [474, 42] width 42 height 10
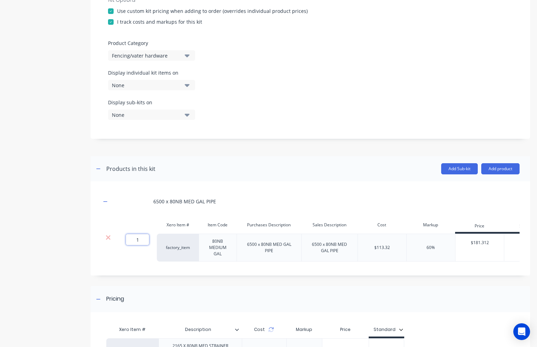
click at [135, 241] on input "1" at bounding box center [137, 239] width 23 height 11
click at [219, 177] on header "Products in this kit Add Sub-kit Add product" at bounding box center [310, 168] width 439 height 25
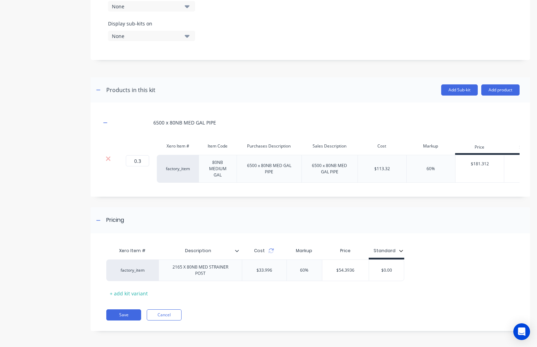
scroll to position [267, 0]
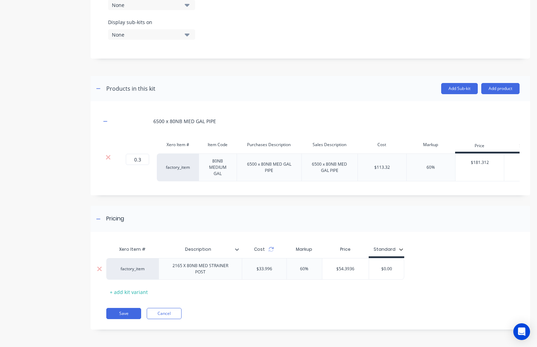
drag, startPoint x: 298, startPoint y: 267, endPoint x: 313, endPoint y: 266, distance: 15.0
click at [304, 266] on input "60%" at bounding box center [304, 269] width 35 height 6
click at [305, 304] on div "Xero Item # Description Cost Markup Price Standard factory_item 2165 X 80NB MED…" at bounding box center [310, 284] width 439 height 91
click at [124, 315] on button "Save" at bounding box center [123, 313] width 35 height 11
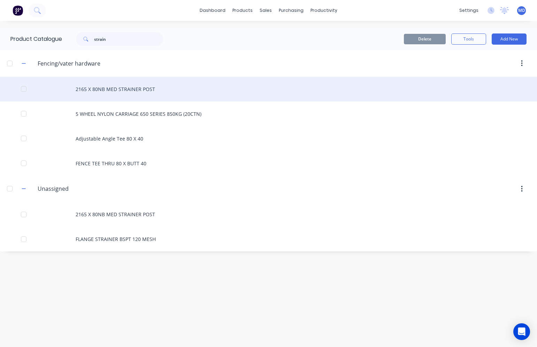
click at [131, 95] on div "2165 X 80NB MED STRAINER POST" at bounding box center [268, 89] width 537 height 25
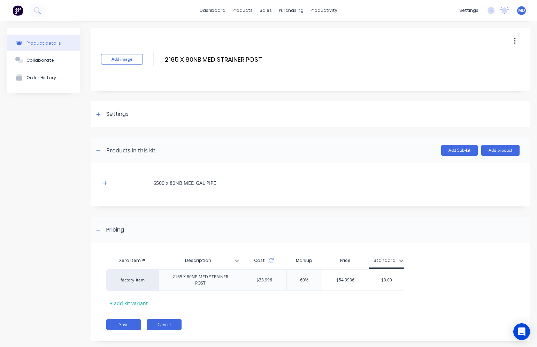
click at [169, 326] on button "Cancel" at bounding box center [164, 324] width 35 height 11
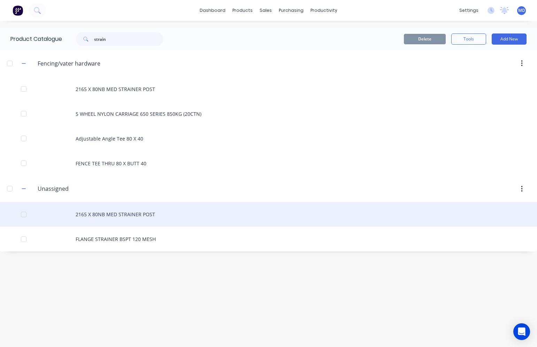
click at [146, 213] on div "2165 X 80NB MED STRAINER POST" at bounding box center [268, 214] width 537 height 25
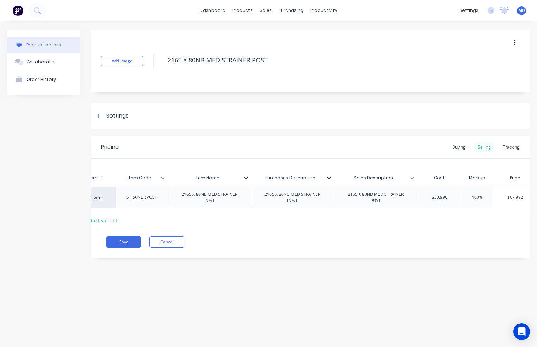
scroll to position [0, 45]
click at [346, 46] on icon "button" at bounding box center [515, 43] width 2 height 8
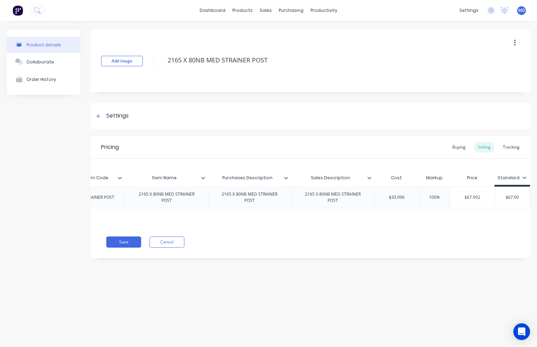
click at [346, 45] on button "button" at bounding box center [515, 43] width 16 height 13
click at [346, 77] on div "Delete" at bounding box center [490, 75] width 54 height 10
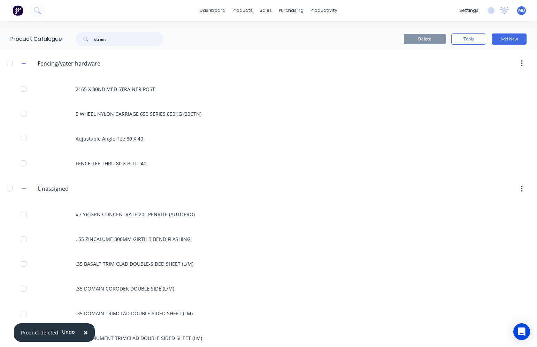
drag, startPoint x: 113, startPoint y: 41, endPoint x: 93, endPoint y: 39, distance: 20.0
click at [93, 39] on div "strain" at bounding box center [119, 39] width 87 height 14
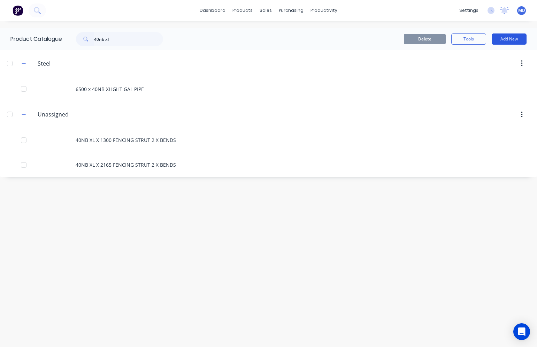
click at [346, 41] on button "Add New" at bounding box center [509, 38] width 35 height 11
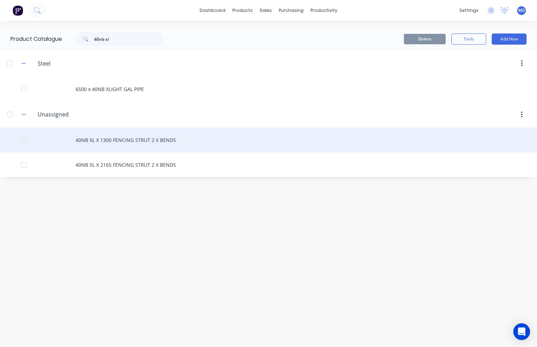
click at [160, 145] on div "40NB XL X 1300 FENCING STRUT 2 X BENDS" at bounding box center [268, 140] width 537 height 25
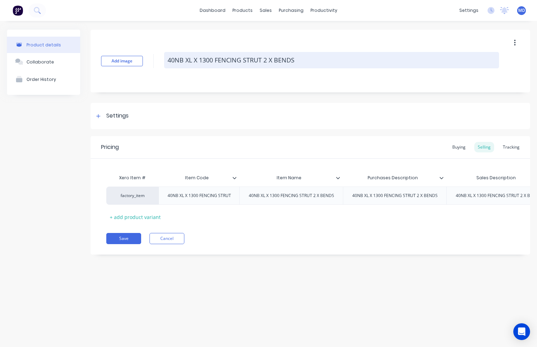
drag, startPoint x: 295, startPoint y: 59, endPoint x: 166, endPoint y: 54, distance: 128.4
click at [166, 54] on textarea "40NB XL X 1300 FENCING STRUT 2 X BENDS" at bounding box center [331, 60] width 335 height 16
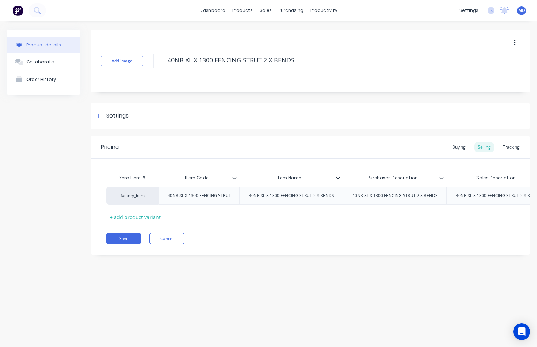
click at [346, 43] on button "button" at bounding box center [515, 43] width 16 height 13
click at [346, 75] on div "Delete" at bounding box center [490, 75] width 54 height 10
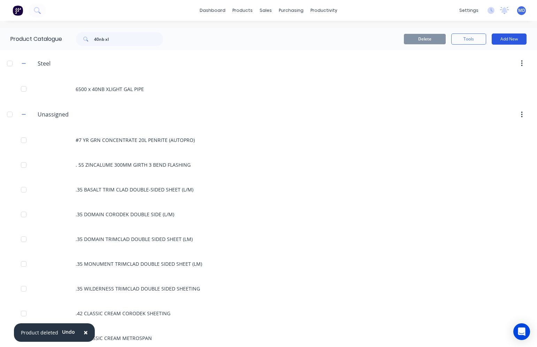
click at [346, 38] on button "Add New" at bounding box center [509, 38] width 35 height 11
click at [346, 99] on div "Product Kit" at bounding box center [494, 99] width 54 height 10
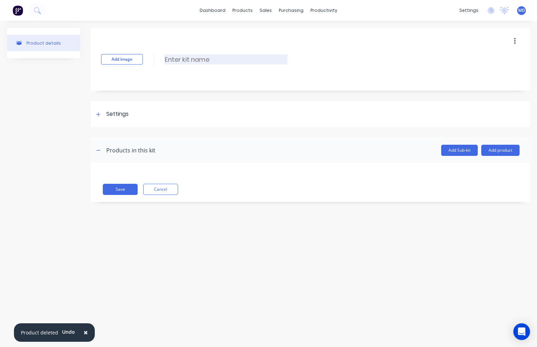
click at [172, 61] on input at bounding box center [225, 59] width 123 height 10
paste input "40NB XL X 1300 FENCING STRUT 2 X BENDS"
click at [103, 114] on div "Settings" at bounding box center [111, 114] width 35 height 9
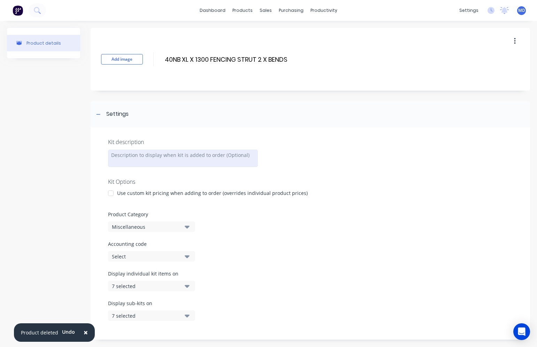
paste div
click at [110, 196] on div at bounding box center [111, 193] width 14 height 14
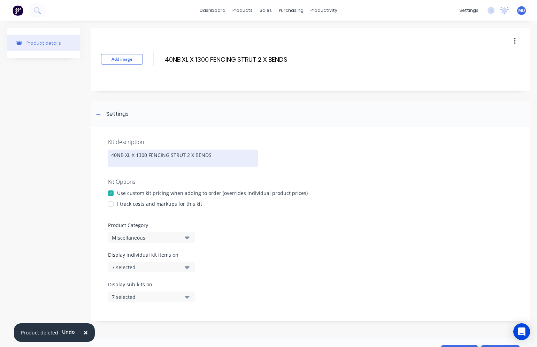
click at [113, 204] on div at bounding box center [111, 204] width 14 height 14
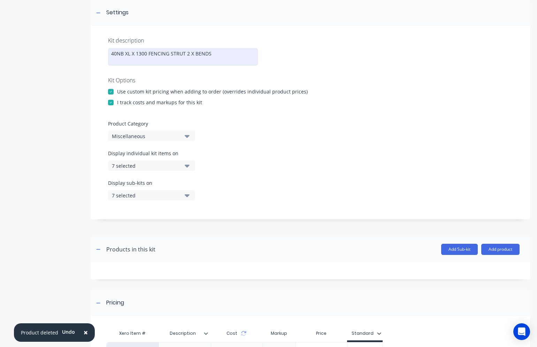
scroll to position [105, 0]
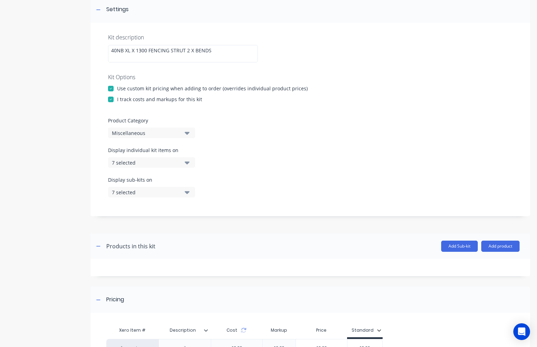
click at [170, 129] on div "Miscellaneous" at bounding box center [146, 132] width 68 height 7
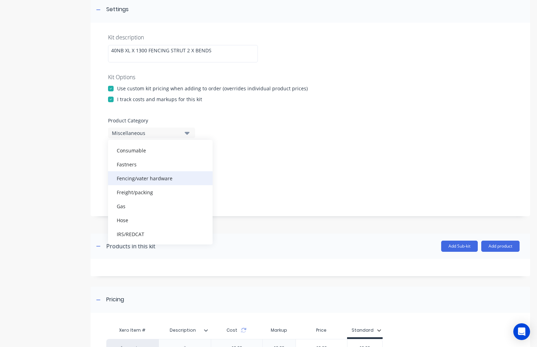
click at [142, 183] on div "Fencing/vater hardware" at bounding box center [160, 178] width 105 height 14
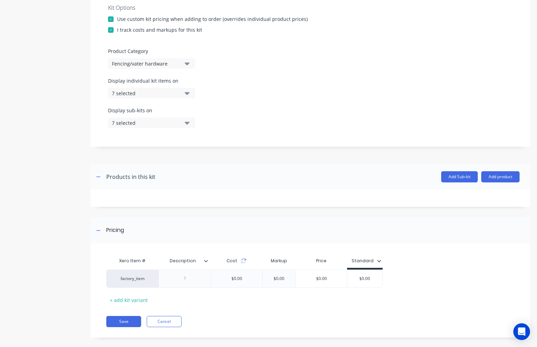
scroll to position [174, 0]
click at [189, 92] on icon "button" at bounding box center [187, 93] width 5 height 8
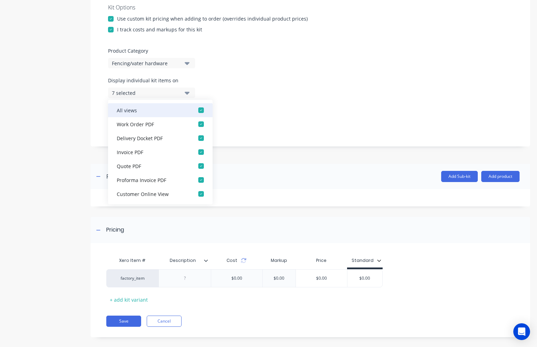
click at [196, 110] on div "button" at bounding box center [201, 110] width 14 height 14
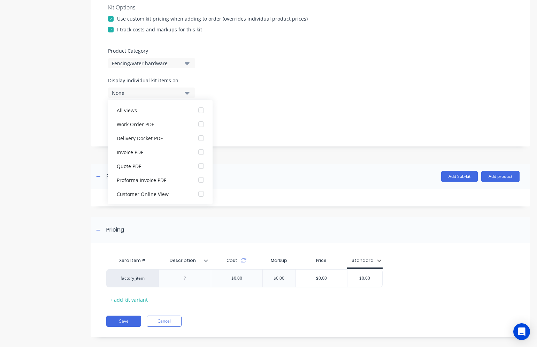
click at [215, 85] on div "Display individual kit items on None" at bounding box center [310, 92] width 405 height 30
click at [220, 97] on div "Display individual kit items on None" at bounding box center [310, 92] width 405 height 30
click at [190, 92] on button "None" at bounding box center [151, 92] width 87 height 10
click at [186, 125] on icon "button" at bounding box center [187, 123] width 5 height 8
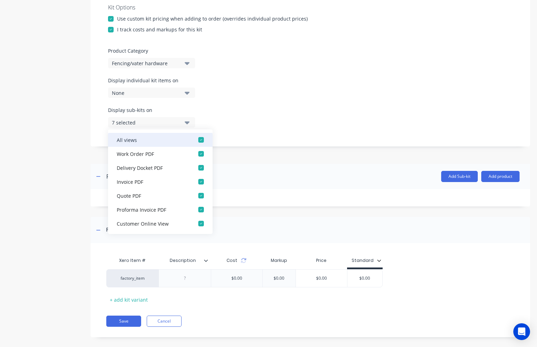
click at [195, 141] on div "button" at bounding box center [201, 140] width 14 height 14
click at [230, 115] on div "Display sub-kits on None" at bounding box center [310, 121] width 405 height 30
drag, startPoint x: 246, startPoint y: 168, endPoint x: 237, endPoint y: 178, distance: 13.6
click at [246, 168] on header "Products in this kit Add Sub-kit Add product" at bounding box center [310, 176] width 439 height 25
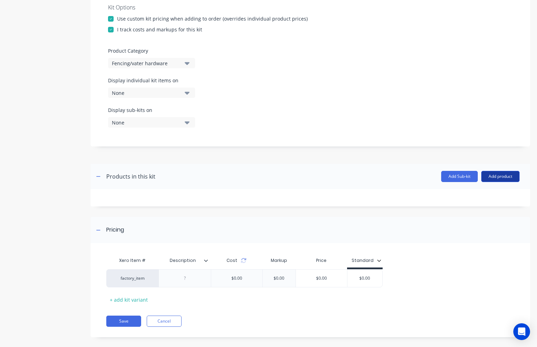
click at [346, 177] on button "Add product" at bounding box center [500, 176] width 38 height 11
click at [346, 195] on div "Product catalogue" at bounding box center [487, 194] width 54 height 10
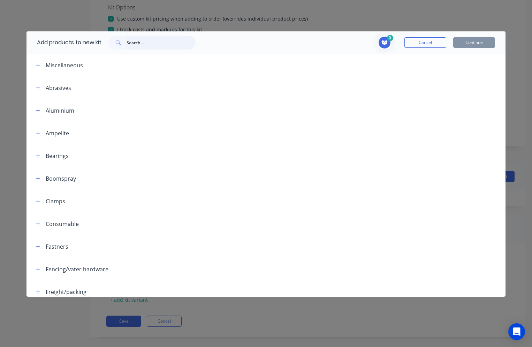
click at [138, 42] on input "text" at bounding box center [161, 43] width 69 height 14
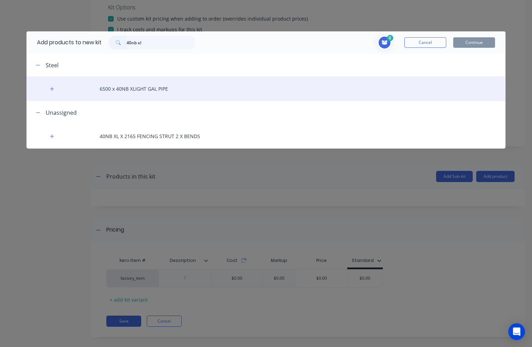
click at [105, 89] on div "6500 x 40NB XLIGHT GAL PIPE" at bounding box center [265, 88] width 479 height 25
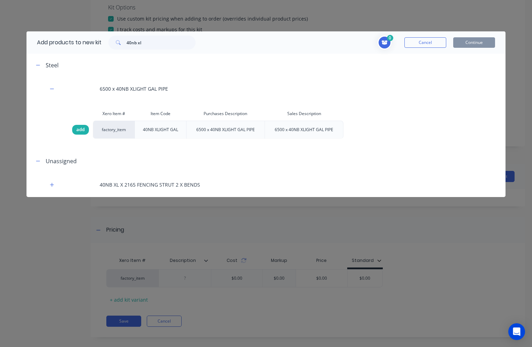
click at [77, 131] on span "add" at bounding box center [80, 129] width 8 height 7
click at [346, 48] on div "1 1 1 ? 6500 x 40NB XLIGHT GAL PIPE Item Code 40NB XLIGHT GAL Purchases Descrip…" at bounding box center [348, 43] width 292 height 14
click at [346, 46] on button "Continue" at bounding box center [474, 42] width 42 height 10
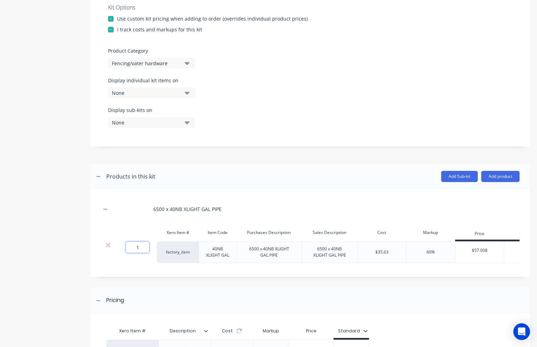
click at [144, 244] on input "1" at bounding box center [137, 247] width 23 height 11
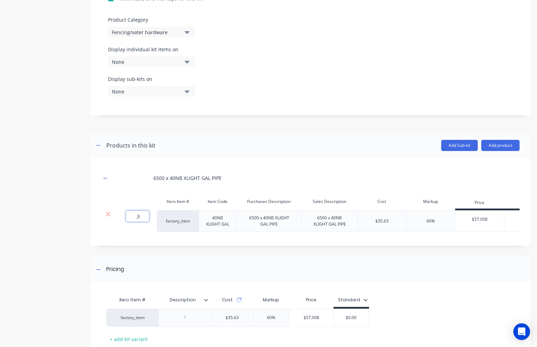
scroll to position [258, 0]
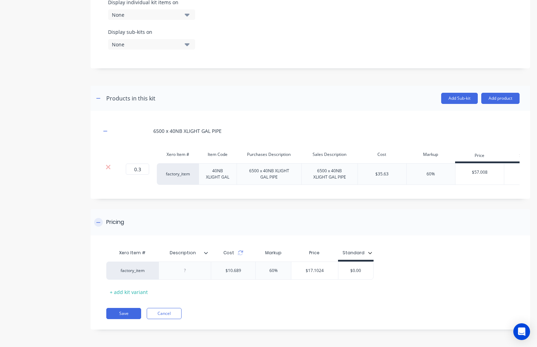
click at [346, 211] on div "Pricing" at bounding box center [310, 222] width 439 height 26
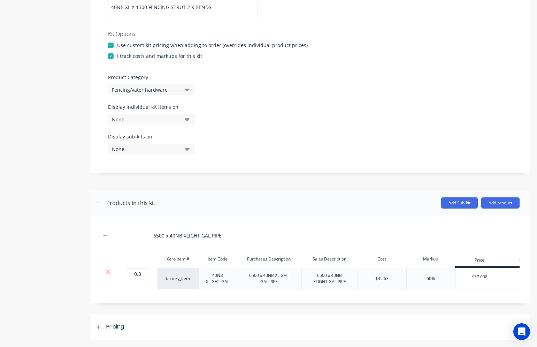
scroll to position [153, 0]
click at [102, 327] on div at bounding box center [98, 326] width 9 height 9
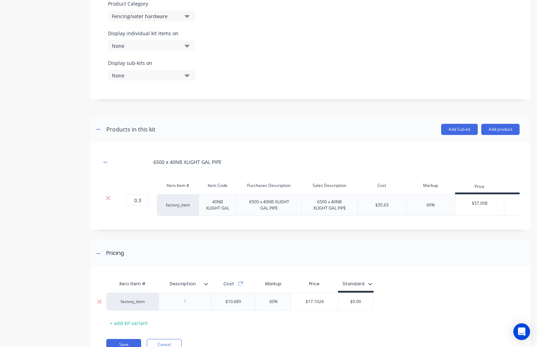
scroll to position [258, 0]
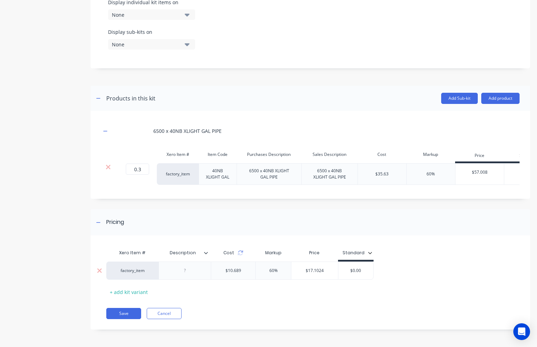
click at [182, 273] on div at bounding box center [185, 270] width 35 height 9
paste div
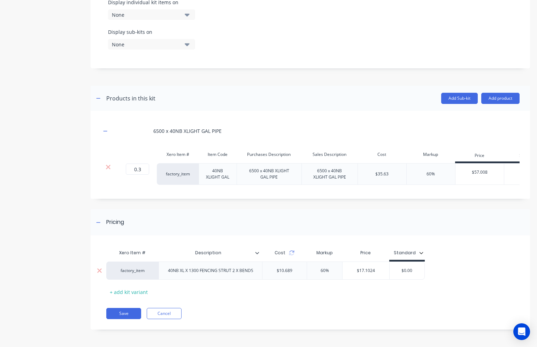
click at [271, 274] on div "factory_item 40NB XL X 1300 FENCING STRUT 2 X BENDS $10.689 60% 60% $17.1024 $0…" at bounding box center [265, 270] width 319 height 18
click at [325, 292] on div "Xero Item # Description Cost Markup Price Standard factory_item 40NB XL X 1300 …" at bounding box center [308, 272] width 404 height 52
click at [323, 204] on div "Add image 40NB XL X 1300 FENCING STRUT 2 X BENDS 40NB XL X 1300 FENCING STRUT 2…" at bounding box center [310, 58] width 439 height 564
click at [145, 163] on input "0.3" at bounding box center [137, 168] width 23 height 11
click at [214, 207] on div "Add image 40NB XL X 1300 FENCING STRUT 2 X BENDS 40NB XL X 1300 FENCING STRUT 2…" at bounding box center [310, 58] width 439 height 564
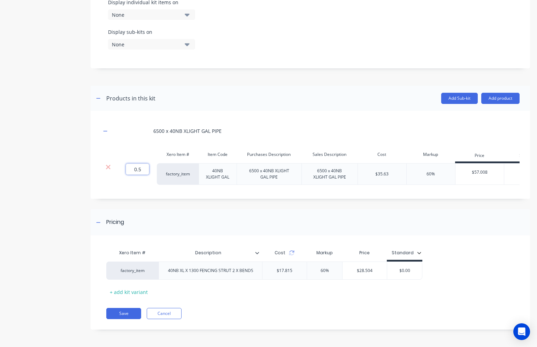
click at [139, 164] on input "0.5" at bounding box center [137, 168] width 23 height 11
click at [258, 212] on div "Pricing" at bounding box center [310, 222] width 439 height 26
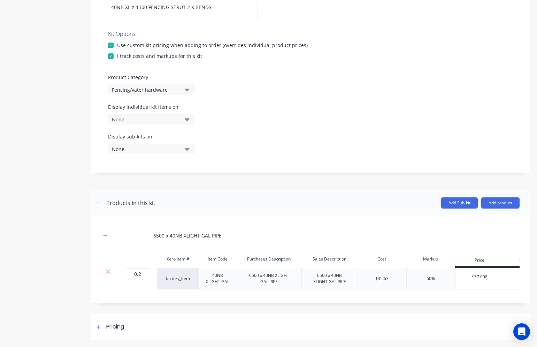
scroll to position [153, 0]
click at [95, 327] on div at bounding box center [98, 326] width 9 height 9
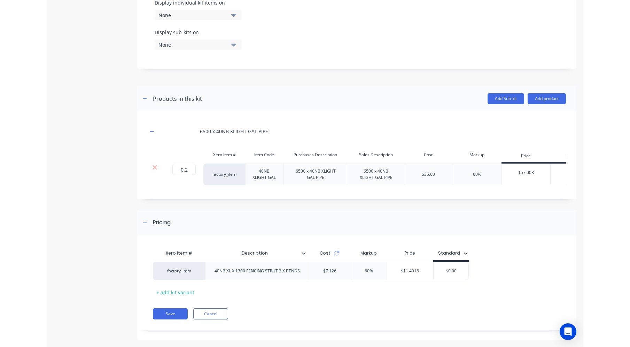
scroll to position [258, 0]
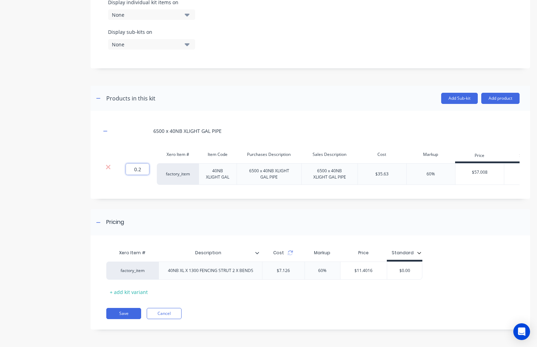
click at [145, 166] on input "0.2" at bounding box center [137, 168] width 23 height 11
click at [166, 207] on div "Add image 40NB XL X 1300 FENCING STRUT 2 X BENDS 40NB XL X 1300 FENCING STRUT 2…" at bounding box center [310, 58] width 439 height 564
click at [140, 166] on input "0.3" at bounding box center [137, 168] width 23 height 11
click at [189, 204] on div "Add image 40NB XL X 1300 FENCING STRUT 2 X BENDS 40NB XL X 1300 FENCING STRUT 2…" at bounding box center [310, 58] width 439 height 564
click at [142, 164] on input "0.05" at bounding box center [137, 168] width 23 height 11
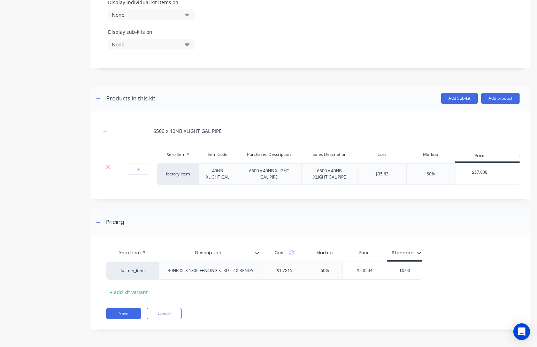
click at [180, 204] on div "Add image 40NB XL X 1300 FENCING STRUT 2 X BENDS 40NB XL X 1300 FENCING STRUT 2…" at bounding box center [310, 58] width 439 height 564
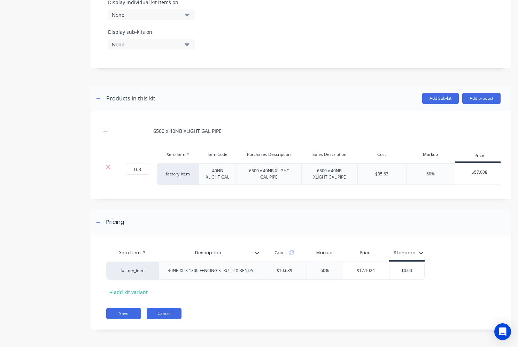
click at [170, 313] on button "Cancel" at bounding box center [164, 313] width 35 height 11
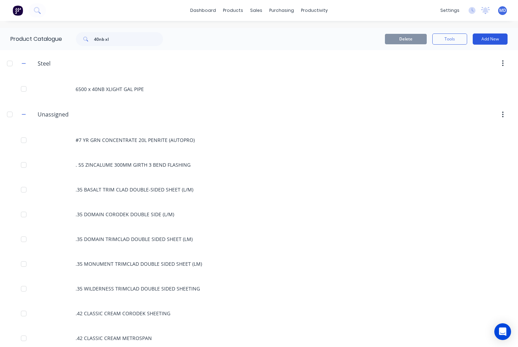
click at [346, 37] on button "Add New" at bounding box center [490, 38] width 35 height 11
click at [346, 99] on div "Product Kit" at bounding box center [475, 99] width 54 height 10
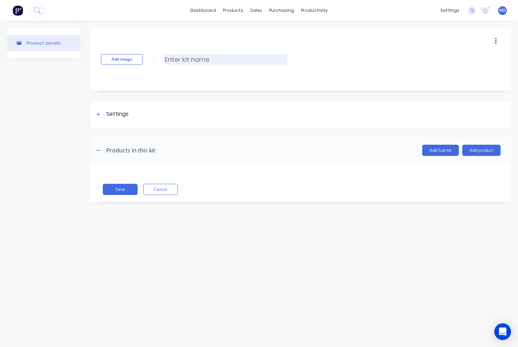
click at [167, 58] on input at bounding box center [225, 59] width 123 height 10
click at [179, 59] on input at bounding box center [225, 59] width 123 height 10
paste input "40NB XL X 1300 FENCING STRUT 2 X BENDS"
click at [0, 112] on html "dashboard products sales purchasing productivity dashboard products Product Cat…" at bounding box center [259, 173] width 518 height 347
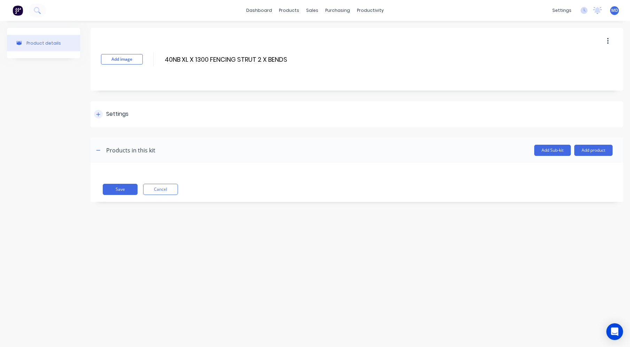
click at [96, 116] on div at bounding box center [98, 114] width 9 height 9
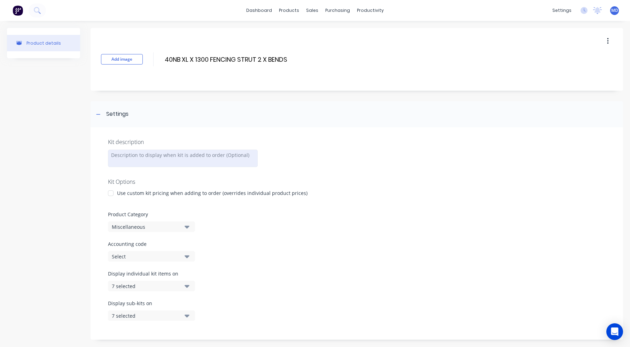
click at [155, 154] on div at bounding box center [183, 158] width 150 height 17
paste div
click at [110, 189] on div at bounding box center [111, 193] width 14 height 14
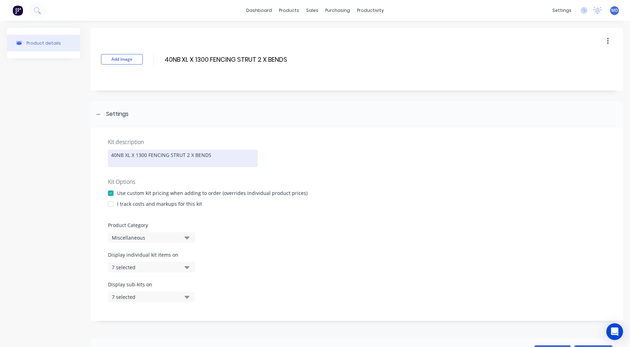
click at [116, 205] on div at bounding box center [111, 204] width 14 height 14
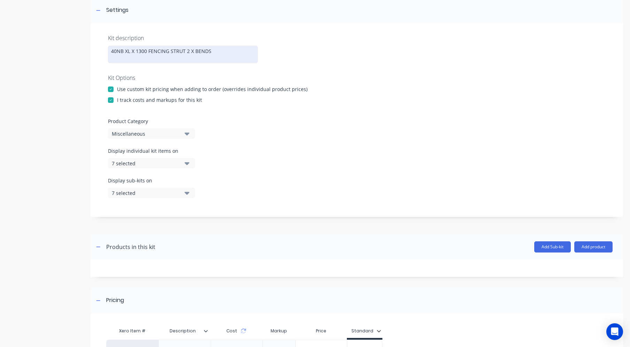
scroll to position [105, 0]
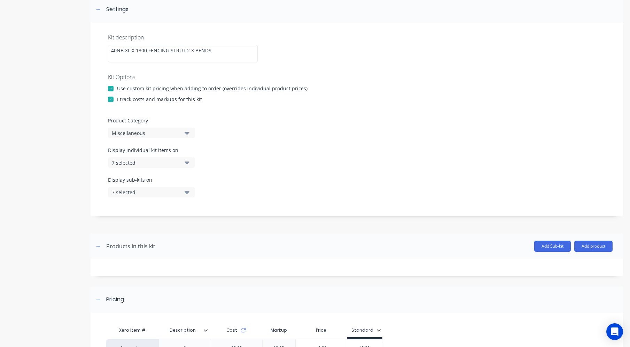
click at [159, 166] on div "7 selected" at bounding box center [146, 162] width 68 height 7
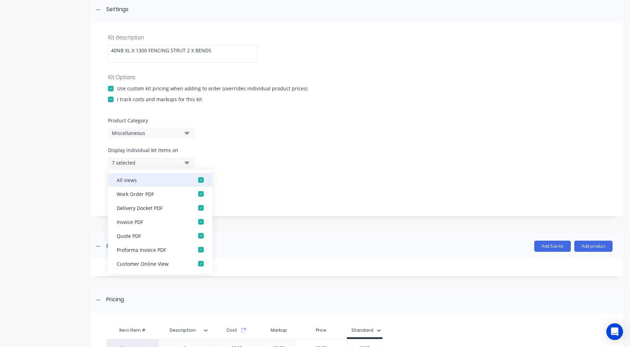
click at [196, 177] on div "button" at bounding box center [201, 180] width 14 height 14
click at [240, 168] on div "Display individual kit items on None" at bounding box center [357, 161] width 498 height 30
click at [188, 163] on icon "button" at bounding box center [187, 162] width 5 height 3
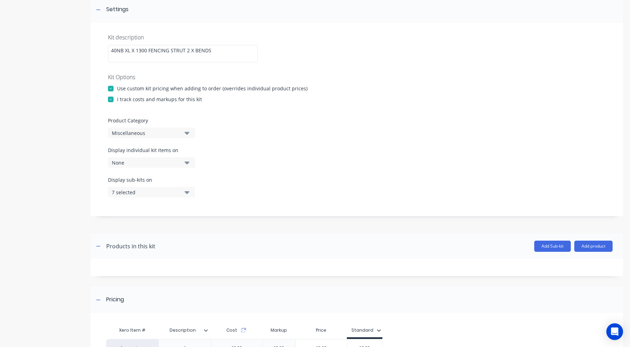
click at [186, 191] on icon "button" at bounding box center [187, 192] width 5 height 8
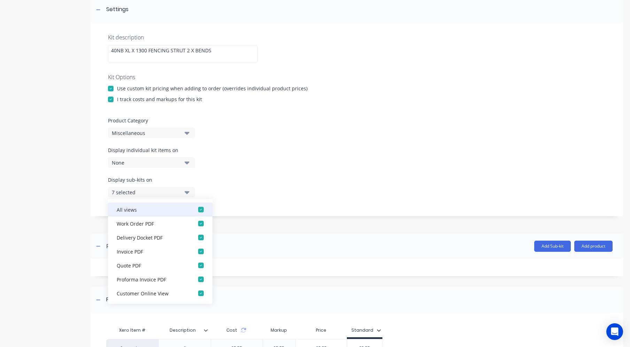
click at [194, 207] on div "button" at bounding box center [201, 209] width 14 height 14
click at [239, 194] on div "Display sub-kits on None" at bounding box center [357, 191] width 498 height 30
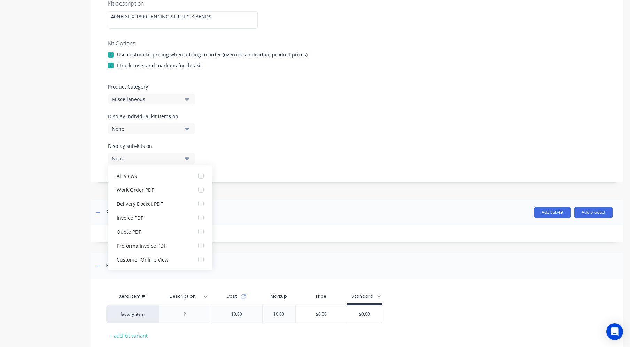
scroll to position [182, 0]
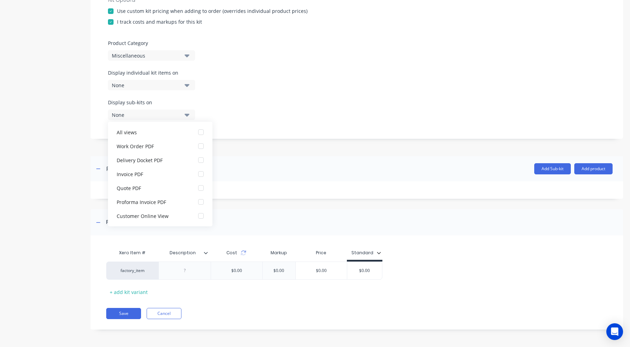
click at [259, 117] on div "Display sub-kits on None" at bounding box center [357, 114] width 498 height 30
click at [202, 111] on div "Display sub-kits on None" at bounding box center [357, 114] width 498 height 30
click at [90, 114] on div "Product details Add image 40NB XL X 1300 FENCING STRUT 2 X BENDS 40NB XL X 1300…" at bounding box center [315, 93] width 617 height 494
click at [98, 170] on icon "button" at bounding box center [98, 168] width 4 height 5
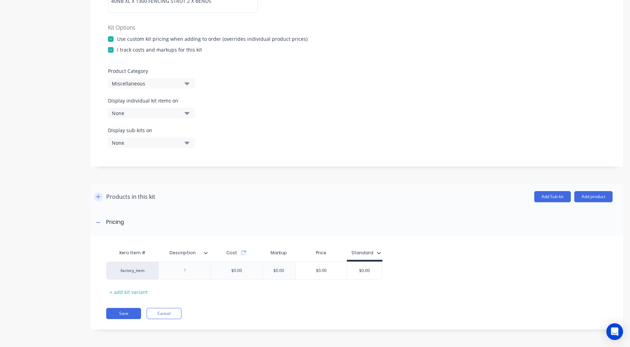
click at [99, 196] on icon "button" at bounding box center [99, 196] width 4 height 4
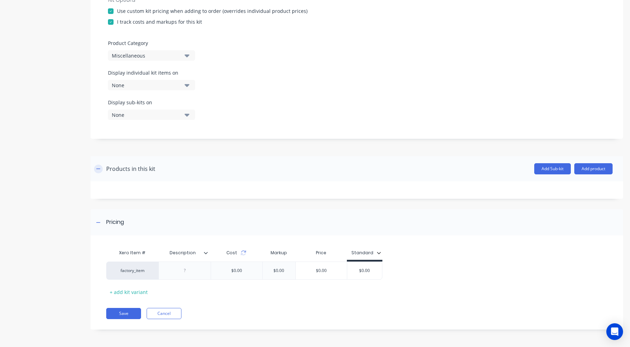
click at [100, 169] on icon "button" at bounding box center [99, 168] width 4 height 0
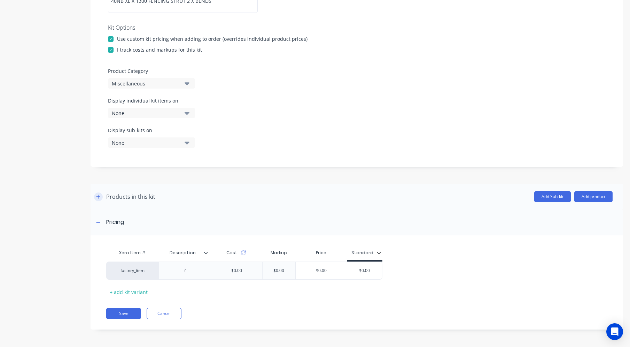
scroll to position [154, 0]
paste div
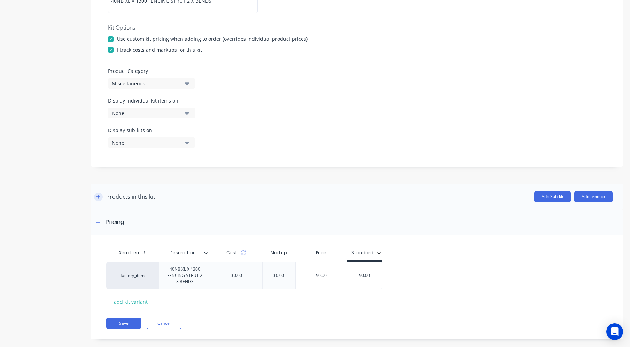
click at [98, 197] on icon "button" at bounding box center [98, 196] width 4 height 5
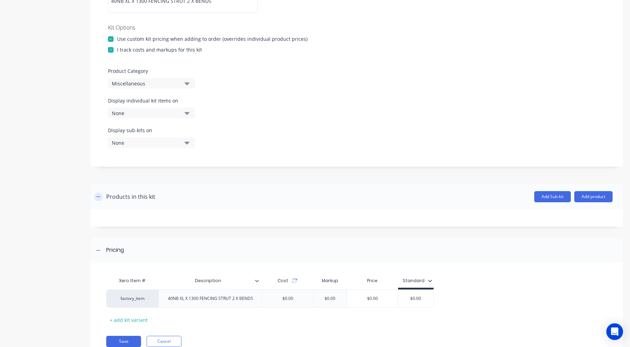
click at [100, 199] on icon "button" at bounding box center [98, 196] width 4 height 5
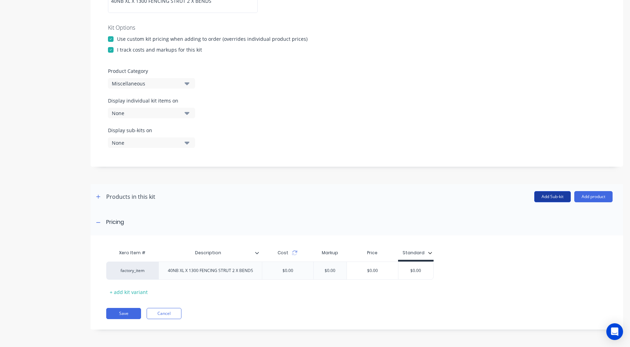
click at [346, 196] on button "Add Sub-kit" at bounding box center [553, 196] width 37 height 11
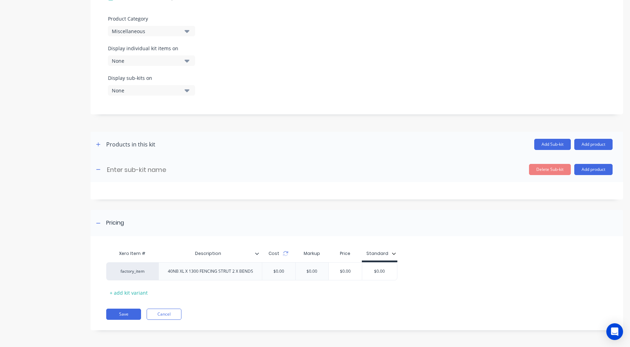
scroll to position [207, 0]
click at [346, 172] on button "Delete Sub-kit" at bounding box center [550, 168] width 42 height 11
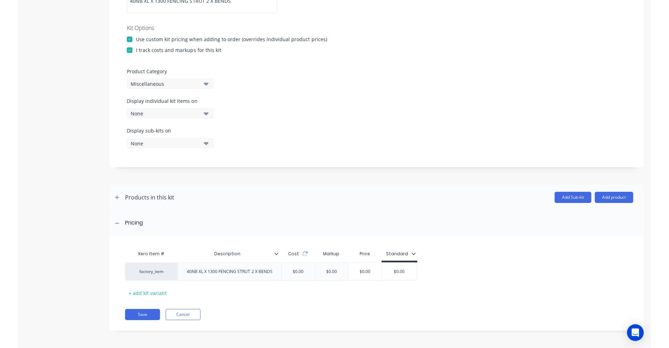
scroll to position [154, 0]
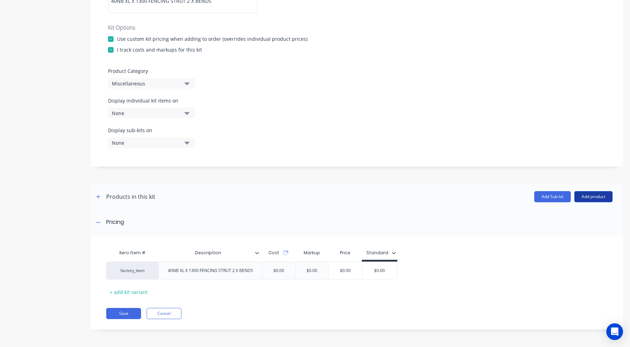
click at [346, 198] on button "Add product" at bounding box center [594, 196] width 38 height 11
click at [346, 215] on div "Product catalogue" at bounding box center [580, 214] width 54 height 10
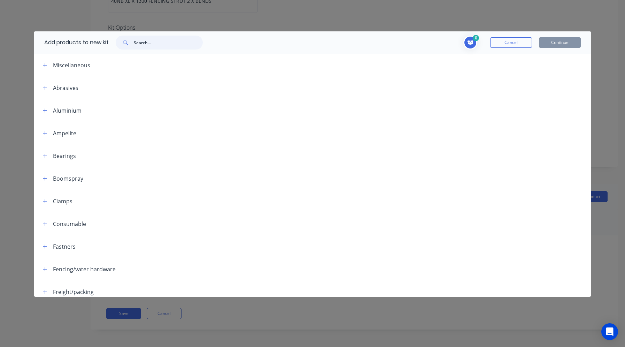
click at [168, 45] on input "text" at bounding box center [168, 43] width 69 height 14
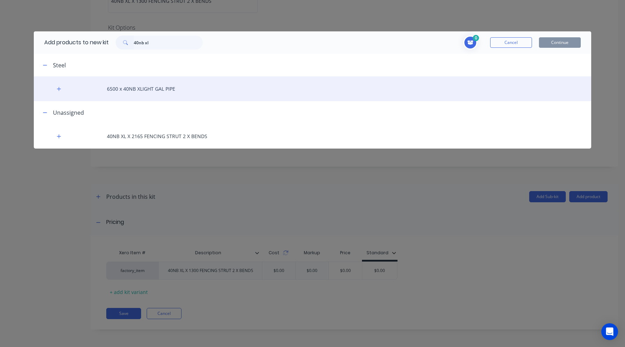
click at [144, 86] on div "6500 x 40NB XLIGHT GAL PIPE" at bounding box center [313, 88] width 558 height 25
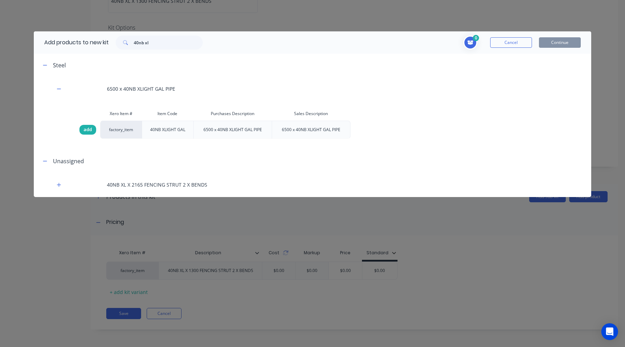
click at [84, 127] on span "add" at bounding box center [88, 129] width 8 height 7
click at [346, 44] on button "Continue" at bounding box center [560, 42] width 42 height 10
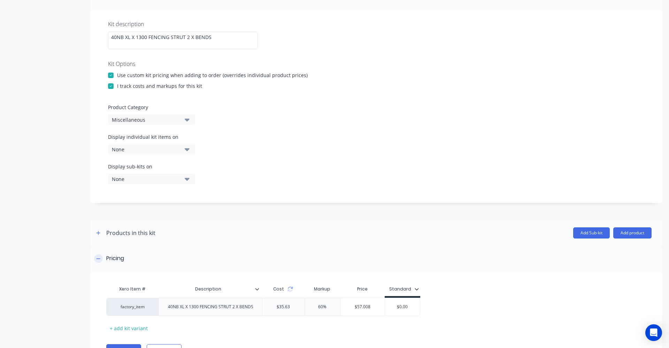
scroll to position [118, 0]
click at [98, 233] on icon "button" at bounding box center [98, 232] width 4 height 5
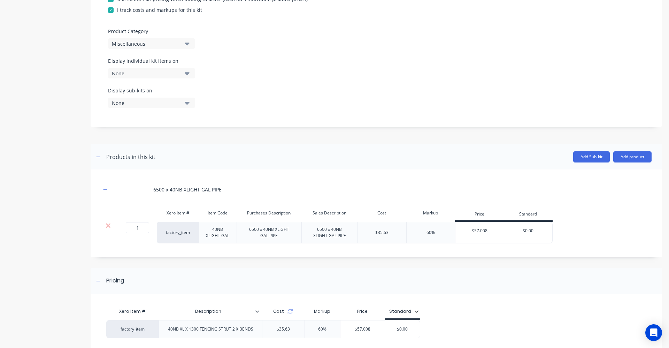
scroll to position [223, 0]
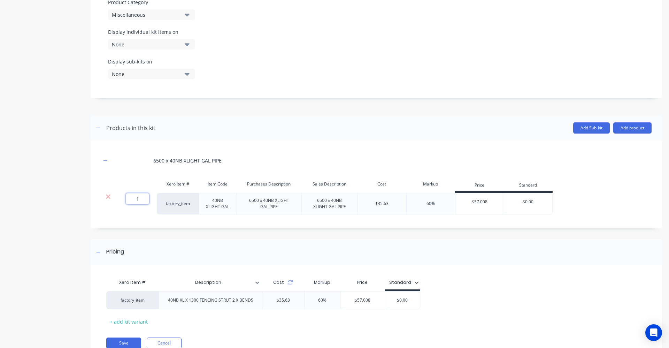
click at [141, 197] on input "1" at bounding box center [137, 198] width 23 height 11
click at [156, 232] on div "Add image 40NB XL X 1300 FENCING STRUT 2 X BENDS 40NB XL X 1300 FENCING STRUT 2…" at bounding box center [377, 87] width 572 height 564
click at [139, 199] on input "0.3" at bounding box center [137, 198] width 23 height 11
click at [209, 228] on div "6500 x 40NB XLIGHT GAL PIPE Xero Item # Item Code Purchases Description Sales D…" at bounding box center [377, 184] width 572 height 88
drag, startPoint x: 144, startPoint y: 199, endPoint x: 140, endPoint y: 199, distance: 4.2
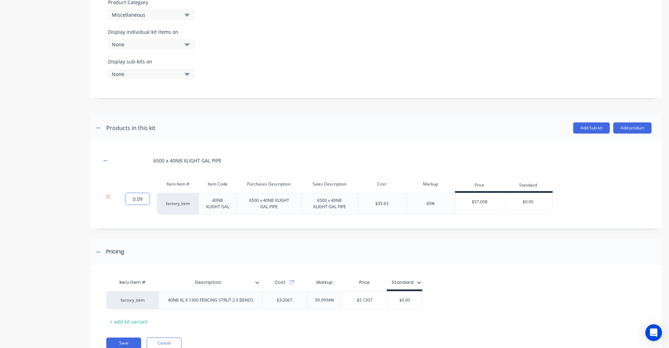
click at [140, 199] on input "0.09" at bounding box center [137, 198] width 23 height 11
click at [176, 243] on div "Pricing" at bounding box center [377, 252] width 572 height 26
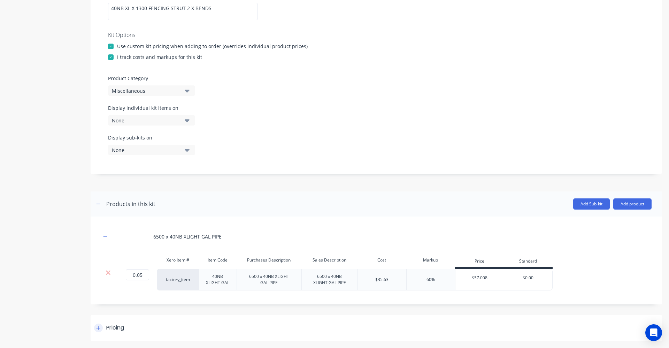
scroll to position [147, 0]
click at [99, 324] on div at bounding box center [98, 327] width 9 height 9
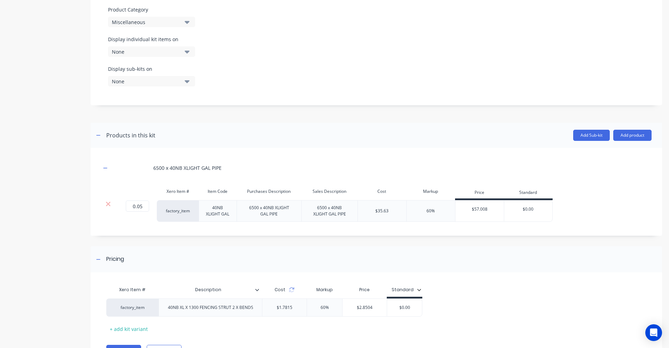
scroll to position [223, 0]
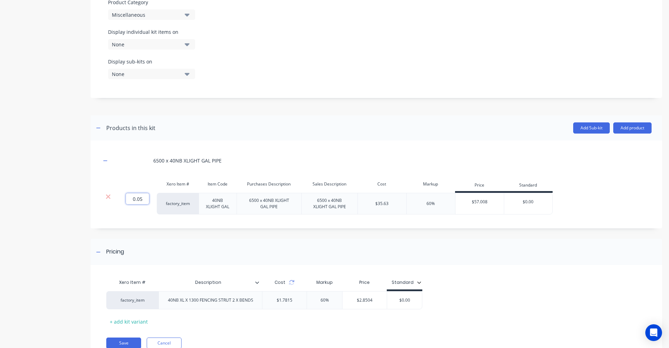
click at [144, 202] on input "0.05" at bounding box center [137, 198] width 23 height 11
click at [128, 216] on div "6500 x 40NB XLIGHT GAL PIPE Xero Item # Item Code Purchases Description Sales D…" at bounding box center [376, 186] width 551 height 70
drag, startPoint x: 142, startPoint y: 199, endPoint x: 138, endPoint y: 201, distance: 4.7
click at [138, 201] on input "0.35" at bounding box center [137, 198] width 23 height 11
click at [124, 226] on div "6500 x 40NB XLIGHT GAL PIPE Xero Item # Item Code Purchases Description Sales D…" at bounding box center [377, 184] width 572 height 88
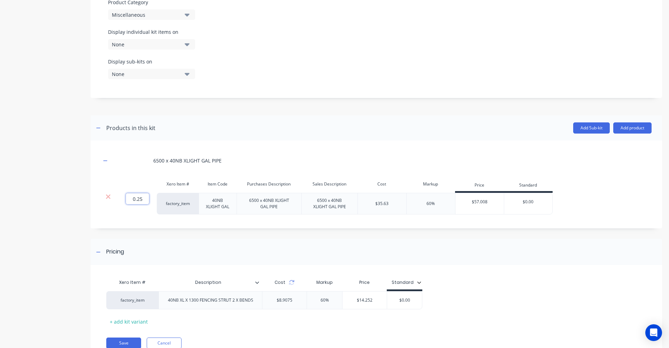
click at [140, 199] on input "0.25" at bounding box center [137, 198] width 23 height 11
click at [147, 227] on div "6500 x 40NB XLIGHT GAL PIPE Xero Item # Item Code Purchases Description Sales D…" at bounding box center [377, 184] width 572 height 88
click at [139, 201] on input "0" at bounding box center [137, 198] width 23 height 11
click at [151, 230] on div "Add image 40NB XL X 1300 FENCING STRUT 2 X BENDS 40NB XL X 1300 FENCING STRUT 2…" at bounding box center [377, 87] width 572 height 564
click at [346, 131] on button "Add product" at bounding box center [632, 127] width 38 height 11
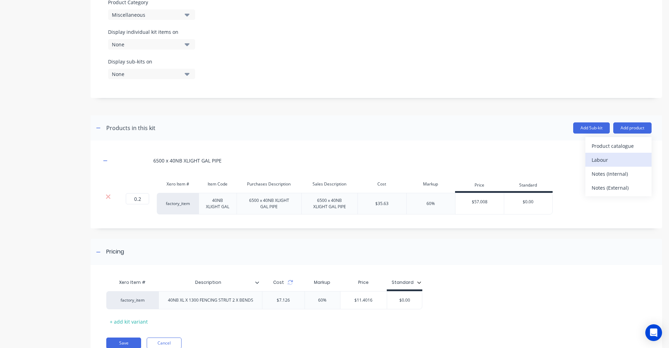
click at [346, 157] on div "Labour" at bounding box center [619, 160] width 54 height 10
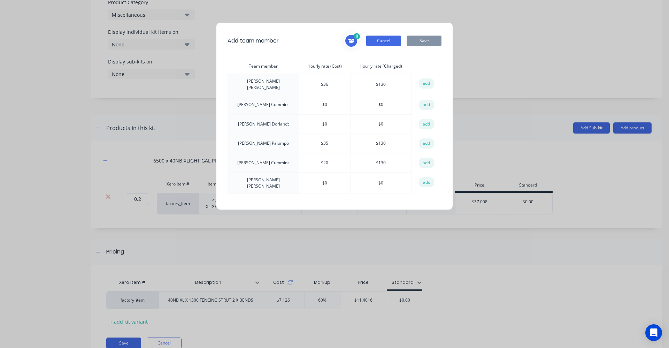
click at [346, 41] on button "Cancel" at bounding box center [383, 41] width 35 height 10
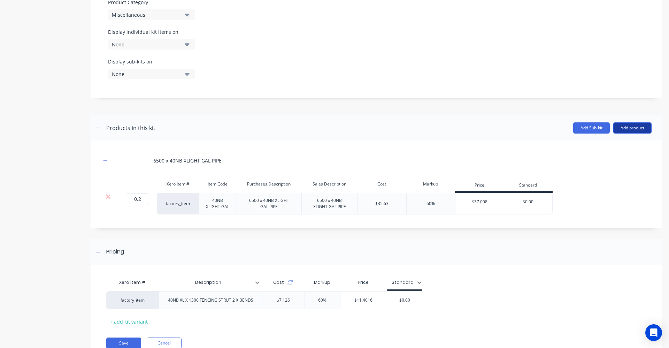
click at [346, 127] on button "Add product" at bounding box center [632, 127] width 38 height 11
click at [346, 144] on div "Product catalogue" at bounding box center [619, 146] width 54 height 10
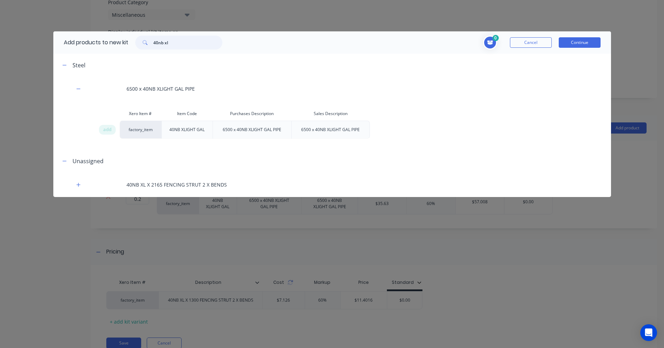
drag, startPoint x: 171, startPoint y: 42, endPoint x: 143, endPoint y: 31, distance: 30.7
click at [151, 43] on div "40nb xl" at bounding box center [178, 43] width 87 height 14
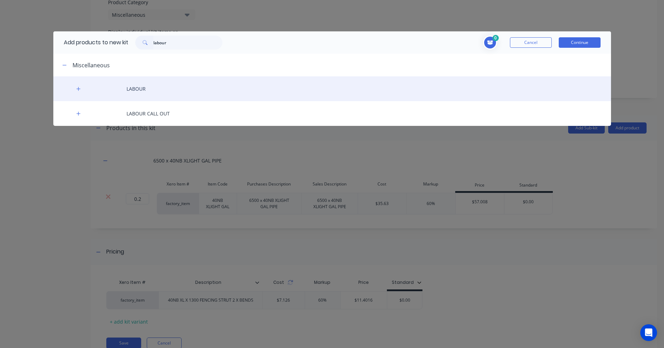
click at [147, 94] on div "LABOUR" at bounding box center [332, 88] width 558 height 25
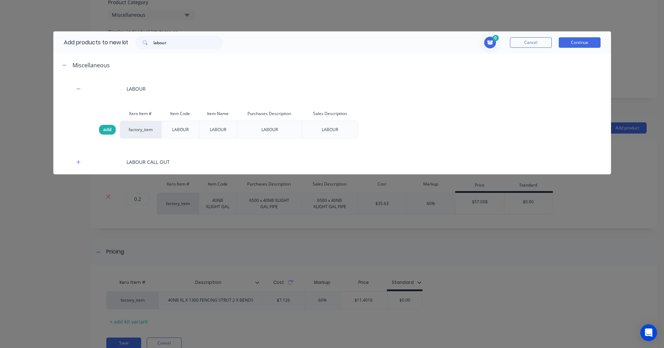
click at [109, 131] on span "add" at bounding box center [107, 129] width 8 height 7
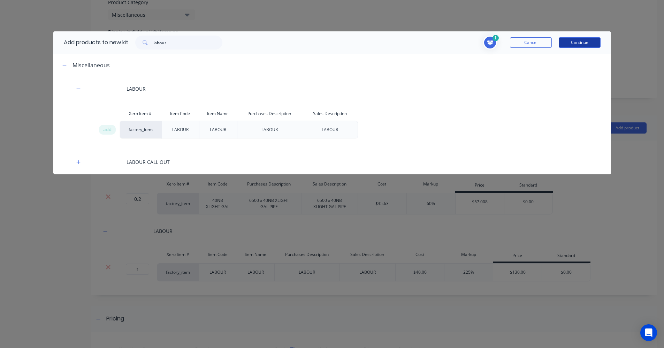
click at [346, 41] on button "Continue" at bounding box center [580, 42] width 42 height 10
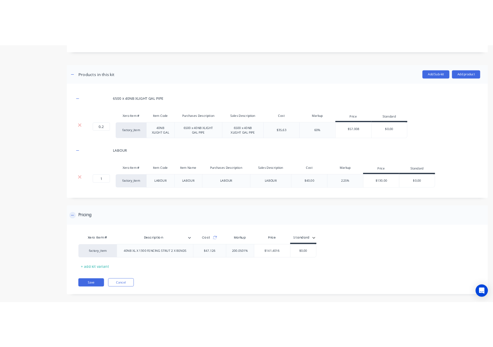
scroll to position [318, 0]
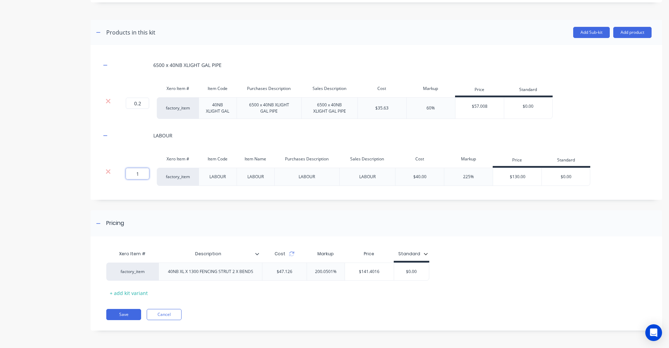
click at [144, 174] on input "1" at bounding box center [137, 173] width 23 height 11
click at [179, 202] on div "Add image 40NB XL X 1300 FENCING STRUT 2 X BENDS 40NB XL X 1300 FENCING STRUT 2…" at bounding box center [377, 25] width 572 height 631
drag, startPoint x: 141, startPoint y: 173, endPoint x: 137, endPoint y: 173, distance: 3.8
click at [137, 173] on input "0.2" at bounding box center [137, 173] width 23 height 11
click at [166, 207] on div "Add image 40NB XL X 1300 FENCING STRUT 2 X BENDS 40NB XL X 1300 FENCING STRUT 2…" at bounding box center [377, 25] width 572 height 631
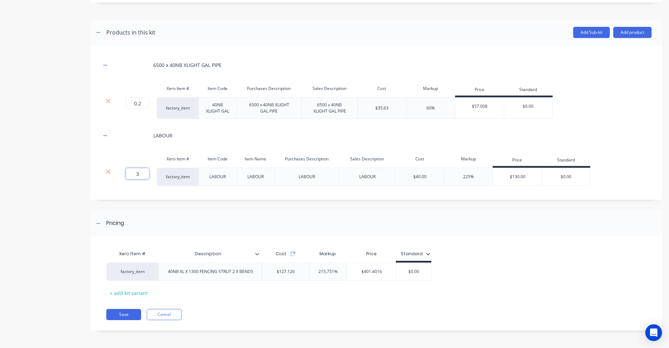
click at [141, 175] on input "3" at bounding box center [137, 173] width 23 height 11
click at [150, 200] on div "Add image 40NB XL X 1300 FENCING STRUT 2 X BENDS 40NB XL X 1300 FENCING STRUT 2…" at bounding box center [377, 25] width 572 height 631
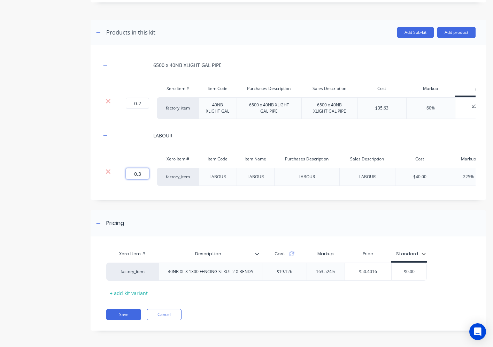
click at [141, 179] on input "0.3" at bounding box center [137, 173] width 23 height 11
click at [159, 210] on div "Add image 40NB XL X 1300 FENCING STRUT 2 X BENDS 40NB XL X 1300 FENCING STRUT 2…" at bounding box center [289, 25] width 396 height 631
click at [130, 320] on button "Save" at bounding box center [123, 314] width 35 height 11
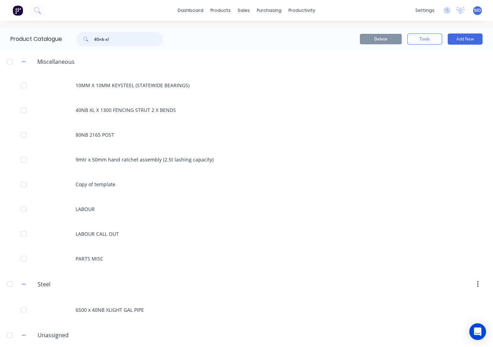
drag, startPoint x: 116, startPoint y: 37, endPoint x: 81, endPoint y: 36, distance: 35.2
click at [81, 36] on div "40nb xl" at bounding box center [119, 39] width 87 height 14
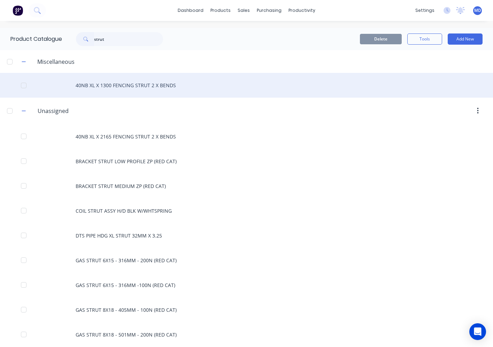
click at [133, 88] on div "40NB XL X 1300 FENCING STRUT 2 X BENDS" at bounding box center [246, 85] width 493 height 25
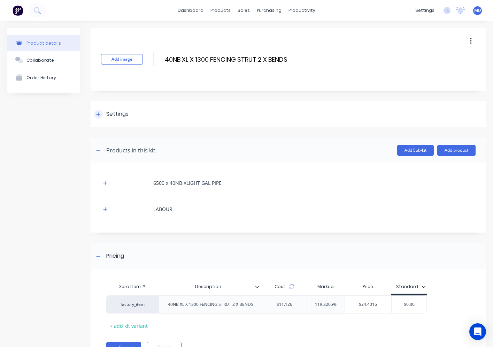
click at [99, 117] on div at bounding box center [98, 114] width 9 height 9
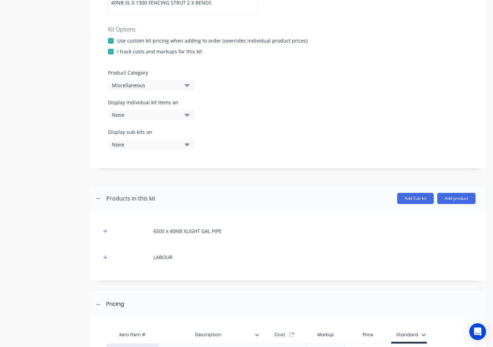
scroll to position [174, 0]
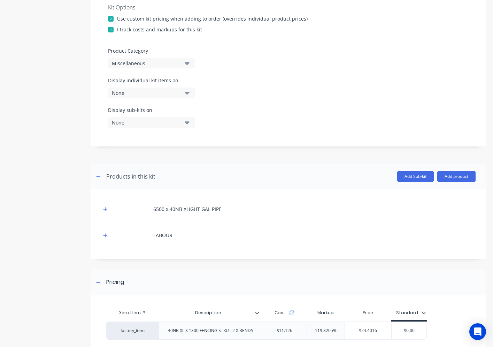
click at [177, 66] on div "Miscellaneous" at bounding box center [146, 63] width 68 height 7
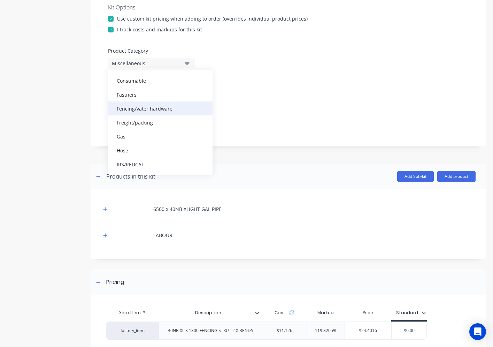
click at [158, 110] on div "Fencing/vater hardware" at bounding box center [160, 108] width 105 height 14
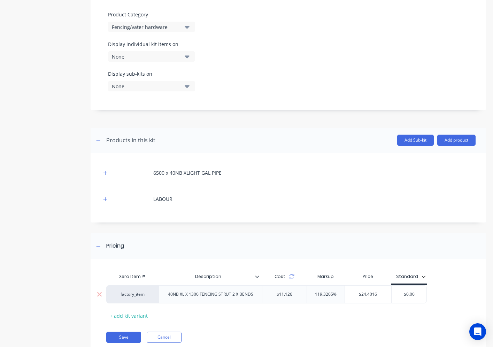
scroll to position [234, 0]
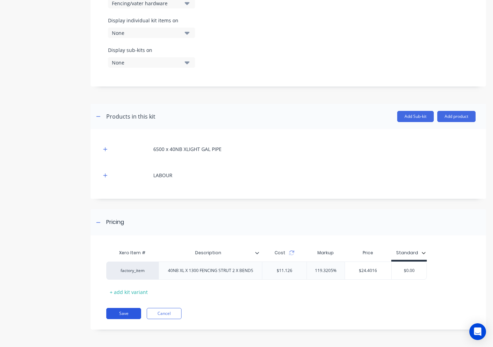
click at [133, 311] on button "Save" at bounding box center [123, 313] width 35 height 11
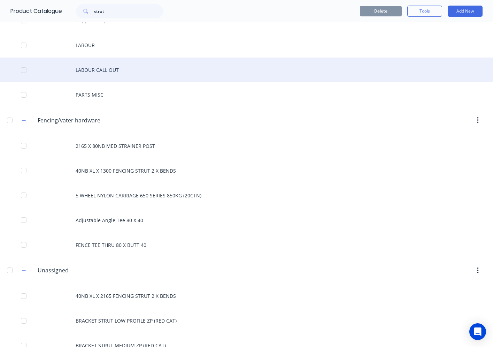
scroll to position [139, 0]
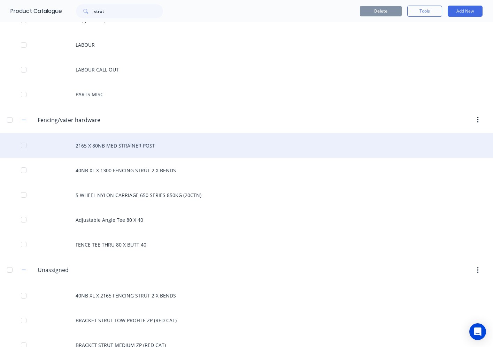
click at [149, 144] on div "2165 X 80NB MED STRAINER POST" at bounding box center [246, 145] width 493 height 25
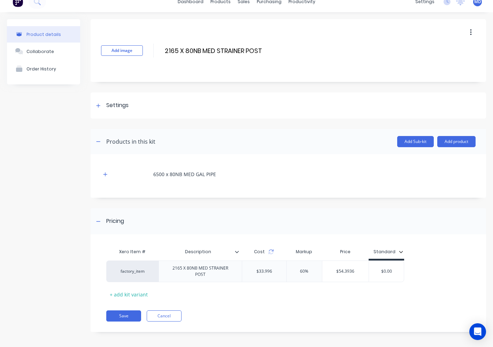
scroll to position [11, 0]
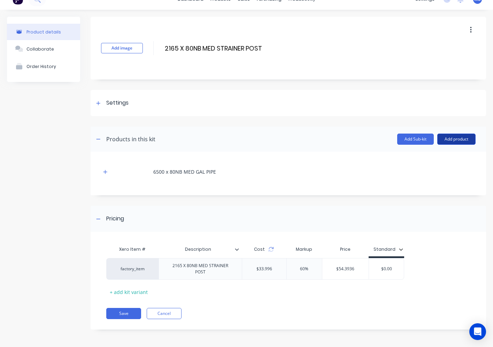
click at [346, 139] on button "Add product" at bounding box center [456, 138] width 38 height 11
click at [346, 159] on div "Product catalogue" at bounding box center [443, 157] width 54 height 10
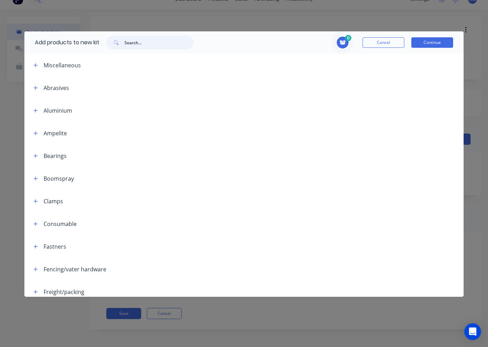
click at [138, 42] on input "text" at bounding box center [158, 43] width 69 height 14
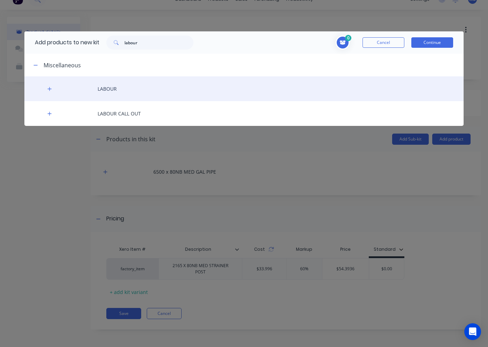
click at [128, 85] on div "LABOUR" at bounding box center [243, 88] width 439 height 25
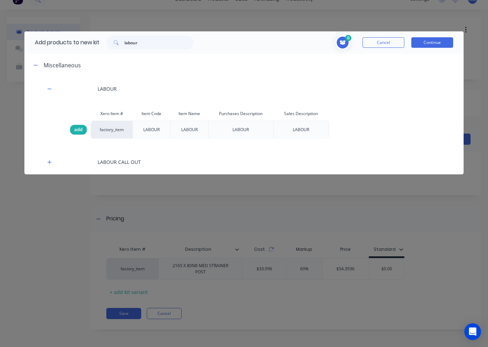
click at [82, 129] on span "add" at bounding box center [78, 129] width 8 height 7
click at [346, 37] on div "1 0.3 0.3 ? 6500 x 80NB MED GAL PIPE Item Code 80NB MEDIUM GAL Purchases Descri…" at bounding box center [326, 43] width 253 height 14
click at [346, 48] on div "1 0.3 0.3 ? 6500 x 80NB MED GAL PIPE Item Code 80NB MEDIUM GAL Purchases Descri…" at bounding box center [326, 43] width 253 height 14
click at [346, 45] on button "Continue" at bounding box center [432, 42] width 42 height 10
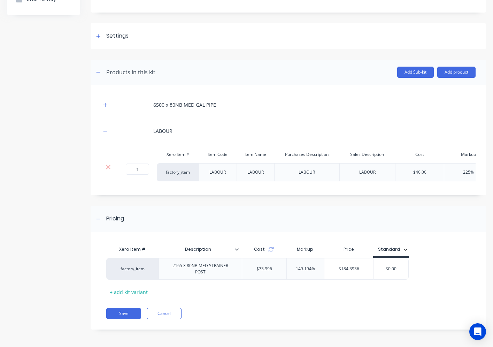
scroll to position [83, 0]
click at [140, 164] on input "1" at bounding box center [137, 168] width 23 height 11
click at [167, 196] on div "Add image 2165 X 80NB MED STRAINER POST 2165 X 80NB MED STRAINER POST Enter kit…" at bounding box center [289, 145] width 396 height 390
click at [108, 101] on button "button" at bounding box center [105, 104] width 9 height 9
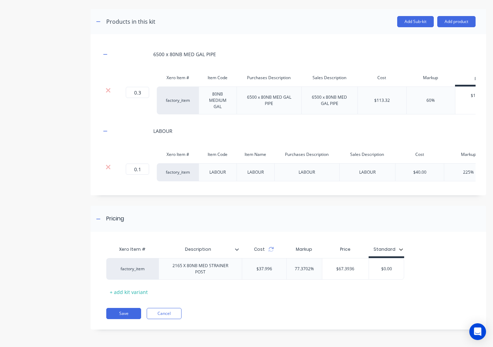
scroll to position [139, 0]
click at [122, 313] on button "Save" at bounding box center [123, 313] width 35 height 11
